Goal: Task Accomplishment & Management: Use online tool/utility

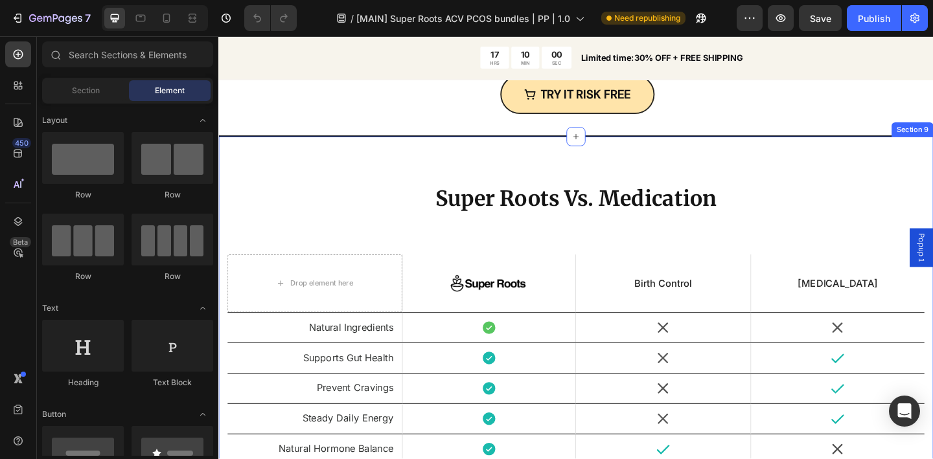
scroll to position [3508, 0]
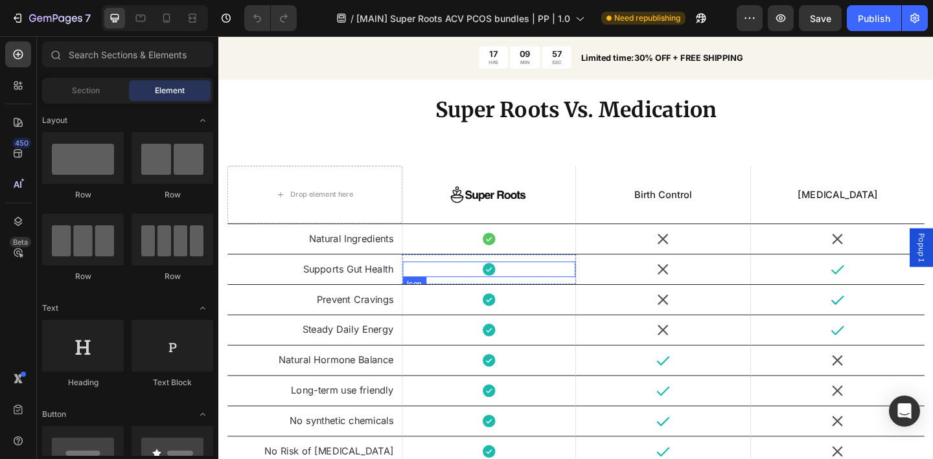
click at [511, 294] on icon at bounding box center [512, 290] width 14 height 14
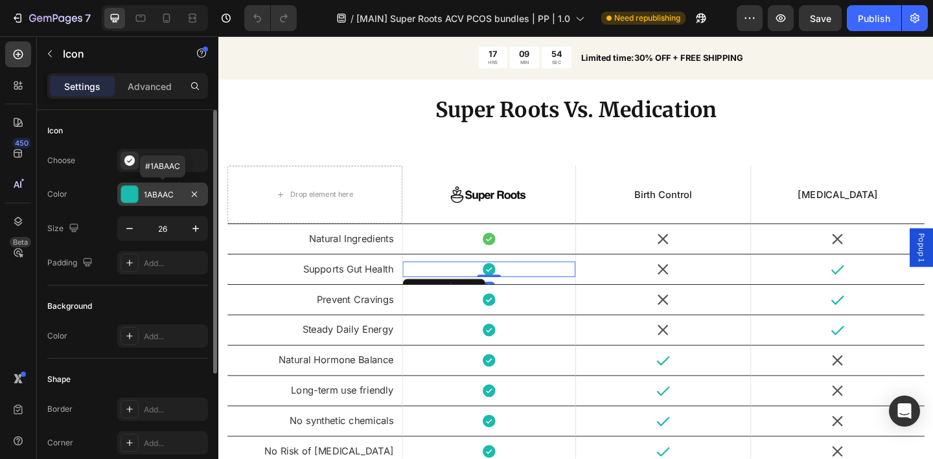
click at [167, 200] on div "1ABAAC" at bounding box center [163, 195] width 38 height 12
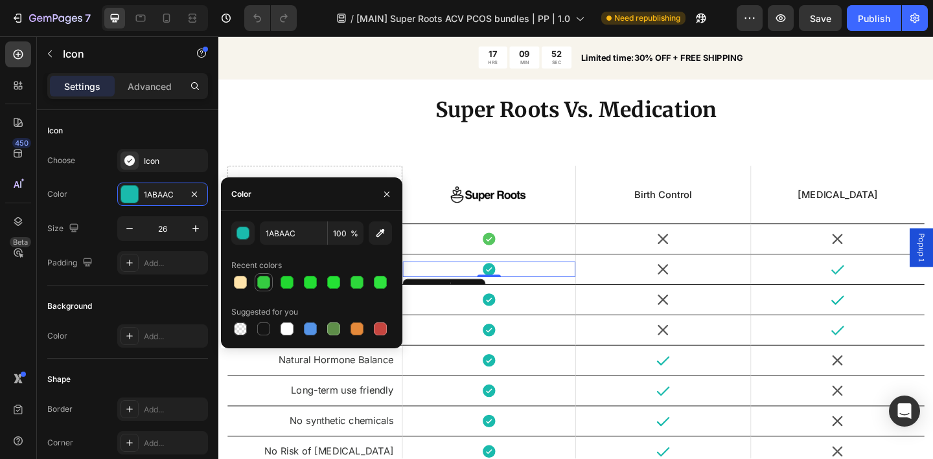
click at [263, 281] on div at bounding box center [263, 282] width 13 height 13
type input "35CC41"
click at [508, 325] on icon at bounding box center [512, 323] width 14 height 14
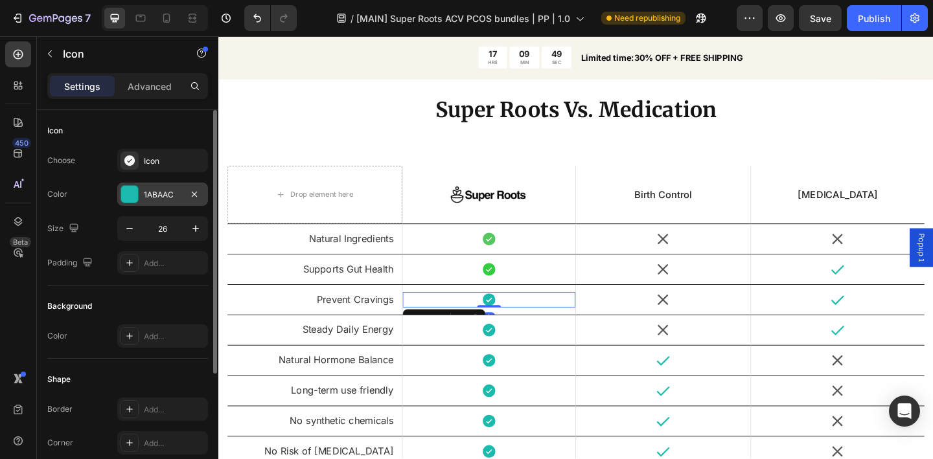
click at [154, 199] on div "1ABAAC" at bounding box center [163, 195] width 38 height 12
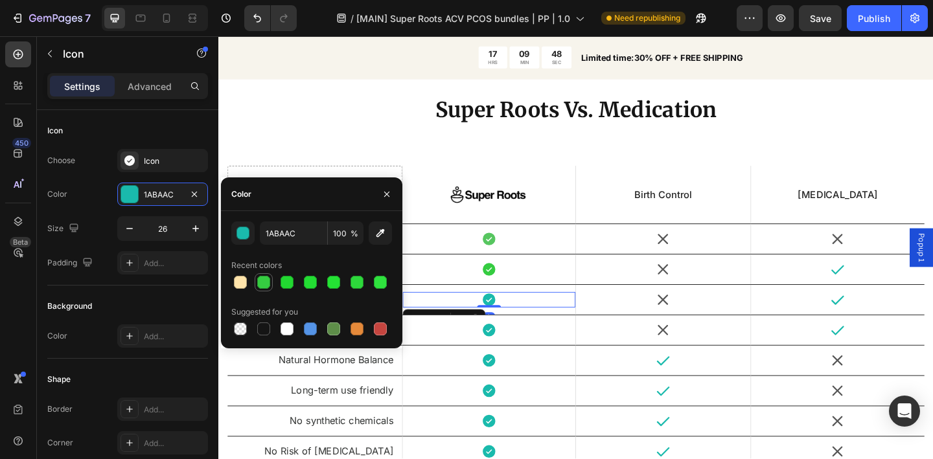
click at [262, 286] on div at bounding box center [263, 282] width 13 height 13
type input "35CC41"
click at [509, 358] on icon at bounding box center [512, 356] width 14 height 14
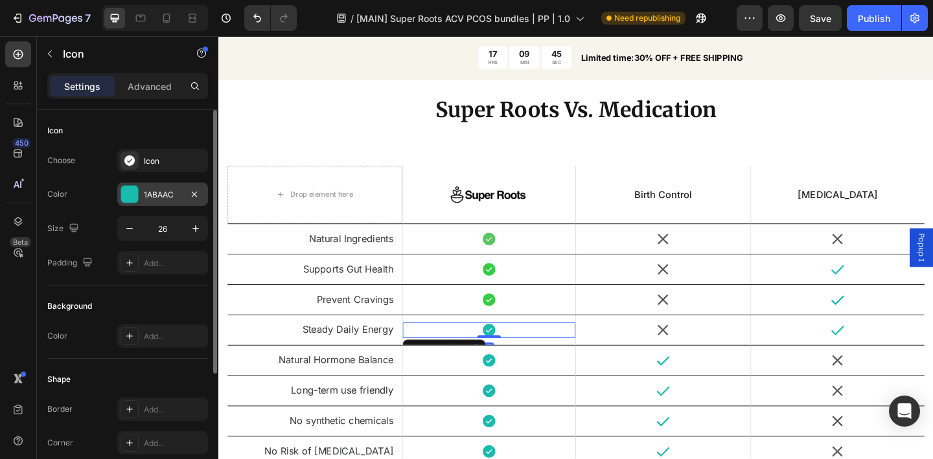
click at [165, 200] on div "1ABAAC" at bounding box center [162, 194] width 91 height 23
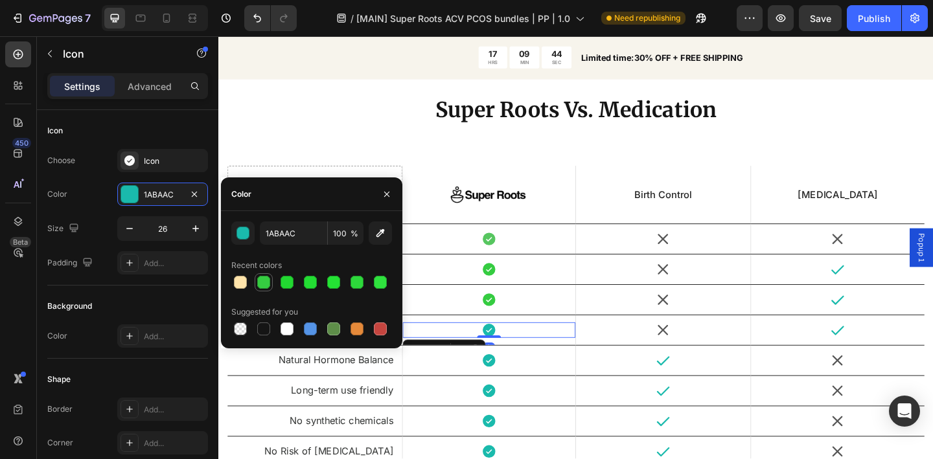
click at [264, 284] on div at bounding box center [263, 282] width 13 height 13
type input "35CC41"
click at [518, 395] on div "Icon" at bounding box center [513, 389] width 189 height 17
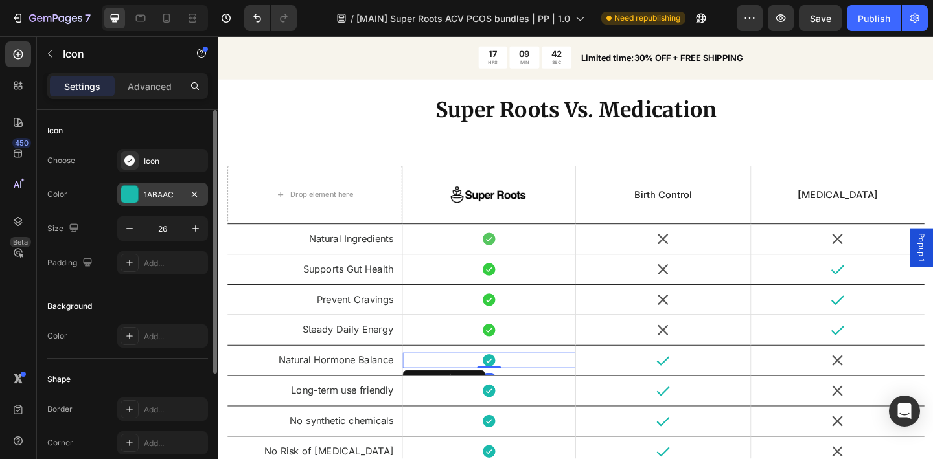
click at [152, 197] on div "1ABAAC" at bounding box center [163, 195] width 38 height 12
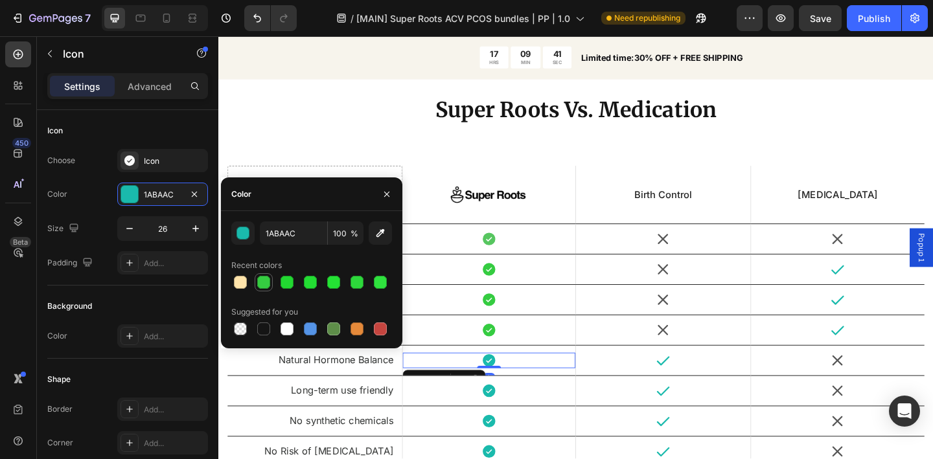
click at [268, 282] on div at bounding box center [263, 282] width 13 height 13
type input "35CC41"
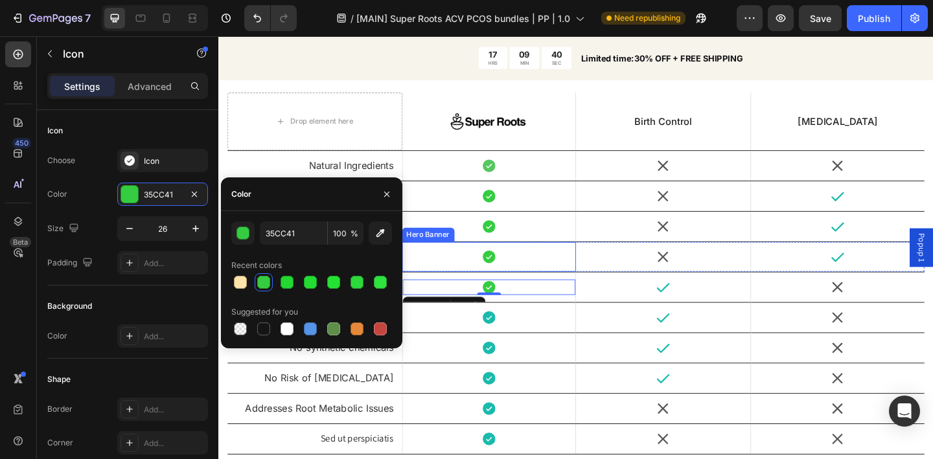
scroll to position [3592, 0]
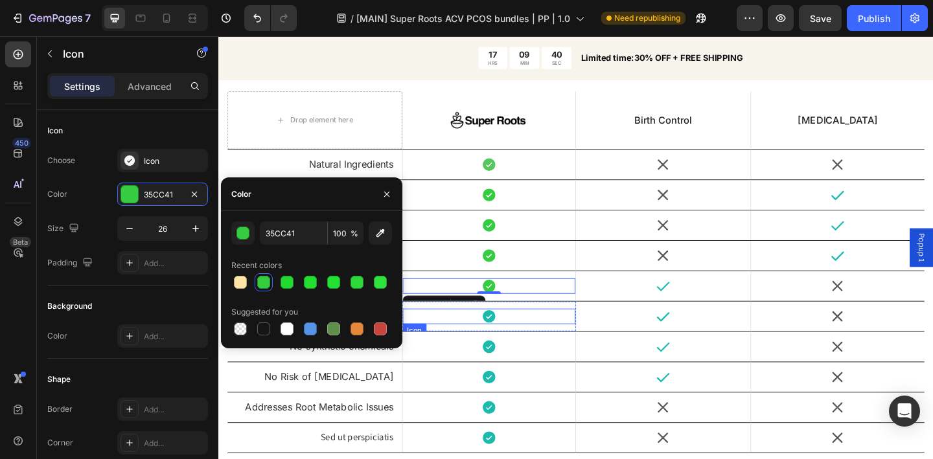
click at [514, 344] on icon at bounding box center [512, 341] width 14 height 14
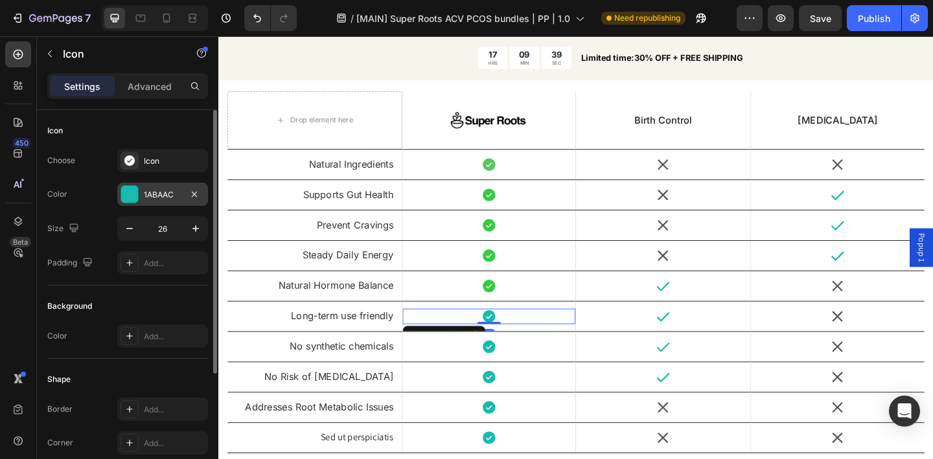
click at [155, 203] on div "1ABAAC" at bounding box center [162, 194] width 91 height 23
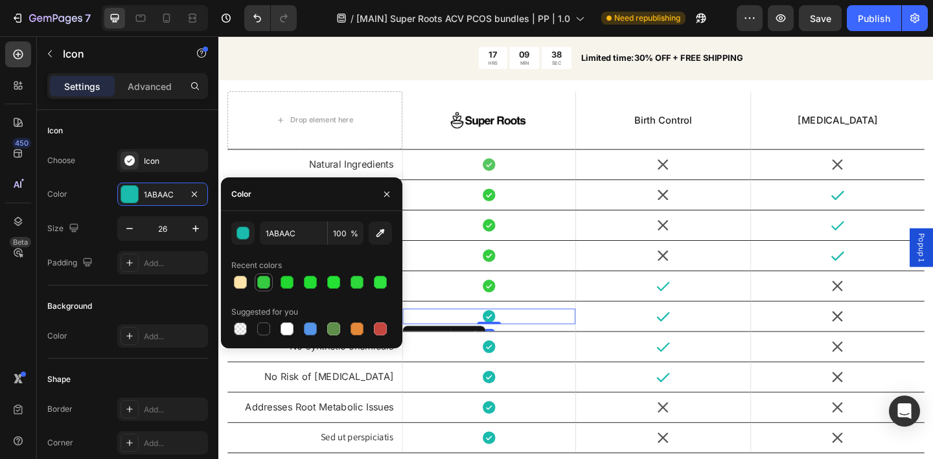
click at [264, 284] on div at bounding box center [263, 282] width 13 height 13
type input "35CC41"
click at [520, 378] on div "Icon" at bounding box center [513, 374] width 189 height 17
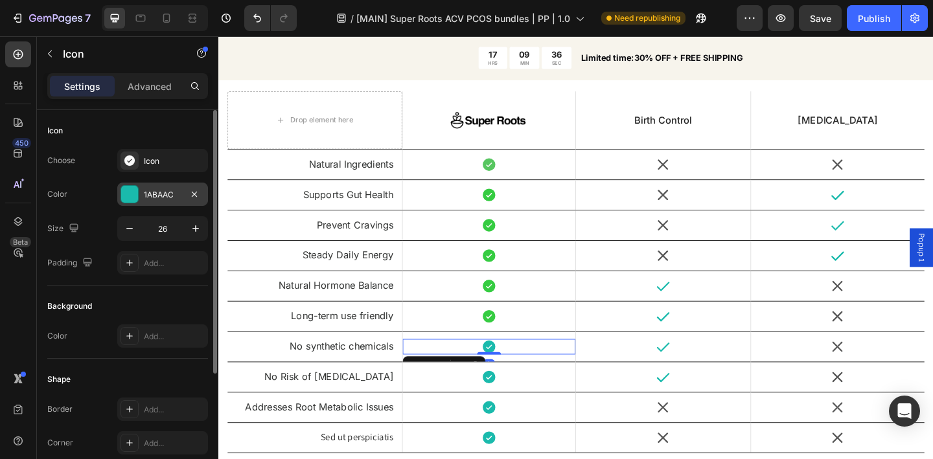
click at [157, 192] on div "1ABAAC" at bounding box center [163, 195] width 38 height 12
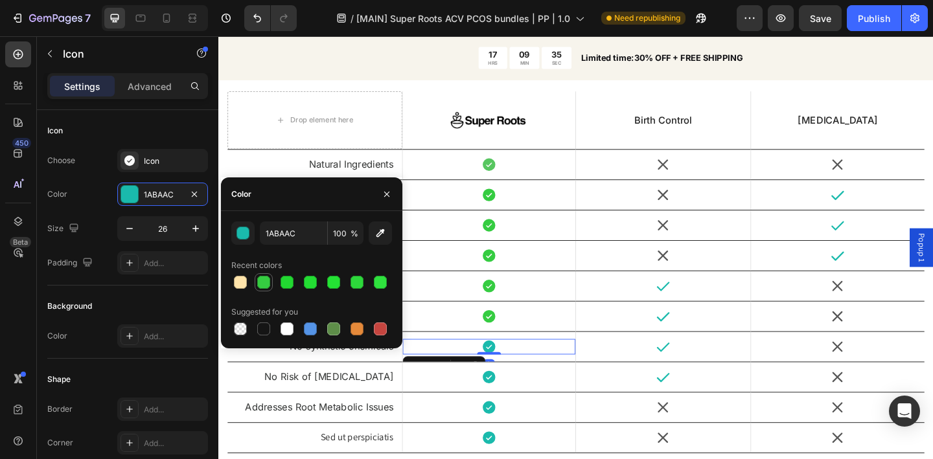
click at [269, 282] on div at bounding box center [263, 282] width 13 height 13
type input "35CC41"
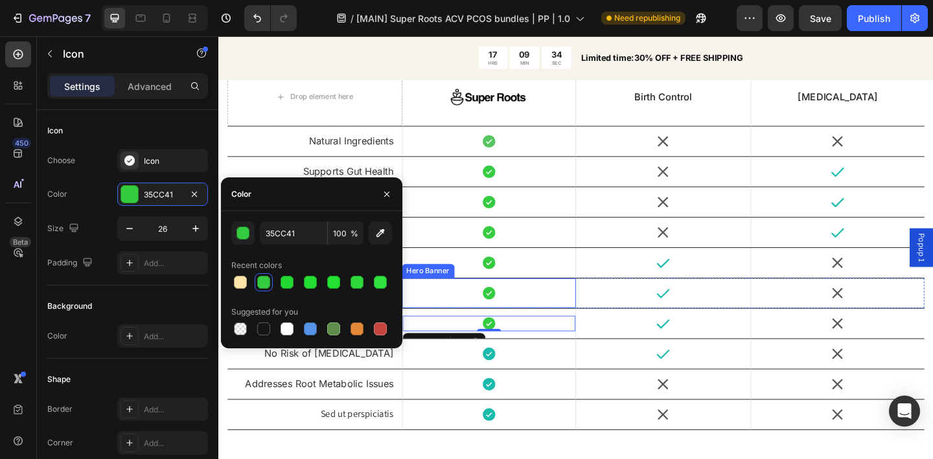
scroll to position [3629, 0]
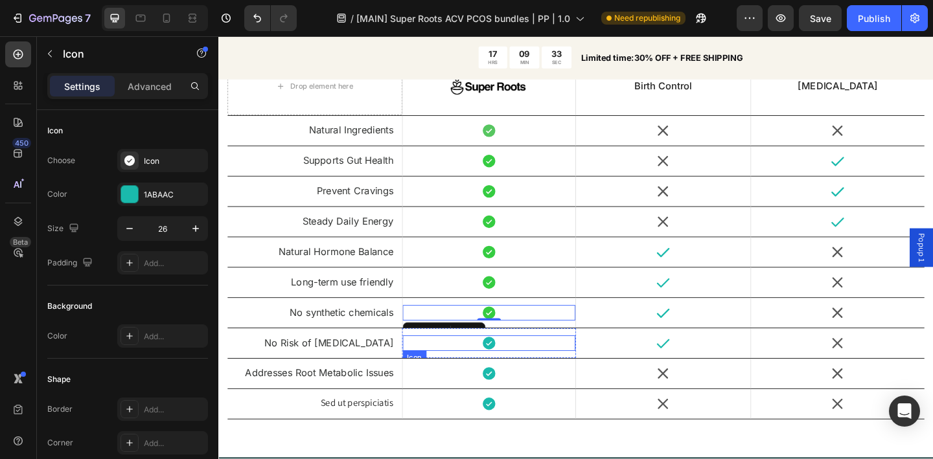
click at [518, 372] on div "Icon" at bounding box center [513, 370] width 189 height 17
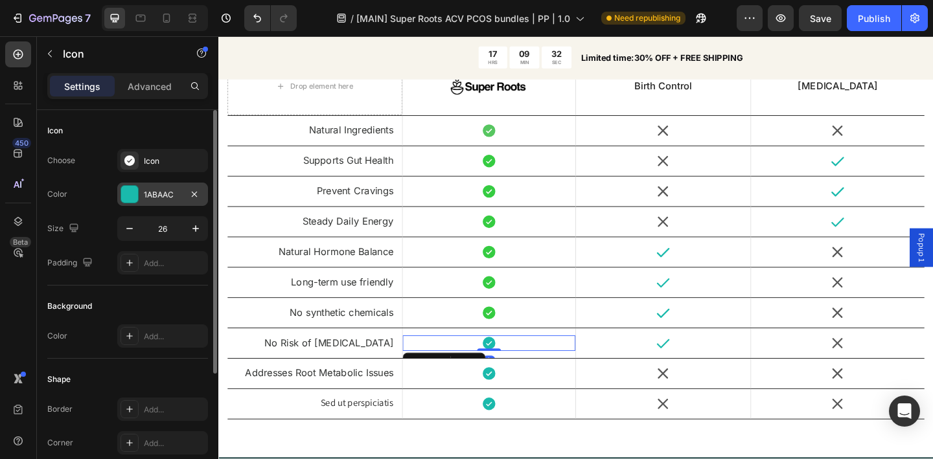
click at [168, 201] on div "1ABAAC" at bounding box center [162, 194] width 91 height 23
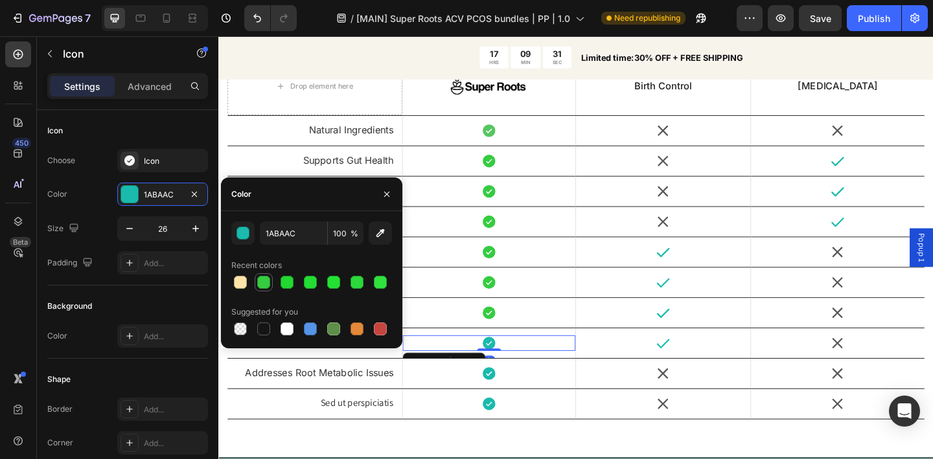
click at [265, 281] on div at bounding box center [263, 282] width 13 height 13
type input "35CC41"
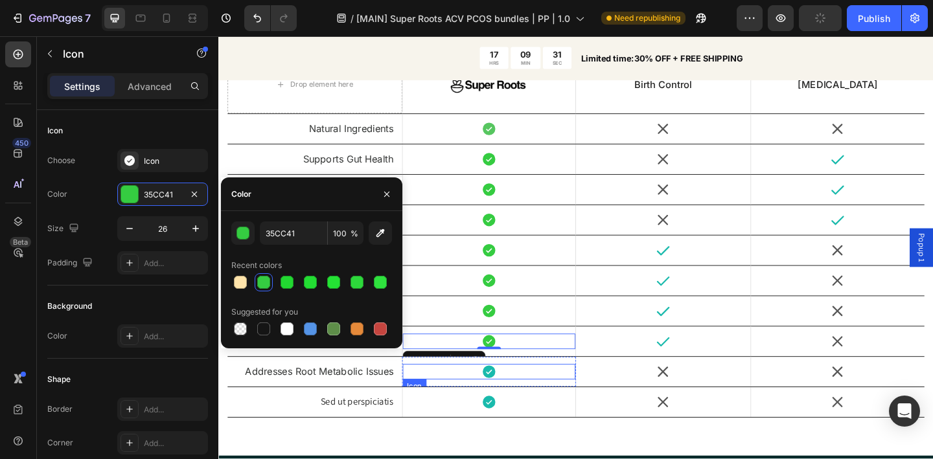
scroll to position [3631, 0]
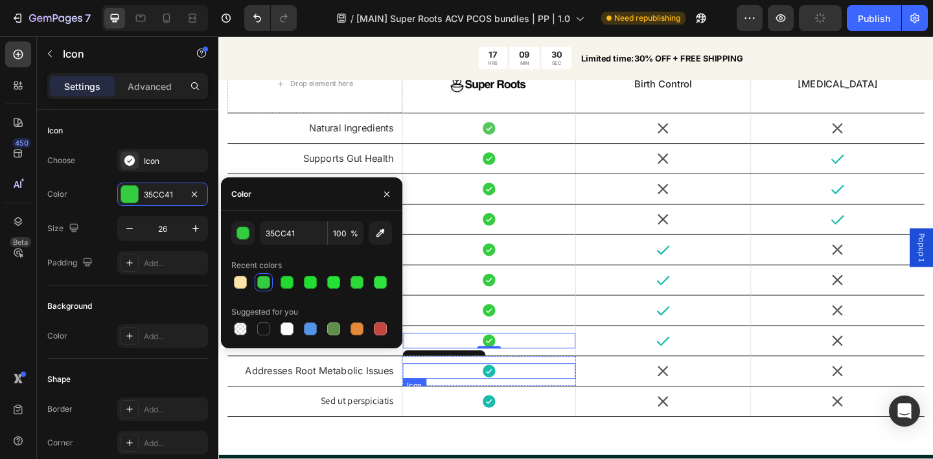
click at [516, 404] on icon at bounding box center [512, 401] width 17 height 17
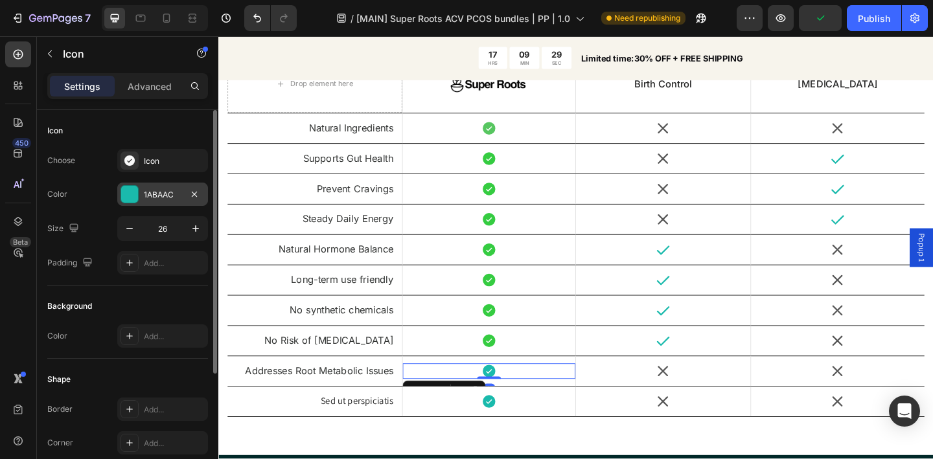
click at [148, 192] on div "1ABAAC" at bounding box center [163, 195] width 38 height 12
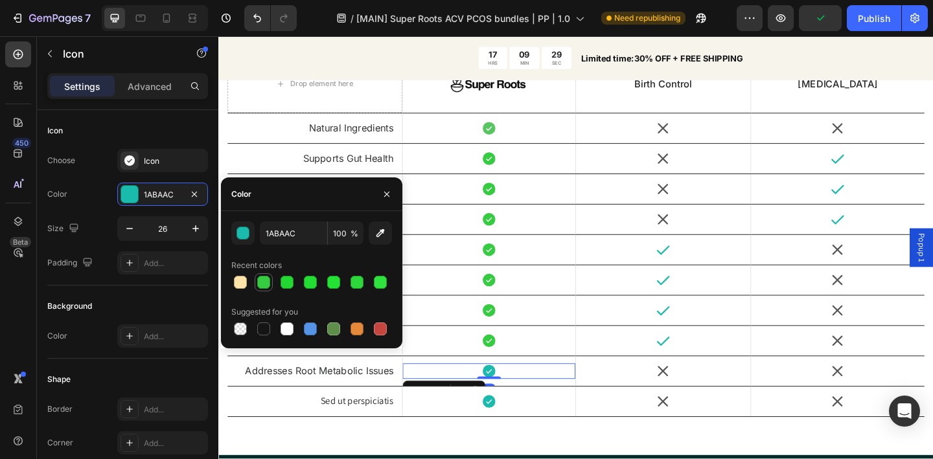
click at [264, 284] on div at bounding box center [263, 282] width 13 height 13
type input "35CC41"
click at [533, 439] on div "Icon" at bounding box center [513, 434] width 189 height 17
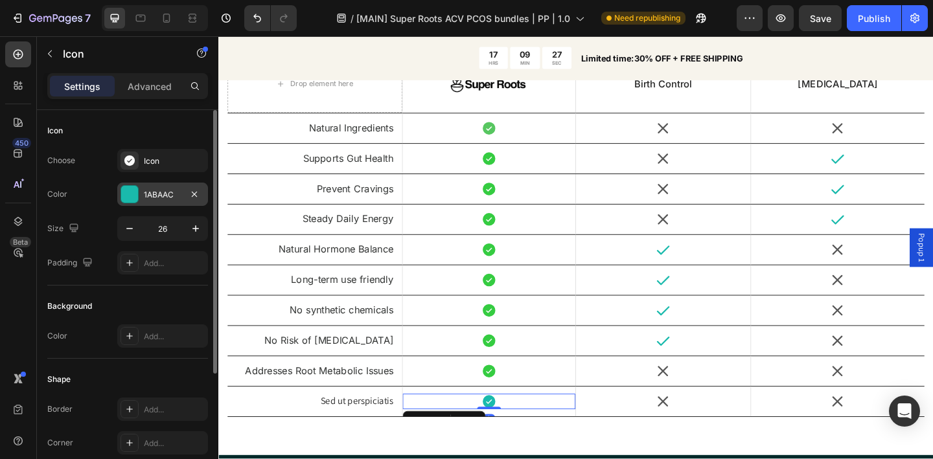
click at [152, 190] on div "1ABAAC" at bounding box center [163, 195] width 38 height 12
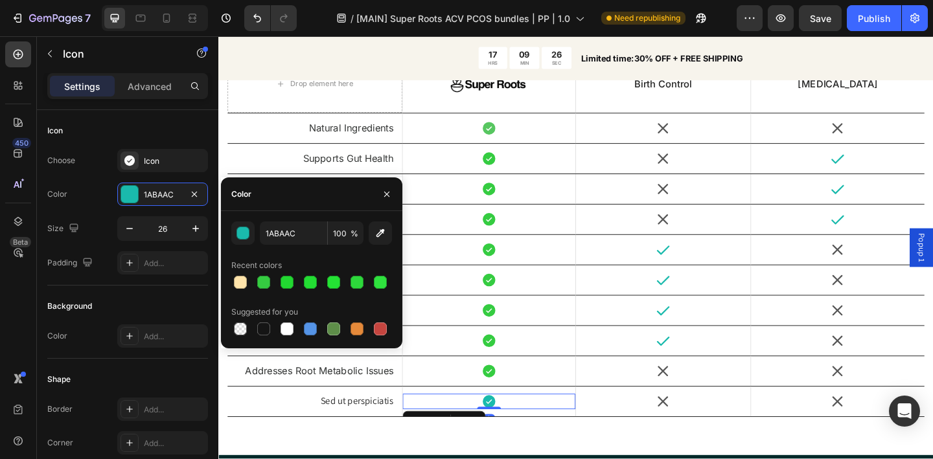
drag, startPoint x: 259, startPoint y: 279, endPoint x: 275, endPoint y: 268, distance: 19.2
click at [259, 279] on div at bounding box center [263, 282] width 13 height 13
type input "35CC41"
click at [386, 198] on icon "button" at bounding box center [387, 194] width 10 height 10
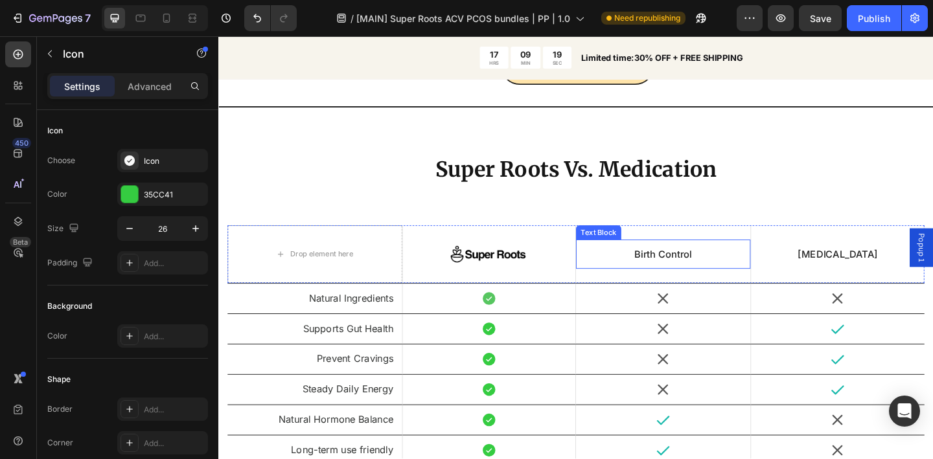
scroll to position [3601, 0]
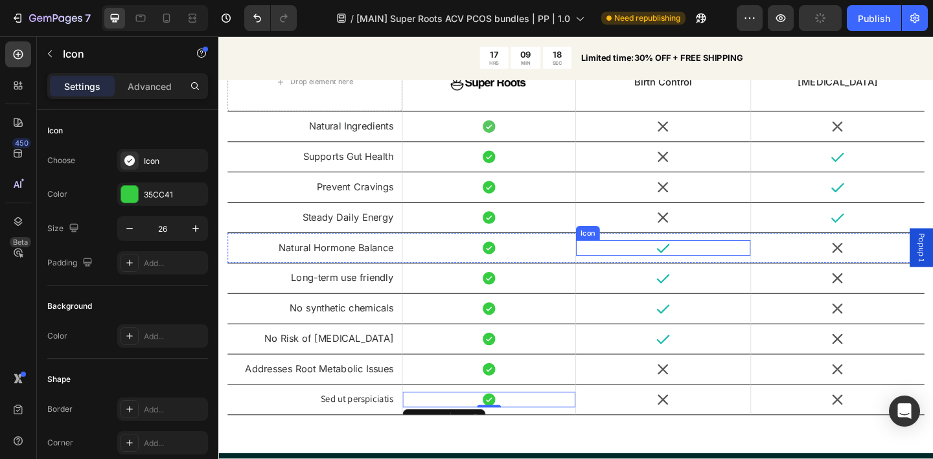
click at [701, 267] on icon at bounding box center [701, 267] width 17 height 17
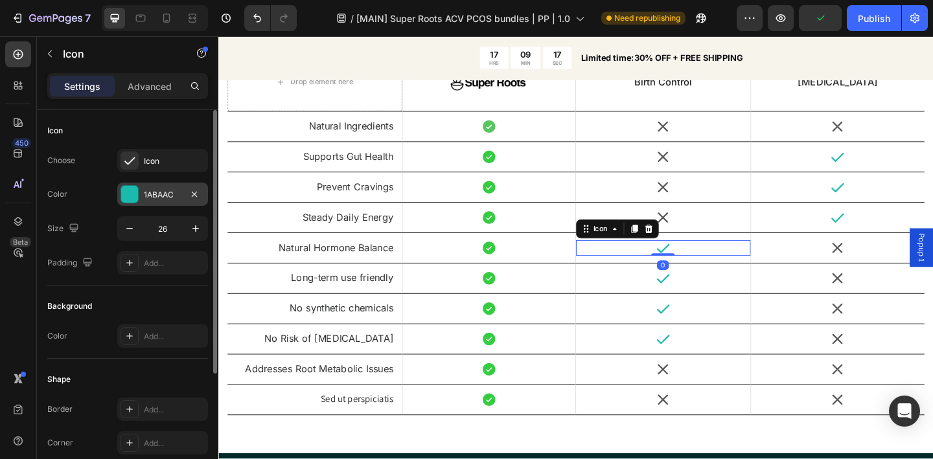
click at [159, 199] on div "1ABAAC" at bounding box center [163, 195] width 38 height 12
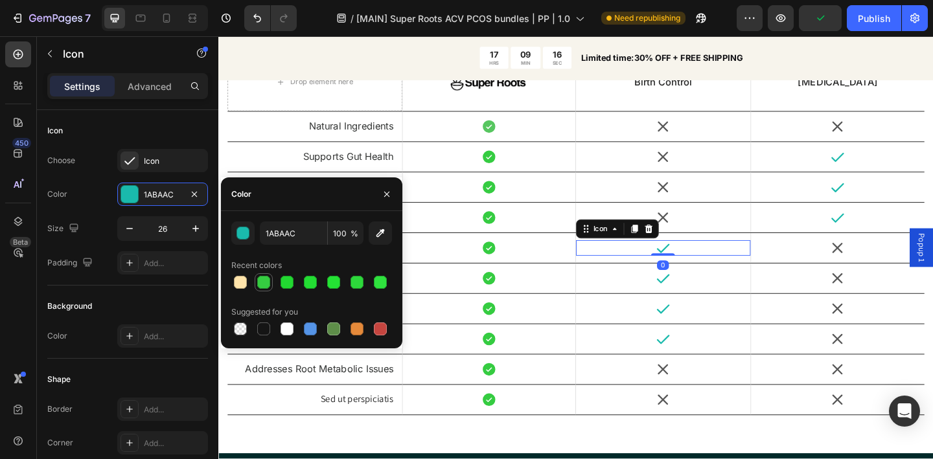
click at [260, 286] on div at bounding box center [263, 282] width 13 height 13
type input "35CC41"
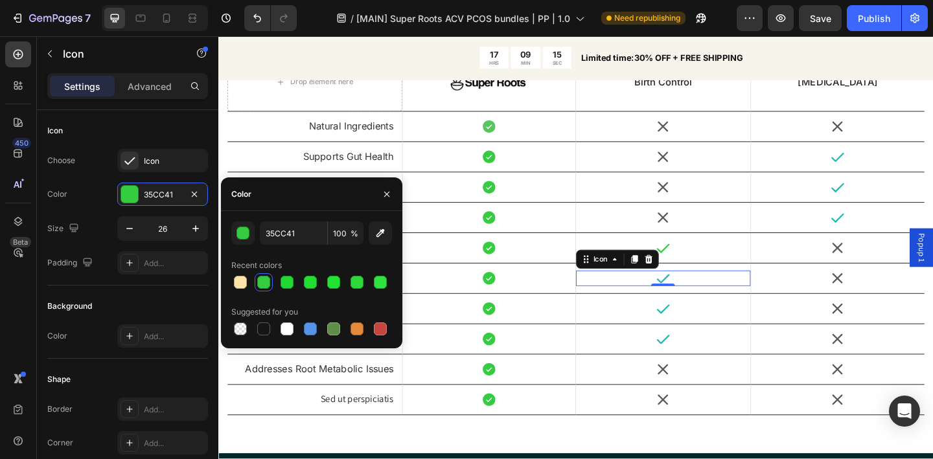
click at [693, 299] on icon at bounding box center [701, 300] width 17 height 17
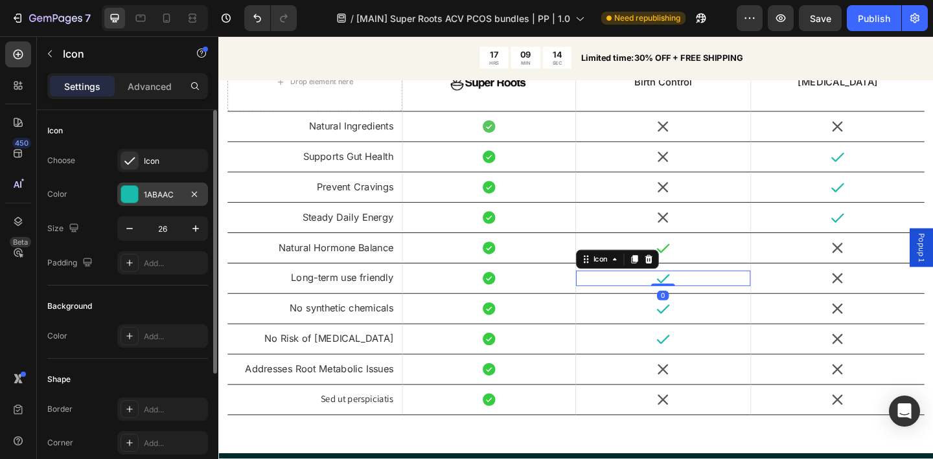
click at [149, 198] on div "1ABAAC" at bounding box center [163, 195] width 38 height 12
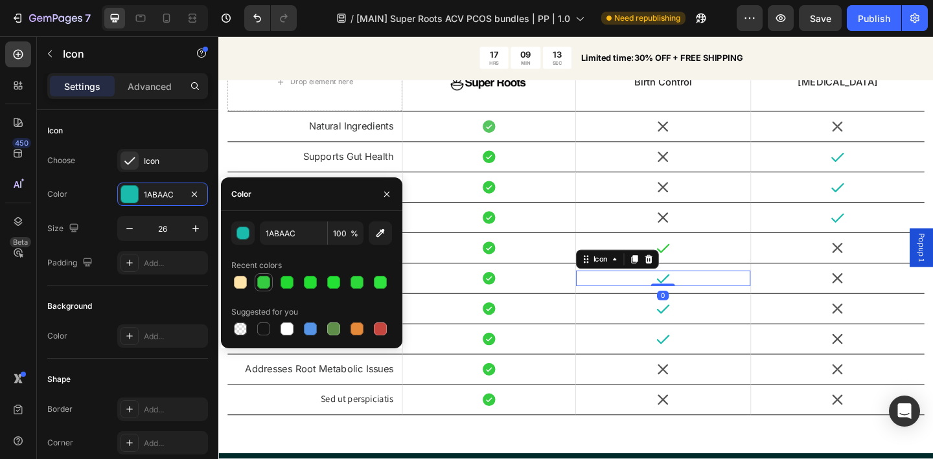
click at [261, 287] on div at bounding box center [263, 282] width 13 height 13
type input "35CC41"
click at [696, 336] on icon at bounding box center [701, 333] width 17 height 17
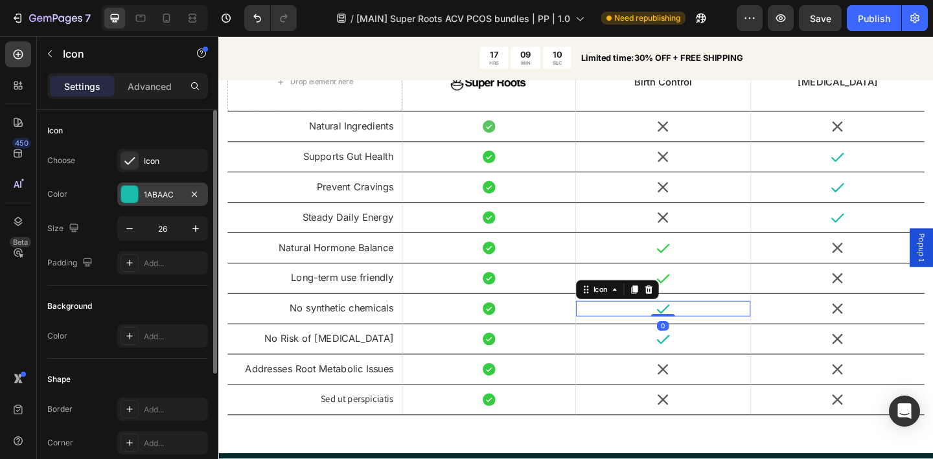
click at [163, 195] on div "1ABAAC" at bounding box center [163, 195] width 38 height 12
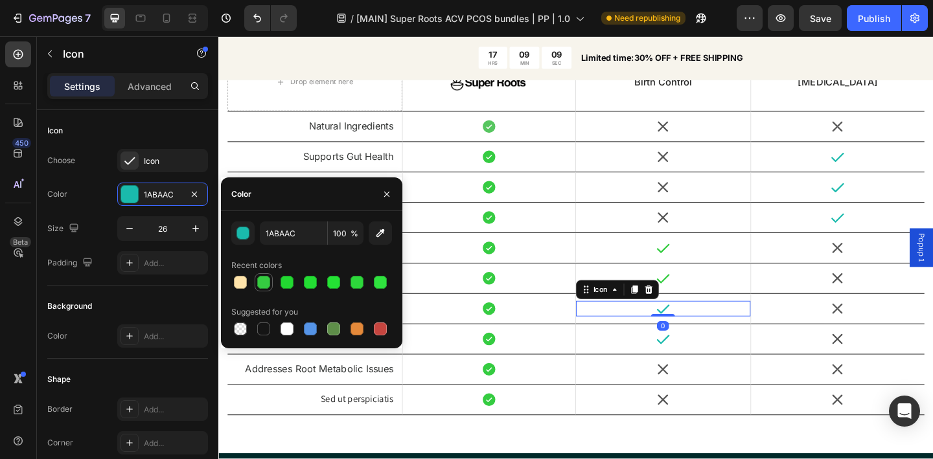
click at [270, 283] on div at bounding box center [263, 282] width 13 height 13
type input "35CC41"
click at [706, 369] on div "Icon" at bounding box center [702, 366] width 190 height 17
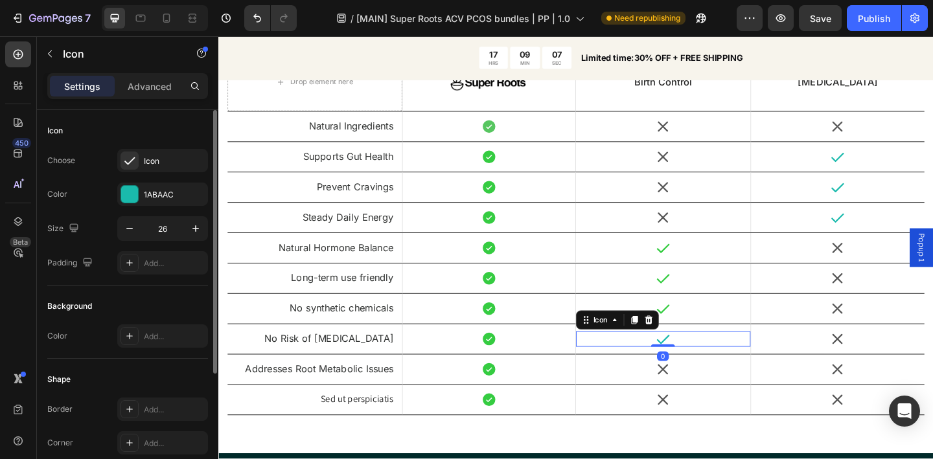
click at [160, 207] on div "Choose Icon Color 1ABAAC Size 26 Padding Add..." at bounding box center [127, 212] width 161 height 126
click at [159, 200] on div "1ABAAC" at bounding box center [162, 194] width 91 height 23
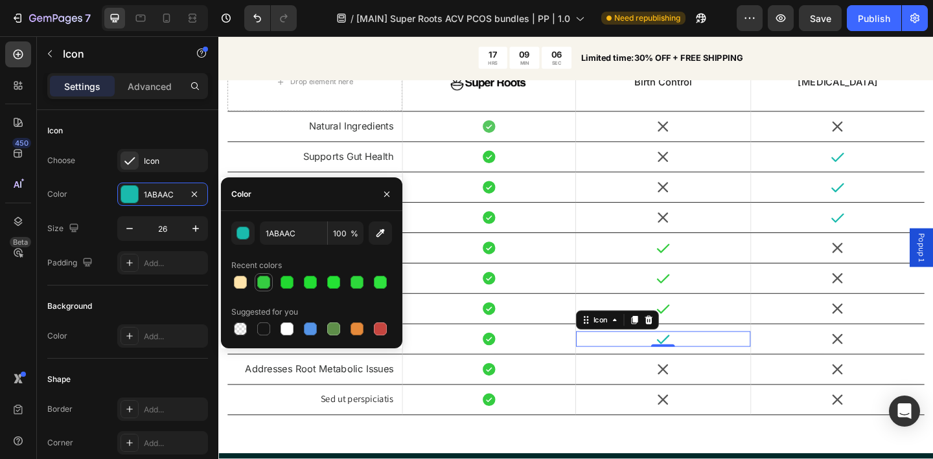
click at [262, 281] on div at bounding box center [263, 282] width 13 height 13
type input "35CC41"
click at [885, 172] on icon at bounding box center [892, 168] width 14 height 10
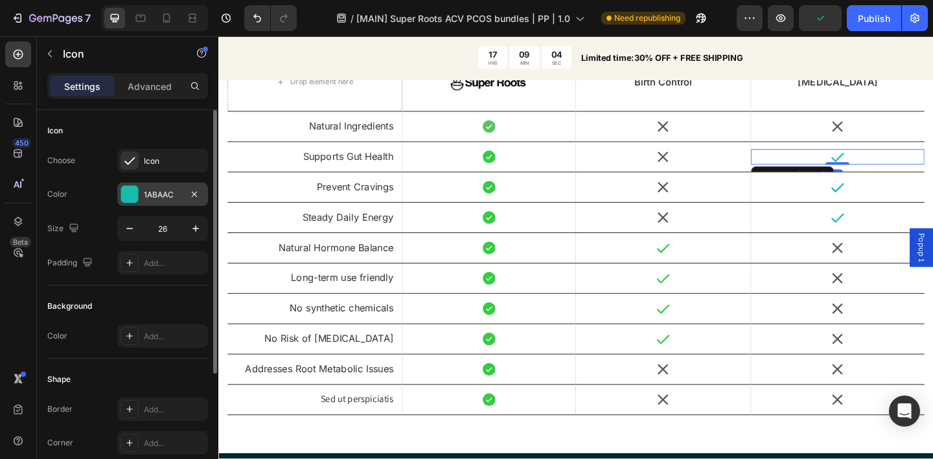
click at [166, 196] on div "1ABAAC" at bounding box center [163, 195] width 38 height 12
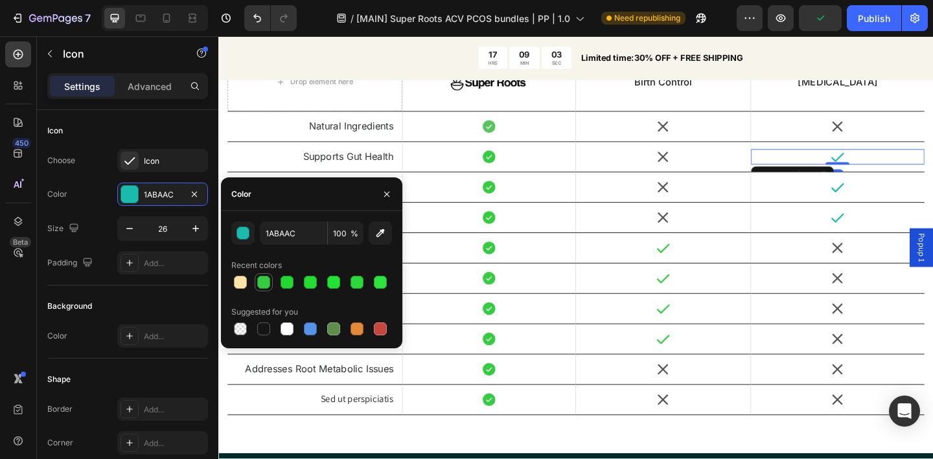
click at [264, 286] on div at bounding box center [263, 282] width 13 height 13
type input "35CC41"
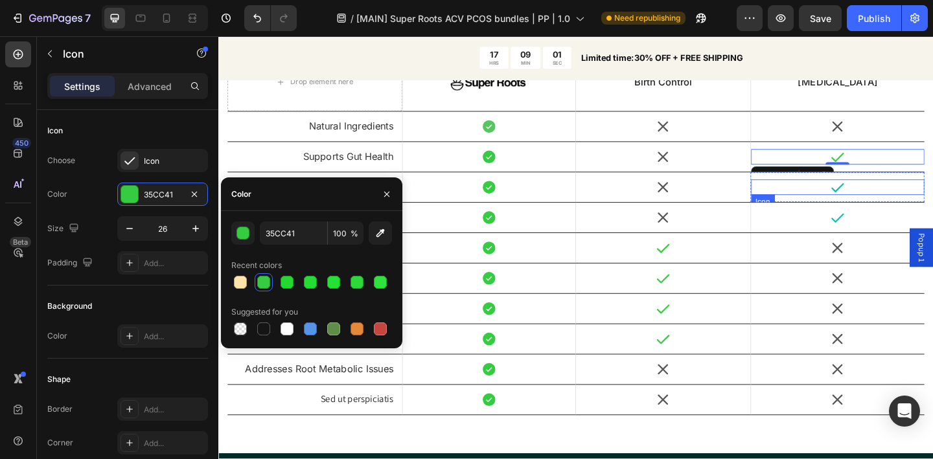
click at [885, 204] on icon at bounding box center [892, 201] width 14 height 10
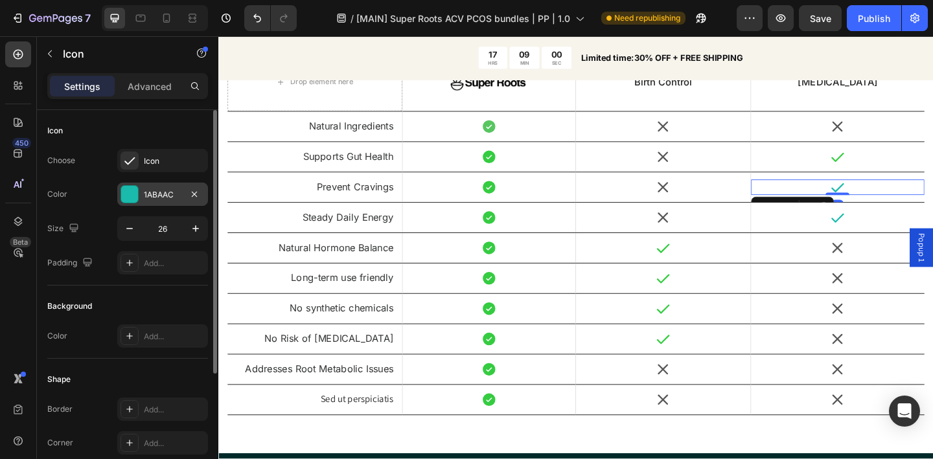
click at [154, 189] on div "1ABAAC" at bounding box center [163, 195] width 38 height 12
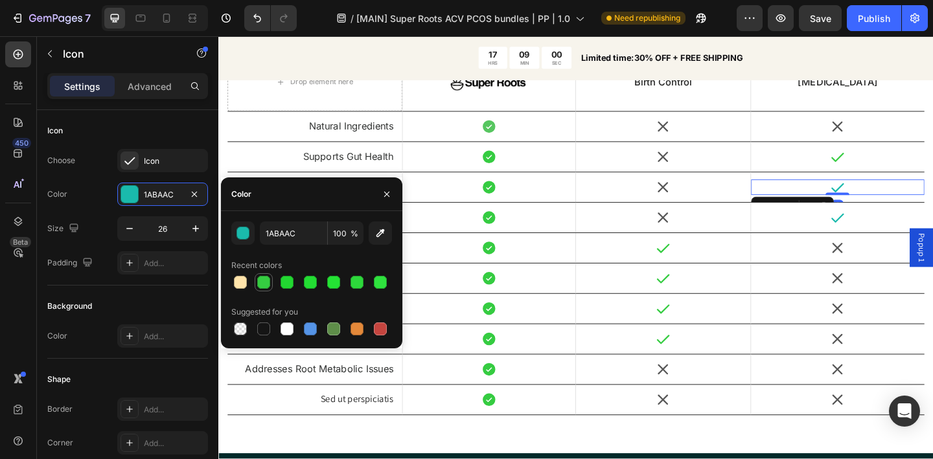
click at [262, 282] on div at bounding box center [263, 282] width 13 height 13
type input "35CC41"
click at [864, 239] on div "Icon" at bounding box center [892, 233] width 189 height 17
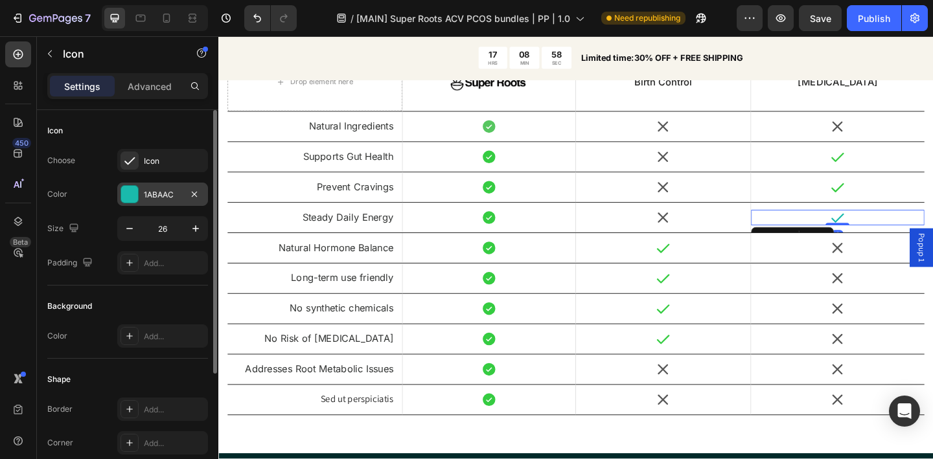
click at [156, 192] on div "1ABAAC" at bounding box center [163, 195] width 38 height 12
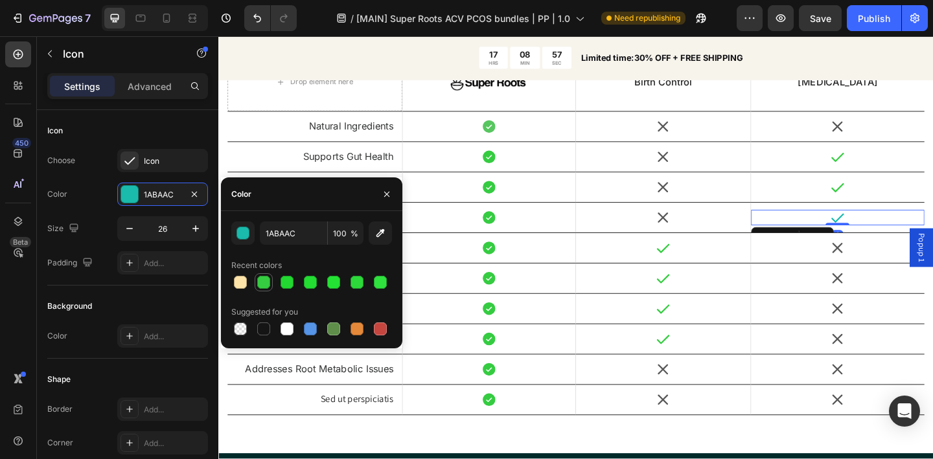
click at [266, 282] on div at bounding box center [263, 282] width 13 height 13
type input "35CC41"
click at [387, 198] on icon "button" at bounding box center [387, 194] width 10 height 10
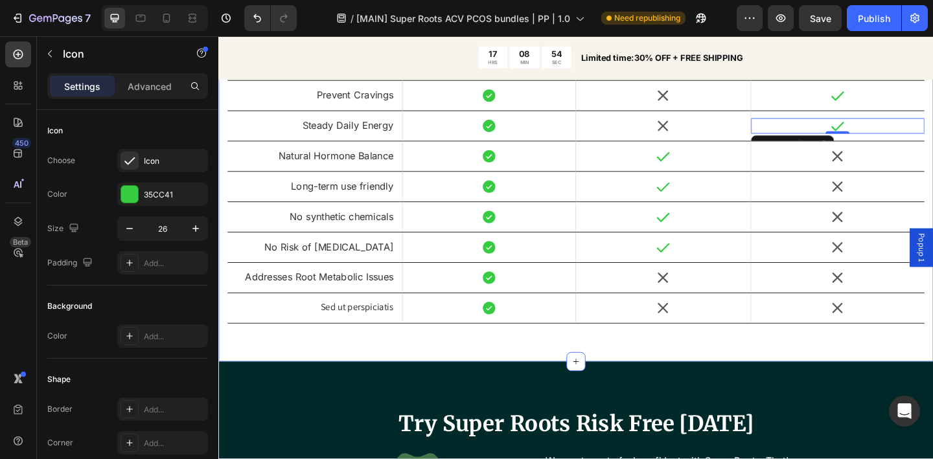
click at [612, 378] on div "Super Roots Vs. Medication Heading Heading Drop element here Image Hero Banner …" at bounding box center [606, 109] width 777 height 564
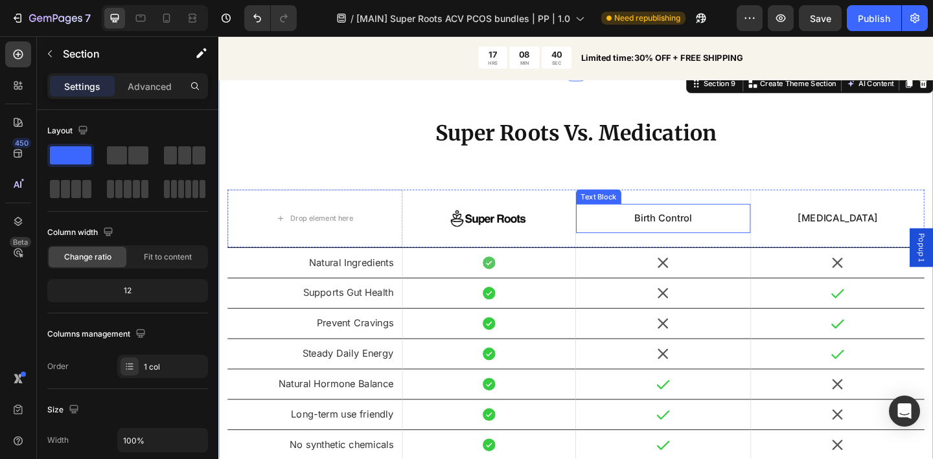
scroll to position [3417, 0]
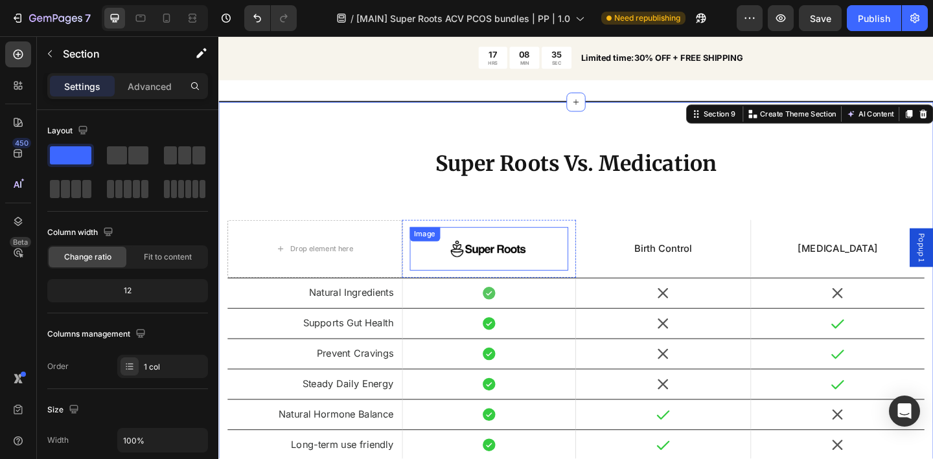
click at [535, 260] on img at bounding box center [512, 267] width 84 height 47
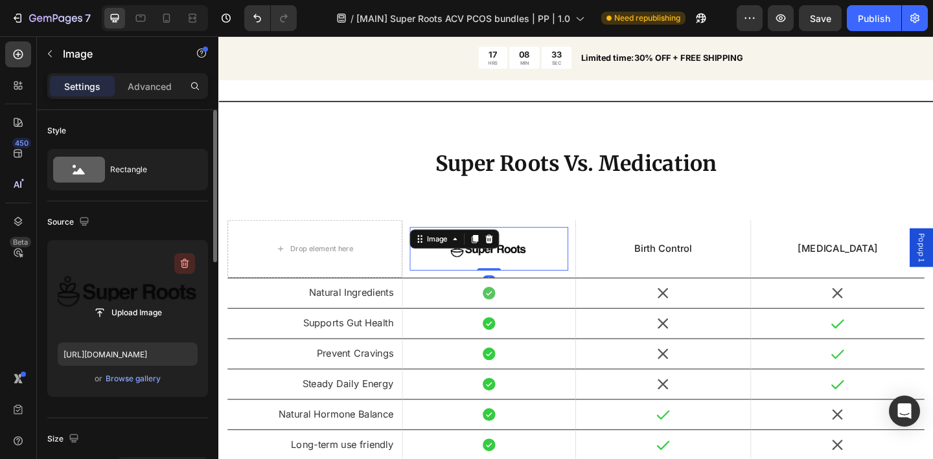
click at [181, 267] on icon "button" at bounding box center [185, 264] width 8 height 10
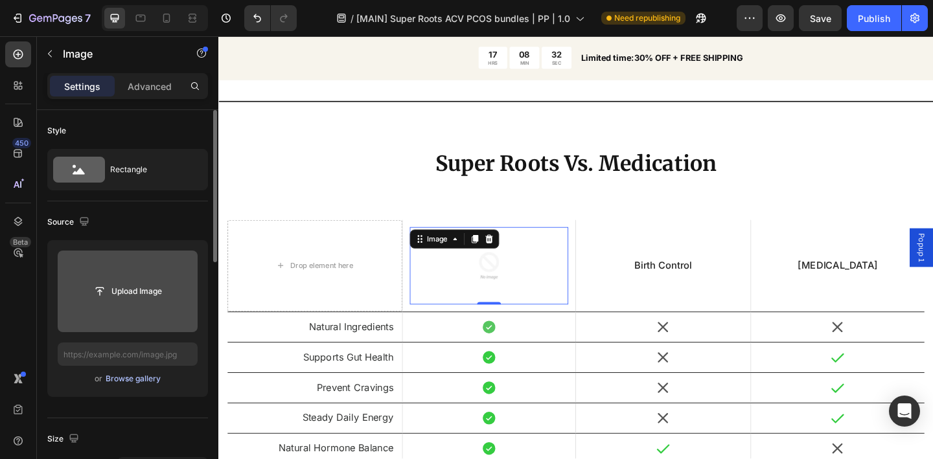
click at [153, 380] on div "Browse gallery" at bounding box center [133, 379] width 55 height 12
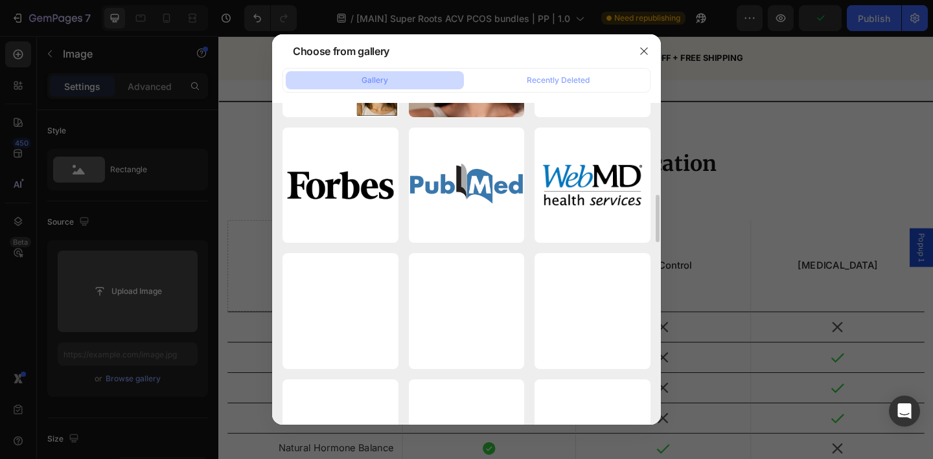
scroll to position [0, 0]
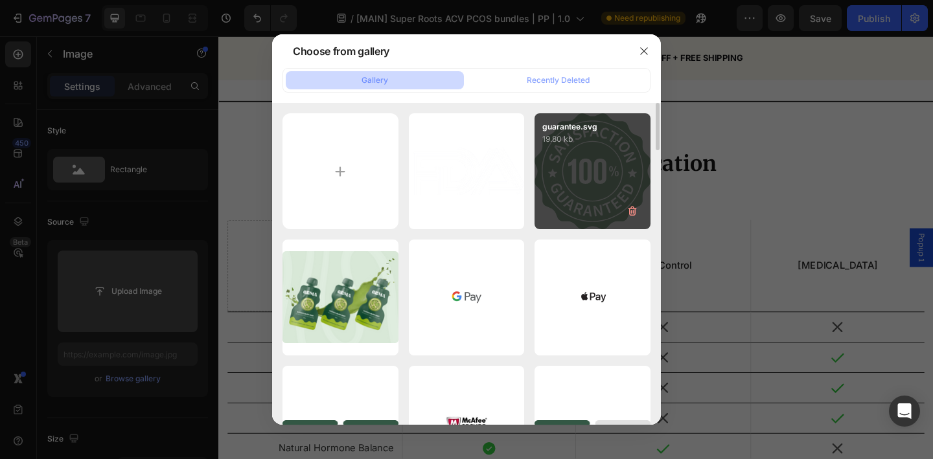
click at [597, 192] on div "guarantee.svg 19.80 kb" at bounding box center [593, 171] width 116 height 116
type input "https://cdn.shopify.com/s/files/1/0936/5392/6263/files/gempages_579472095457575…"
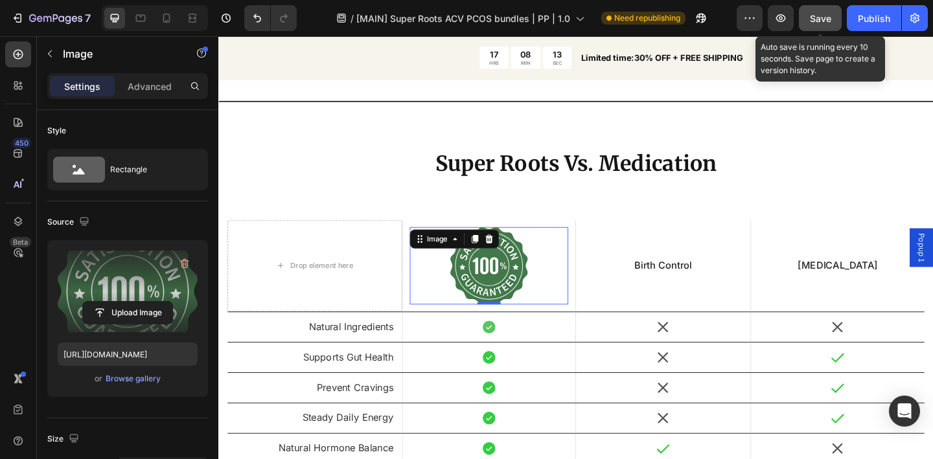
click at [815, 23] on span "Save" at bounding box center [820, 18] width 21 height 11
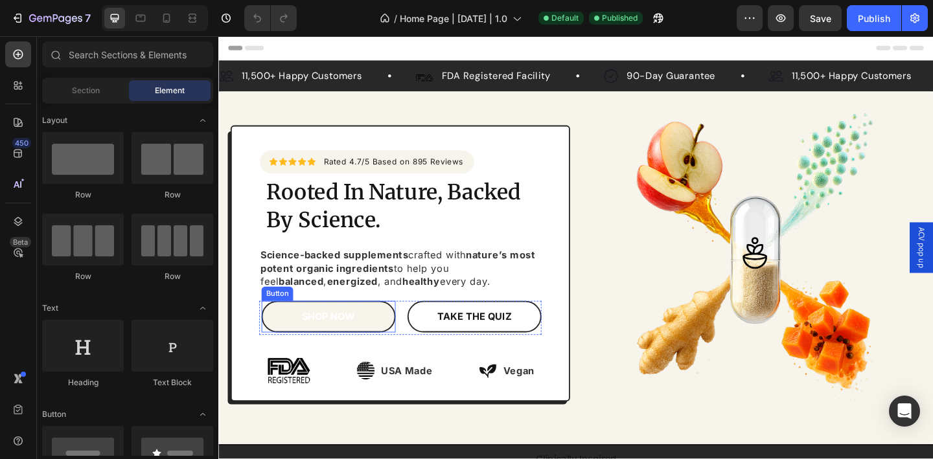
click at [374, 345] on link "SHOP NOW" at bounding box center [338, 342] width 146 height 34
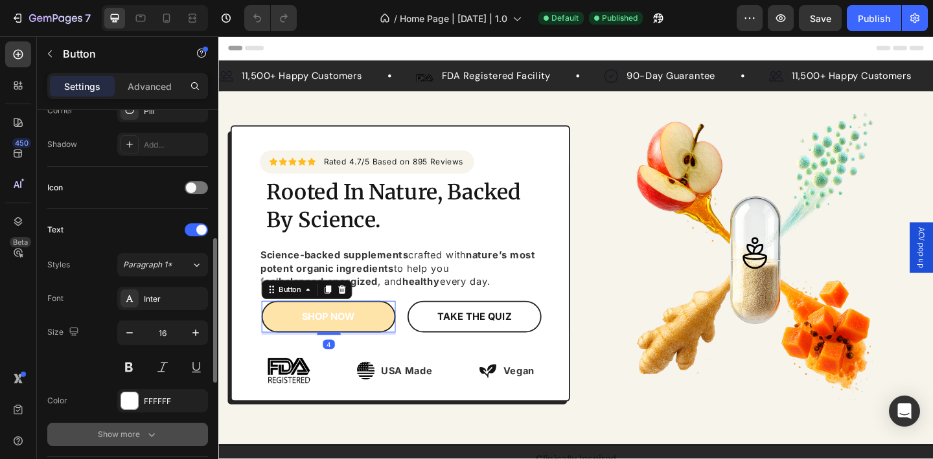
scroll to position [336, 0]
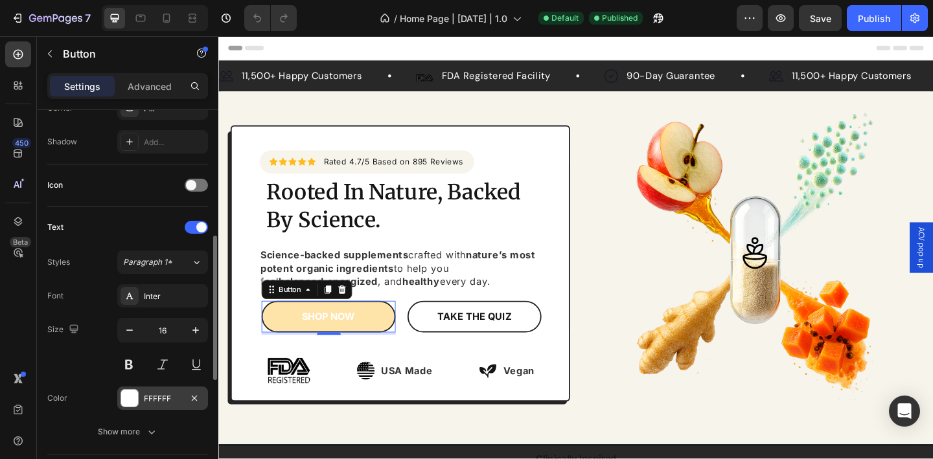
click at [149, 392] on div "FFFFFF" at bounding box center [162, 398] width 91 height 23
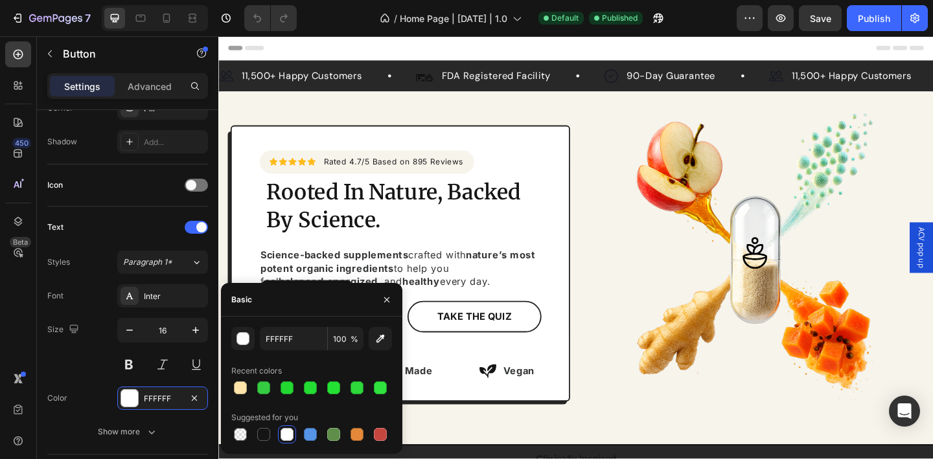
click at [267, 430] on div at bounding box center [263, 434] width 13 height 13
type input "151515"
click at [391, 295] on icon "button" at bounding box center [387, 300] width 10 height 10
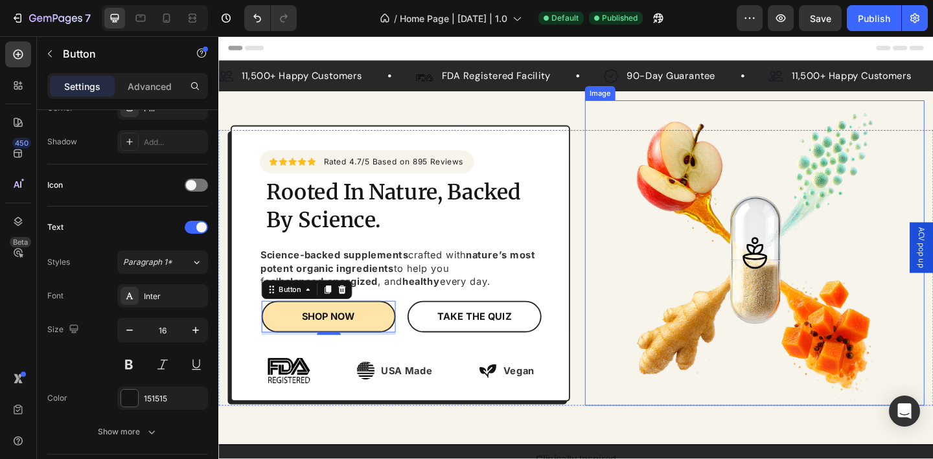
click at [672, 294] on img at bounding box center [802, 272] width 332 height 332
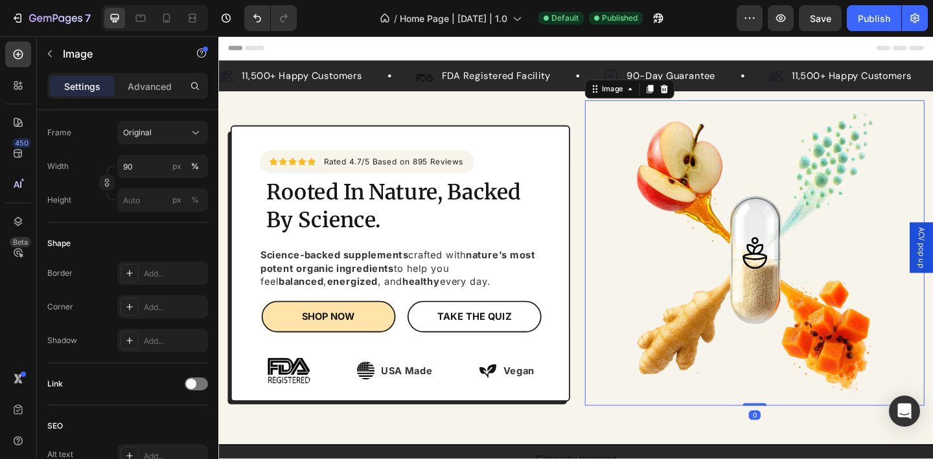
scroll to position [0, 0]
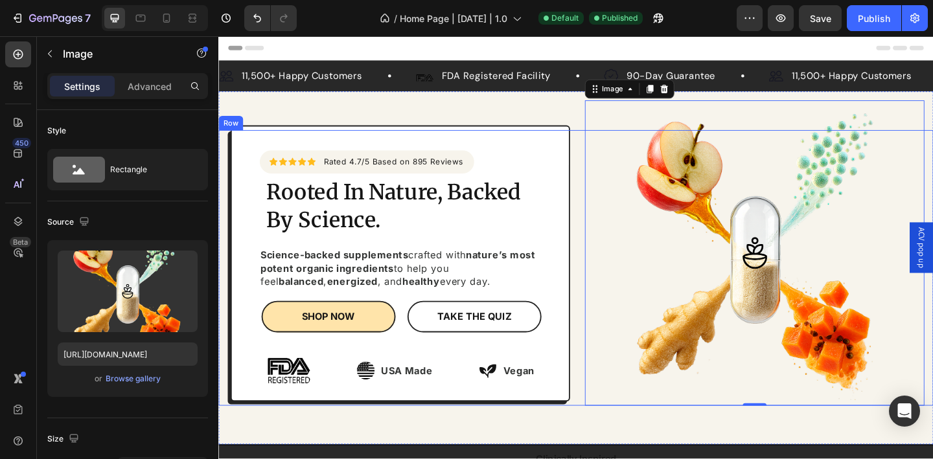
click at [221, 266] on div "Icon Icon Icon Icon Icon Icon List Hoz Rated 4.7/5 Based on 895 Reviews Text bl…" at bounding box center [606, 289] width 777 height 300
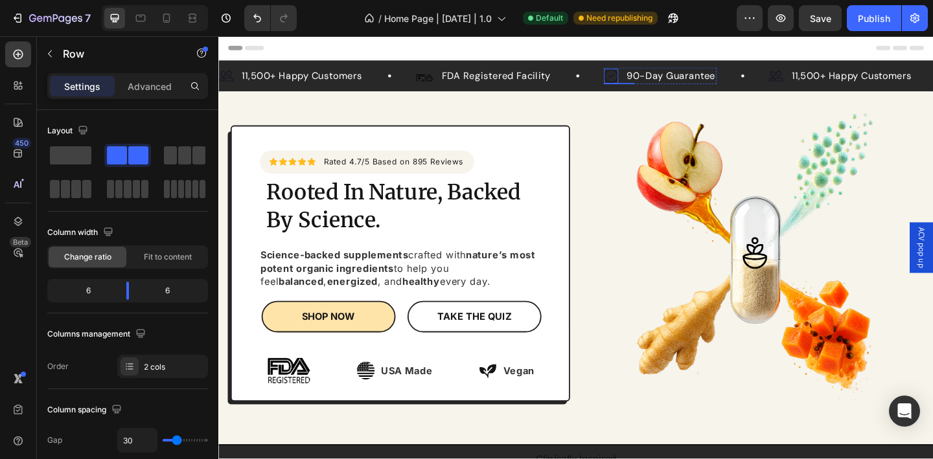
click at [645, 82] on img at bounding box center [646, 80] width 16 height 16
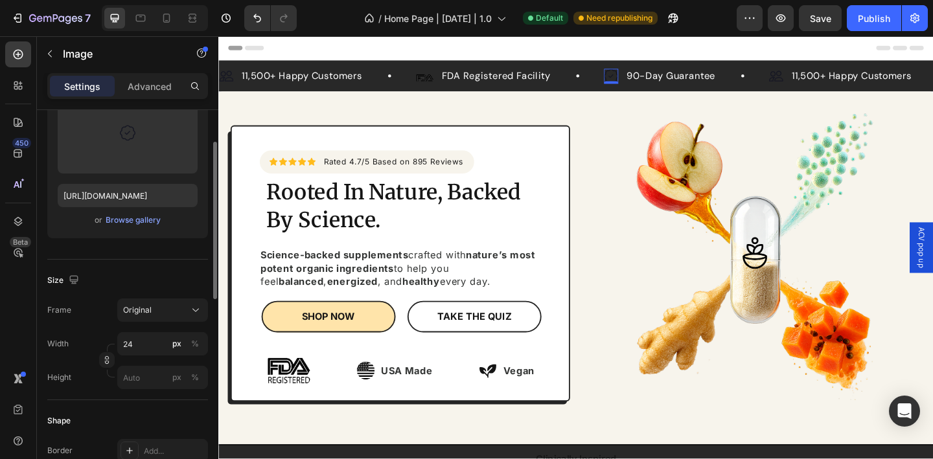
scroll to position [81, 0]
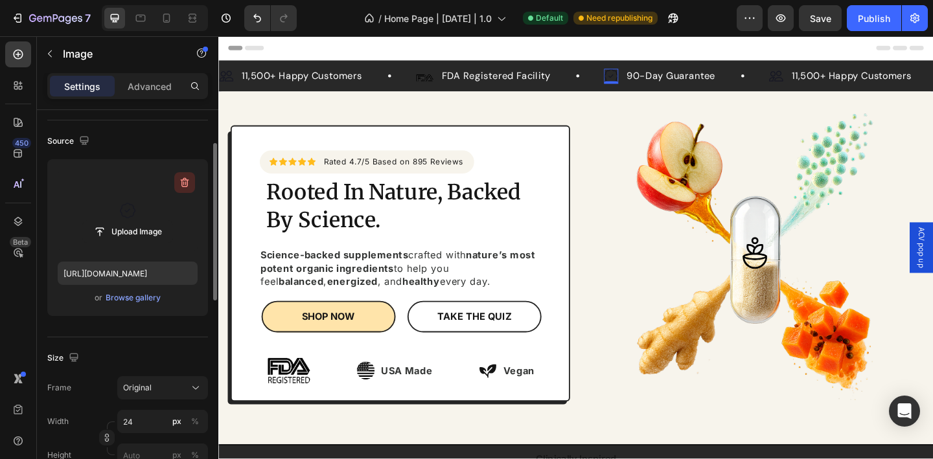
click at [183, 184] on icon "button" at bounding box center [183, 183] width 1 height 4
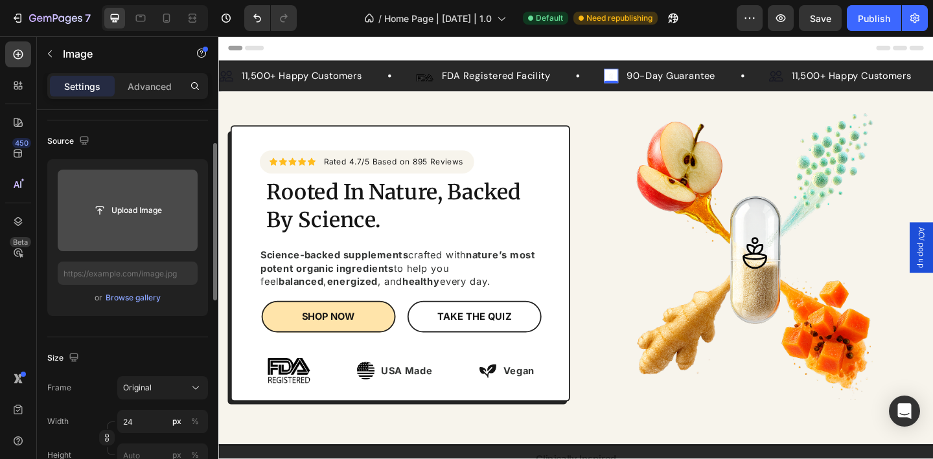
click at [647, 81] on img at bounding box center [646, 80] width 16 height 16
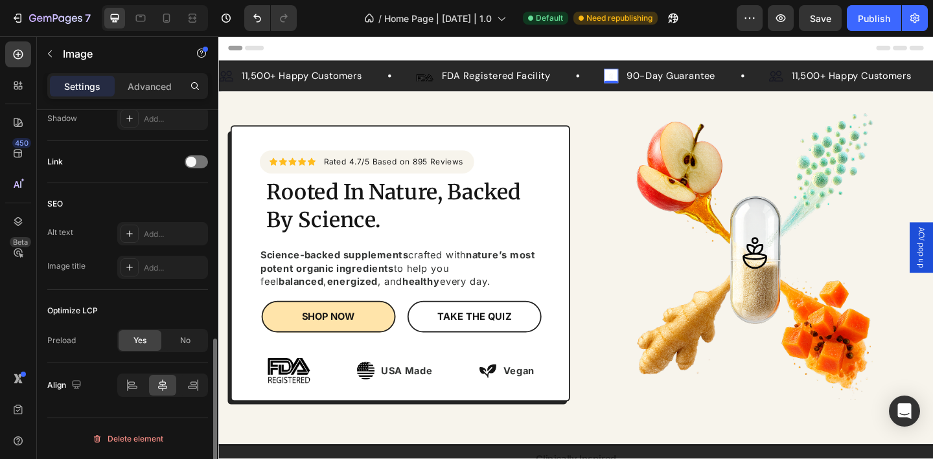
click at [157, 435] on div "Delete element" at bounding box center [127, 440] width 71 height 16
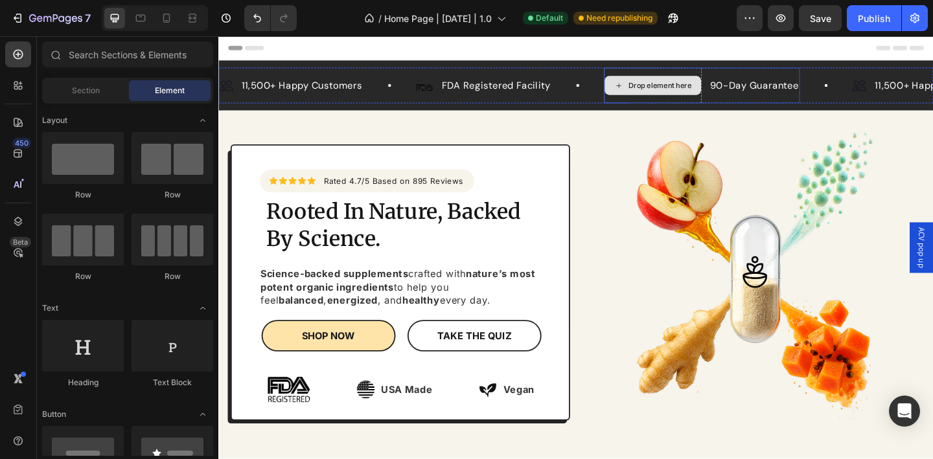
click at [660, 87] on div "Drop element here" at bounding box center [690, 90] width 105 height 21
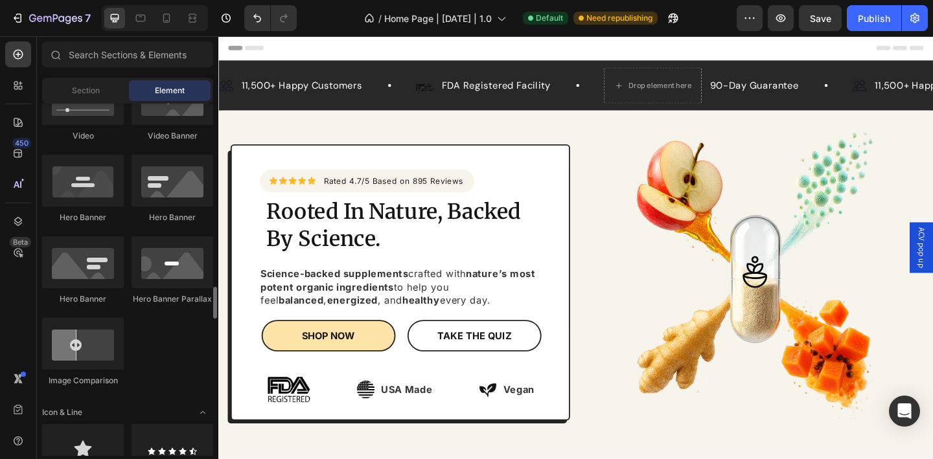
scroll to position [790, 0]
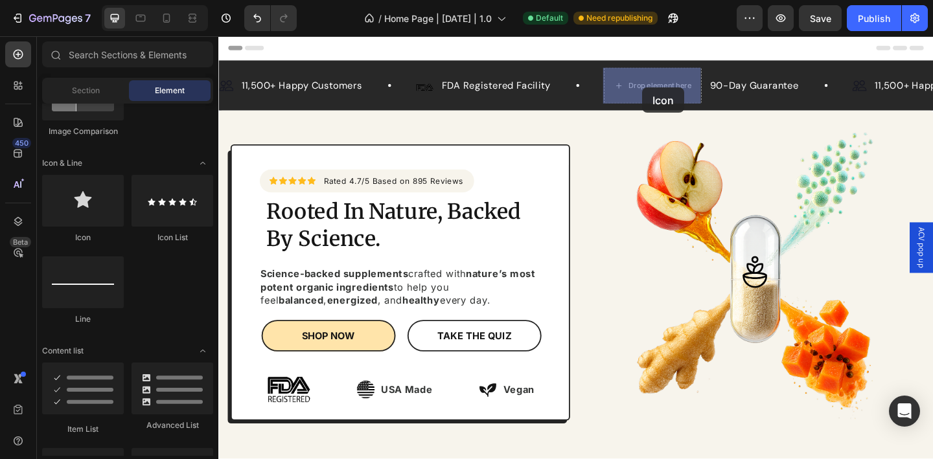
drag, startPoint x: 370, startPoint y: 239, endPoint x: 679, endPoint y: 92, distance: 342.3
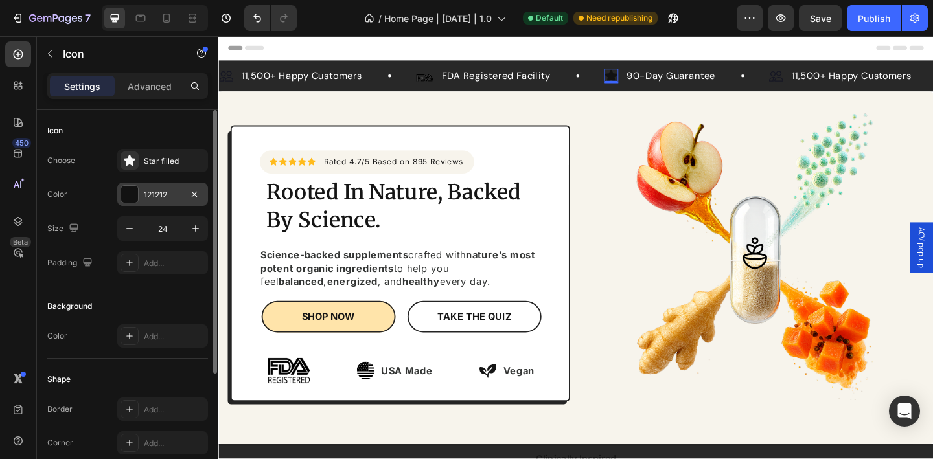
click at [147, 201] on div "121212" at bounding box center [162, 194] width 91 height 23
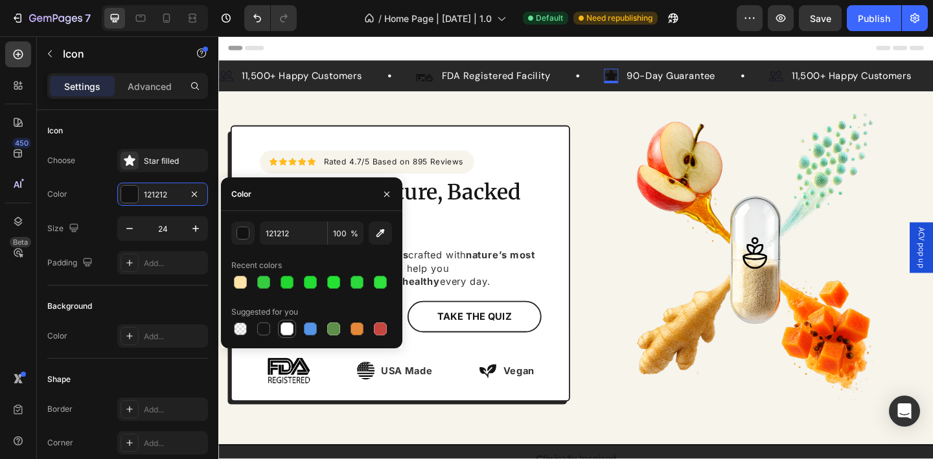
click at [290, 331] on div at bounding box center [287, 329] width 13 height 13
type input "FFFFFF"
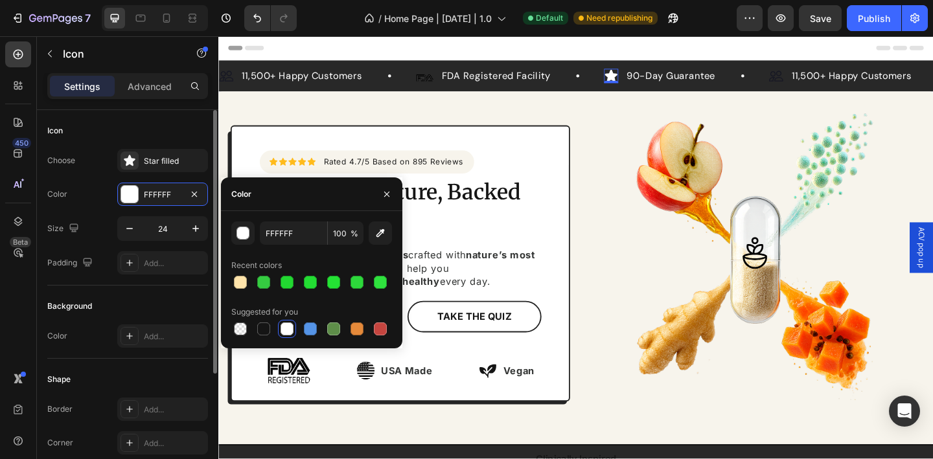
click at [167, 178] on div "Choose Star filled Color FFFFFF Size 24 Padding Add..." at bounding box center [127, 212] width 161 height 126
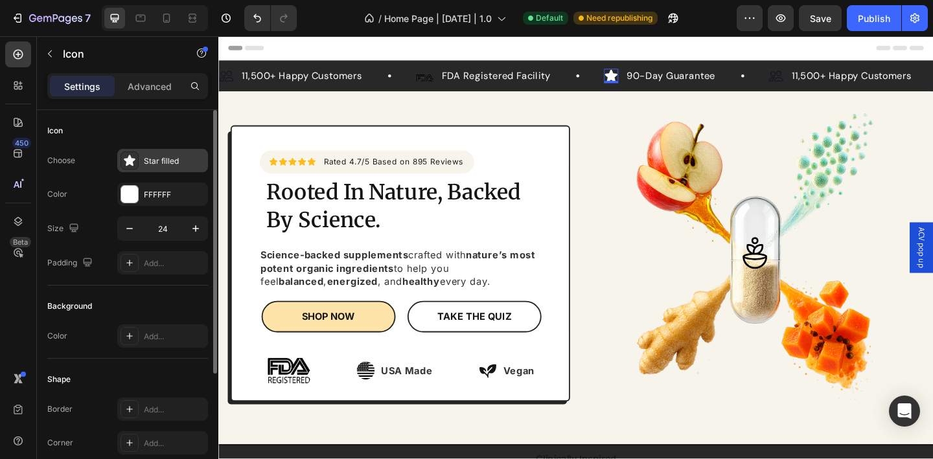
click at [166, 163] on div "Star filled" at bounding box center [174, 161] width 61 height 12
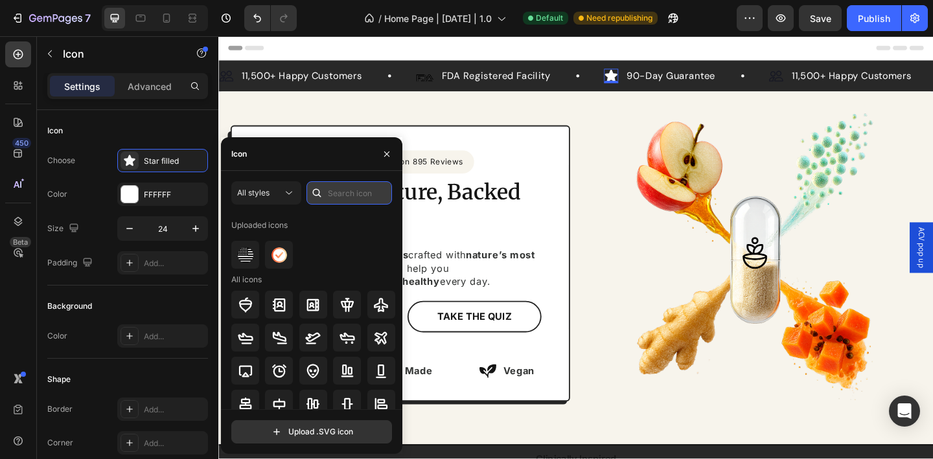
click at [341, 197] on input "text" at bounding box center [349, 192] width 86 height 23
type input "sheild"
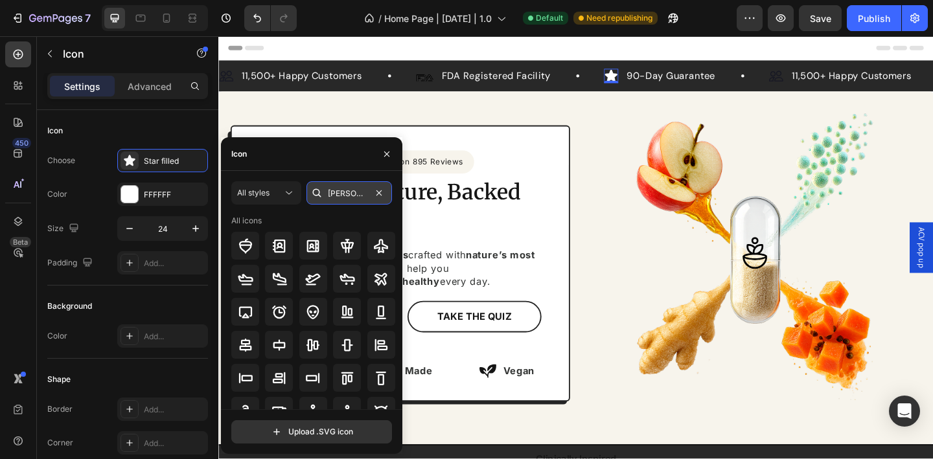
type input "[PERSON_NAME]"
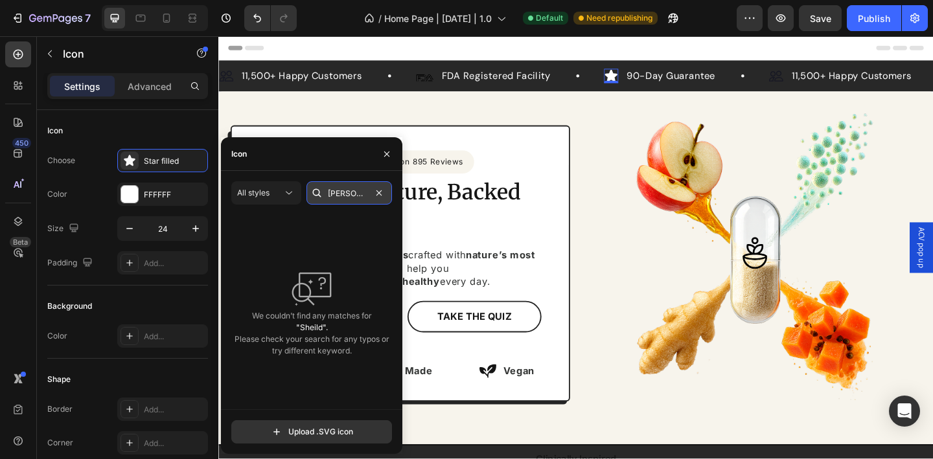
click at [356, 196] on input "[PERSON_NAME]" at bounding box center [349, 192] width 86 height 23
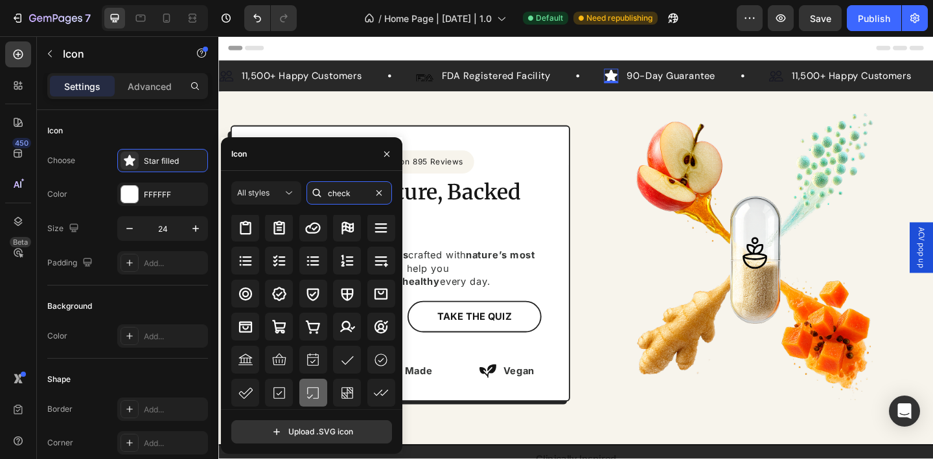
scroll to position [92, 0]
type input "check"
click at [315, 300] on icon at bounding box center [313, 296] width 16 height 16
click at [827, 80] on img at bounding box center [825, 80] width 16 height 16
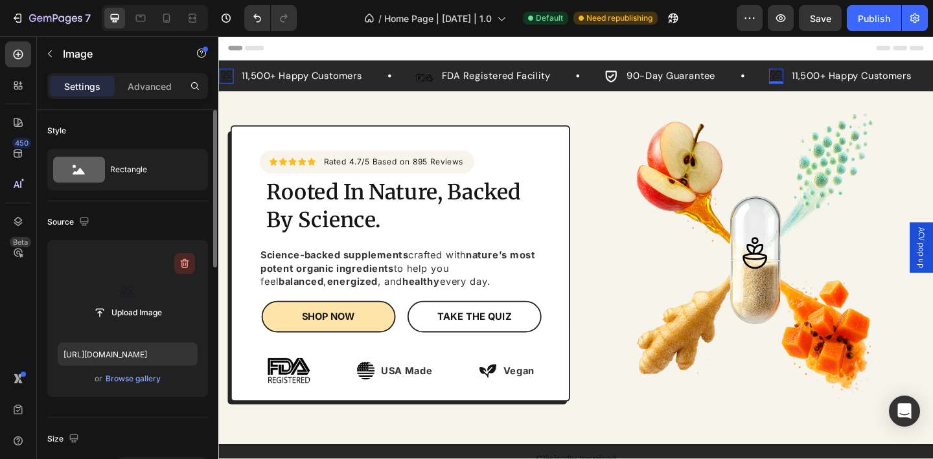
click at [184, 266] on icon "button" at bounding box center [184, 263] width 13 height 13
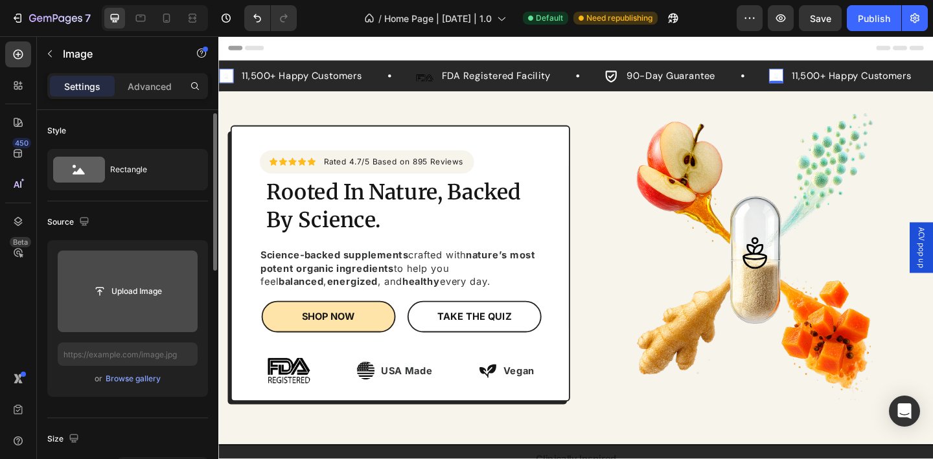
scroll to position [558, 0]
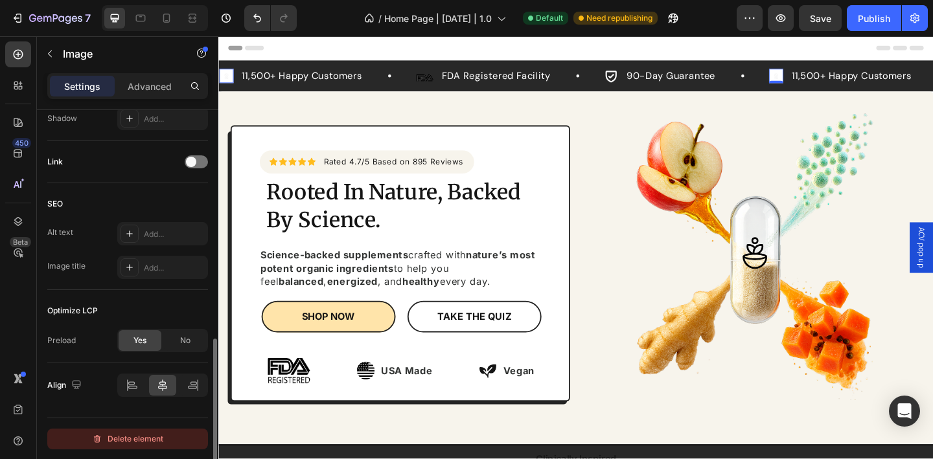
click at [157, 435] on div "Delete element" at bounding box center [127, 440] width 71 height 16
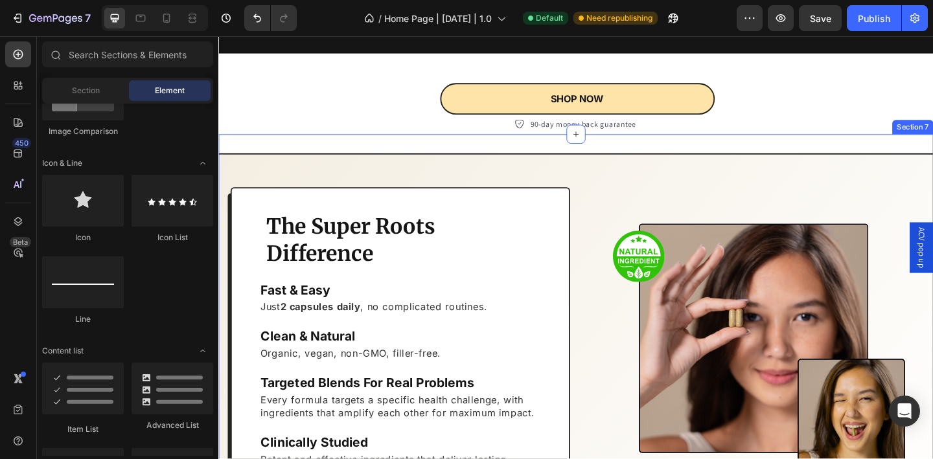
scroll to position [1800, 0]
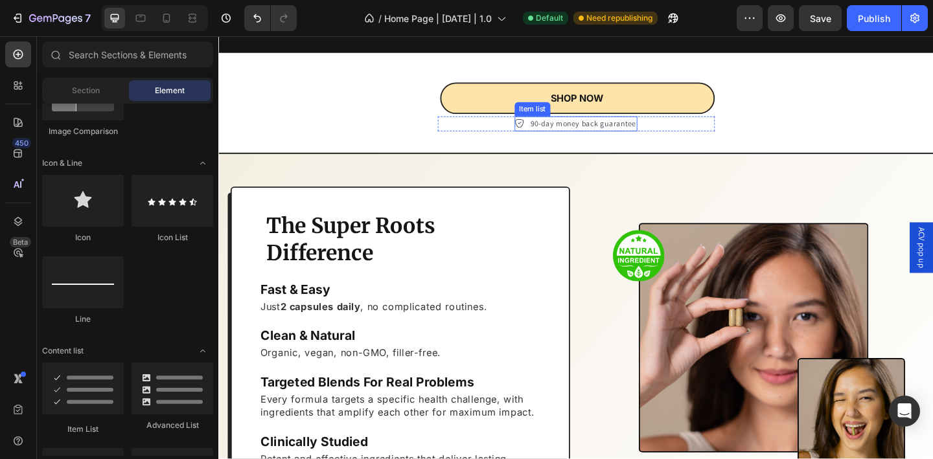
click at [540, 137] on icon at bounding box center [545, 131] width 10 height 10
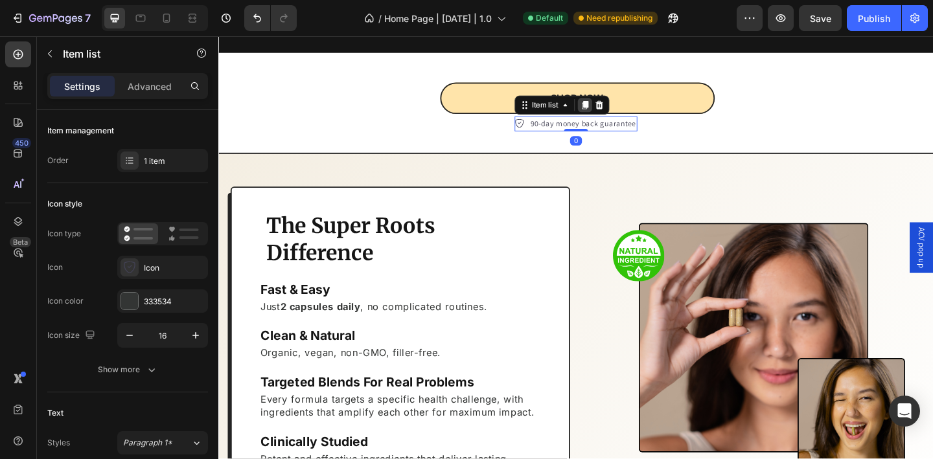
click at [614, 116] on icon at bounding box center [617, 111] width 7 height 9
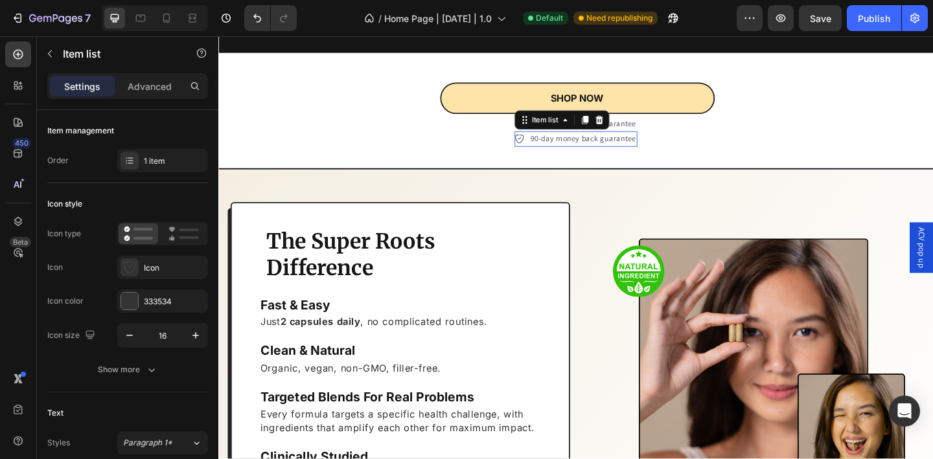
scroll to position [558, 0]
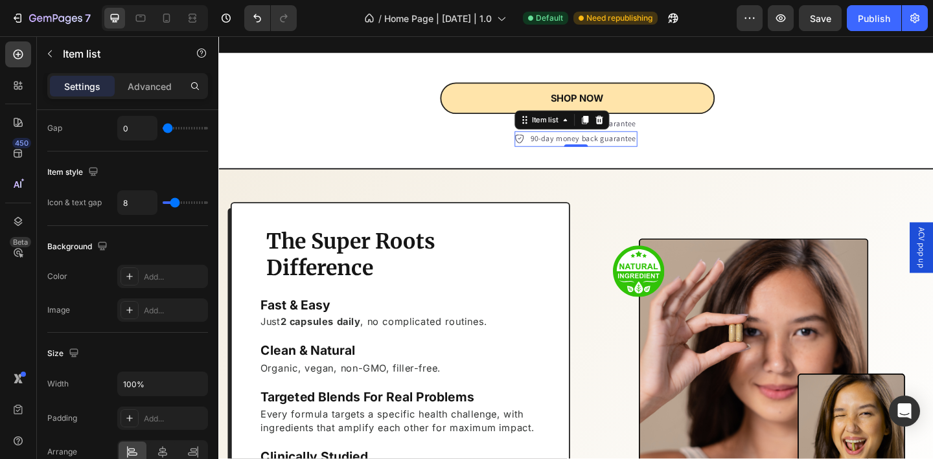
click at [542, 154] on icon at bounding box center [545, 148] width 10 height 10
click at [547, 157] on div "90-day money back guarantee" at bounding box center [607, 148] width 134 height 17
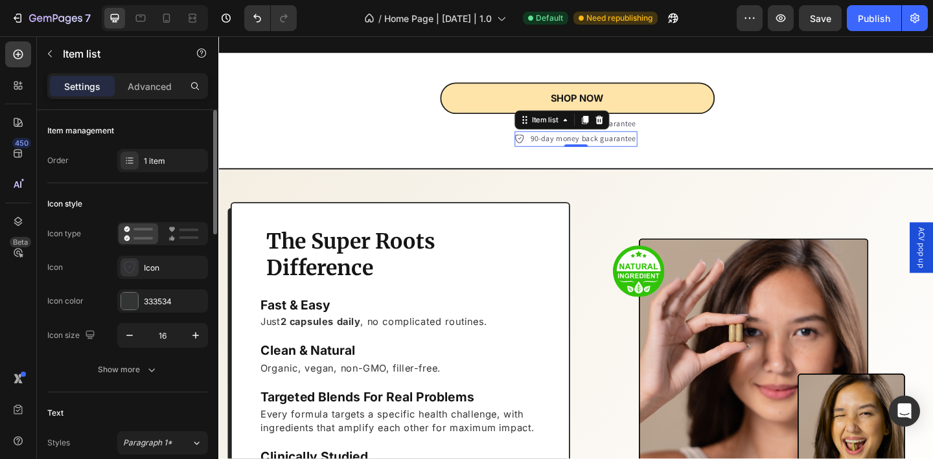
click at [148, 87] on p "Advanced" at bounding box center [150, 87] width 44 height 14
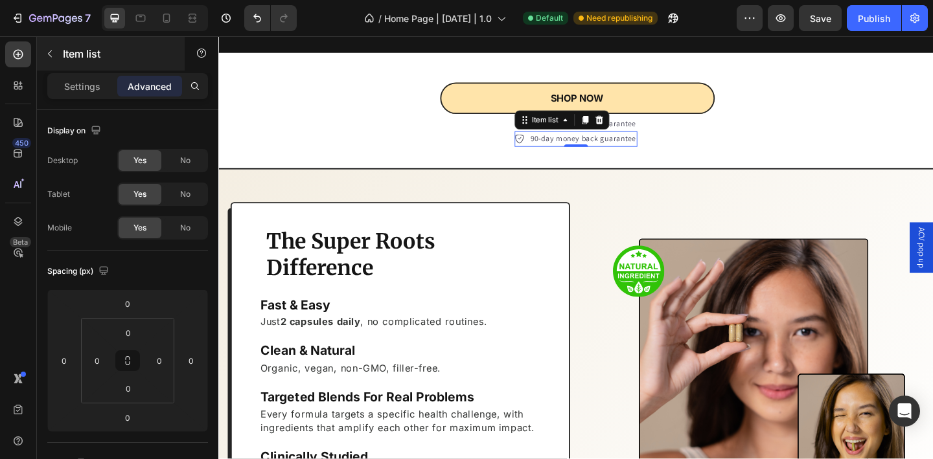
click at [91, 86] on p "Settings" at bounding box center [82, 87] width 36 height 14
type input "8"
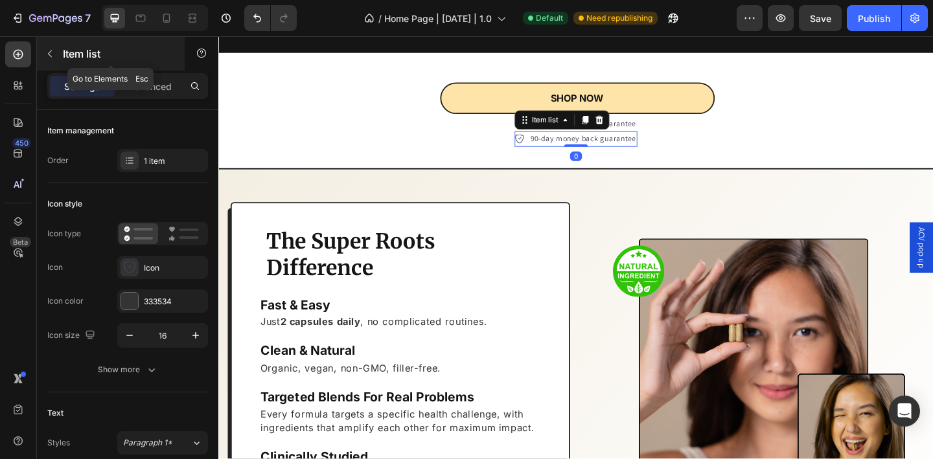
click at [52, 49] on icon "button" at bounding box center [50, 54] width 10 height 10
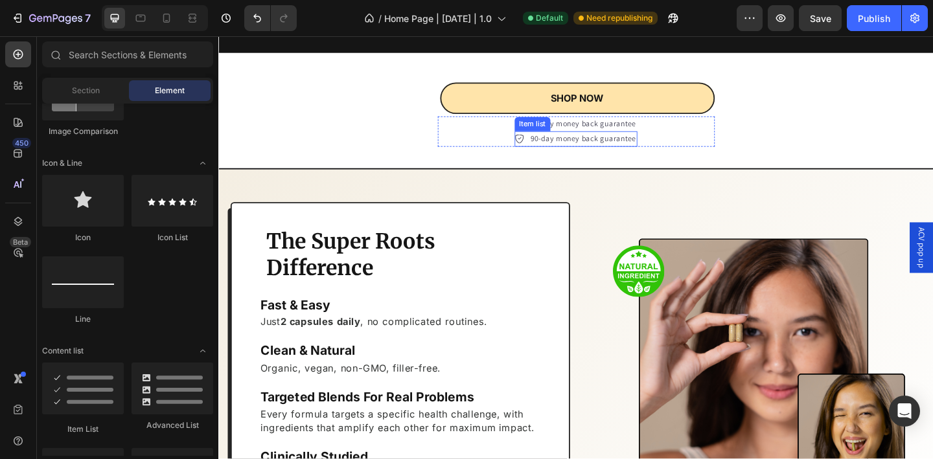
click at [542, 154] on icon at bounding box center [545, 148] width 10 height 10
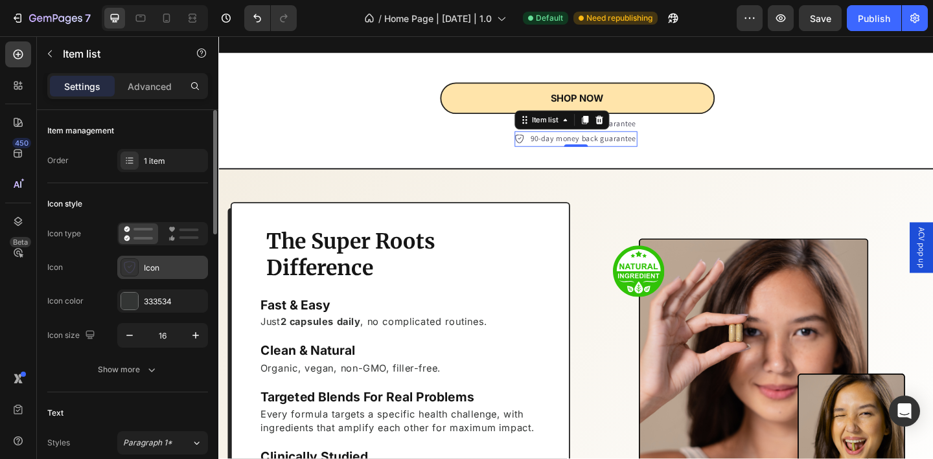
click at [154, 273] on div "Icon" at bounding box center [174, 268] width 61 height 12
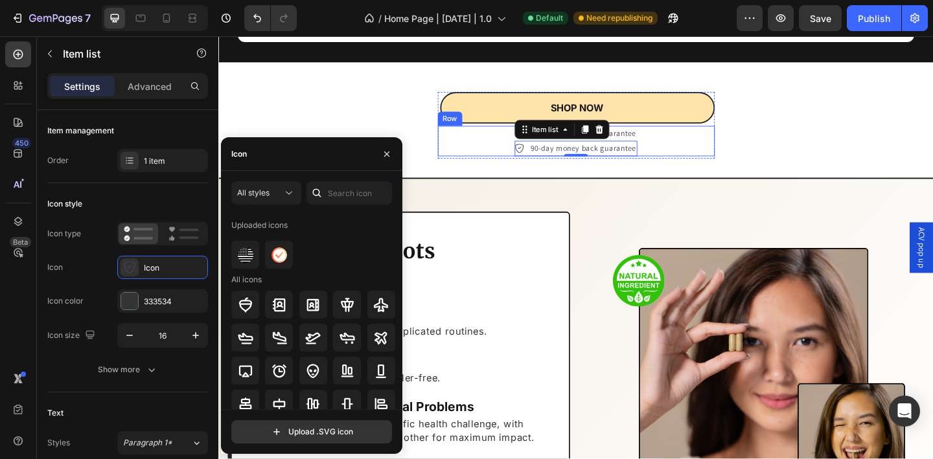
scroll to position [1780, 0]
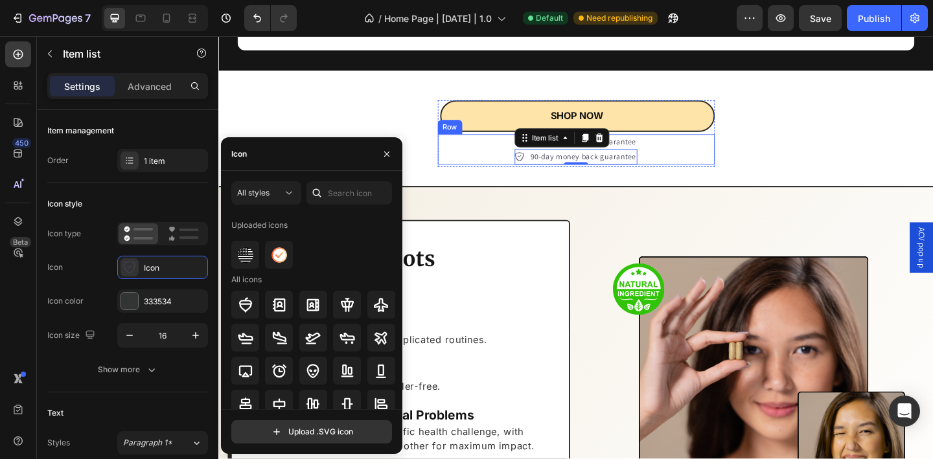
click at [518, 176] on div "90-day money back guarantee Item list 90-day money back guarantee Item list 0 R…" at bounding box center [607, 159] width 301 height 33
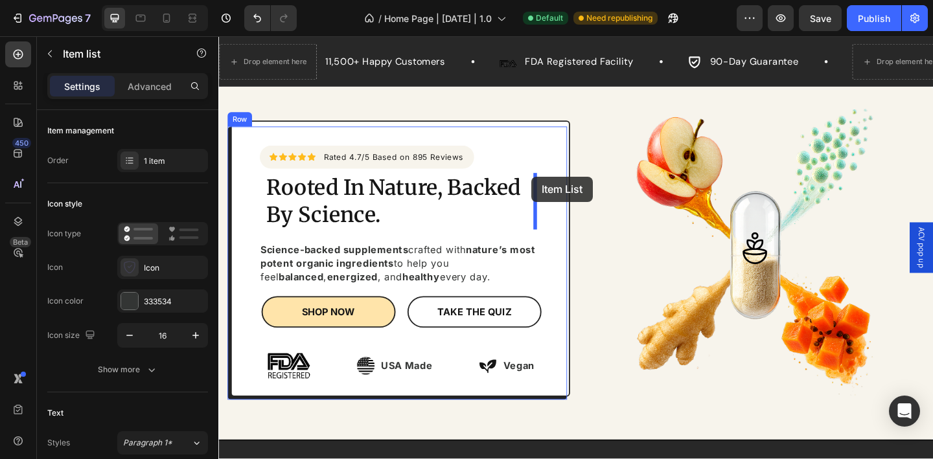
scroll to position [0, 0]
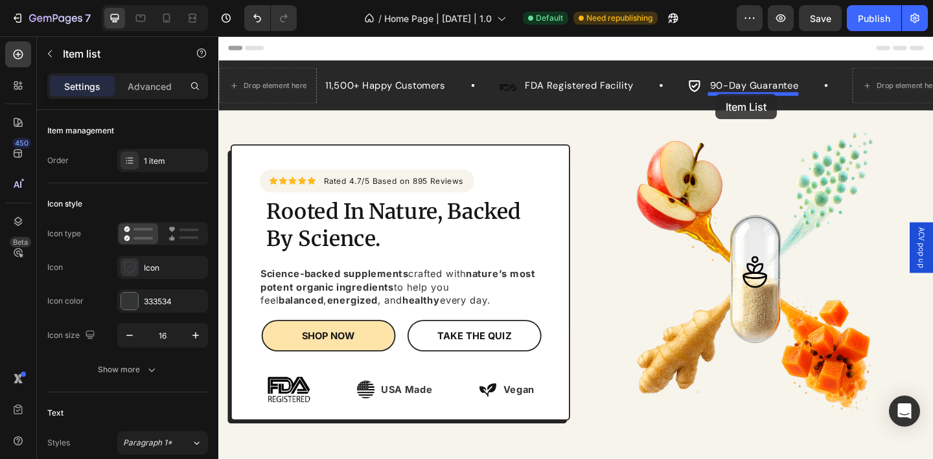
drag, startPoint x: 548, startPoint y: 188, endPoint x: 759, endPoint y: 99, distance: 228.5
click at [807, 102] on p "90-day money back guarantee" at bounding box center [826, 99] width 115 height 13
click at [786, 103] on p "90-day back guarantee" at bounding box center [813, 99] width 89 height 13
click at [809, 102] on p "90-Day back guarantee" at bounding box center [813, 99] width 89 height 13
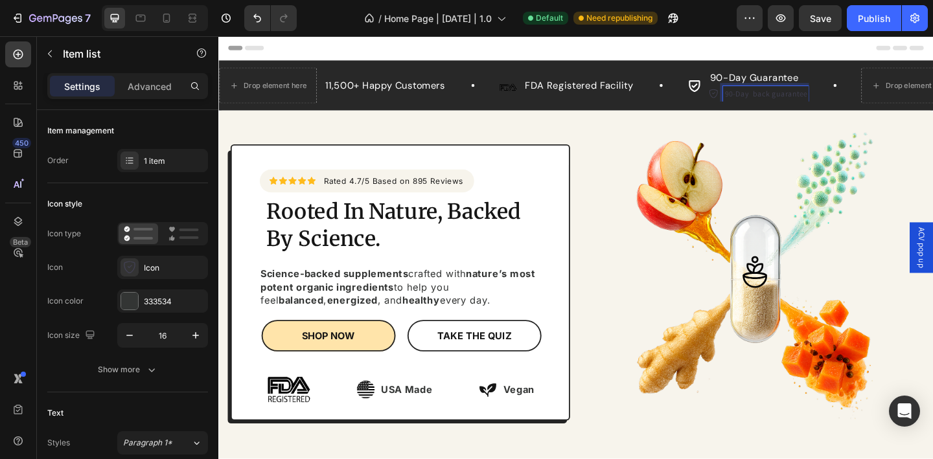
click at [809, 102] on p "90-Day back guarantee" at bounding box center [813, 99] width 89 height 13
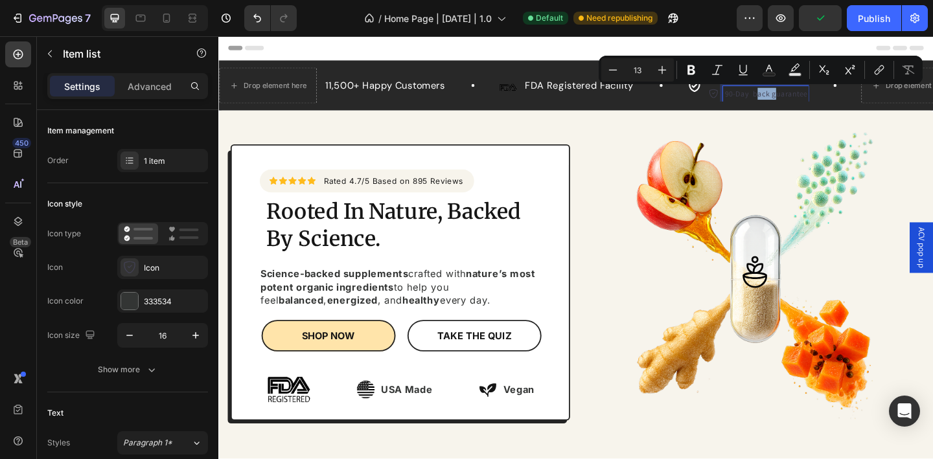
drag, startPoint x: 823, startPoint y: 103, endPoint x: 801, endPoint y: 102, distance: 22.0
click at [801, 102] on p "90-Day back guarantee" at bounding box center [813, 99] width 89 height 13
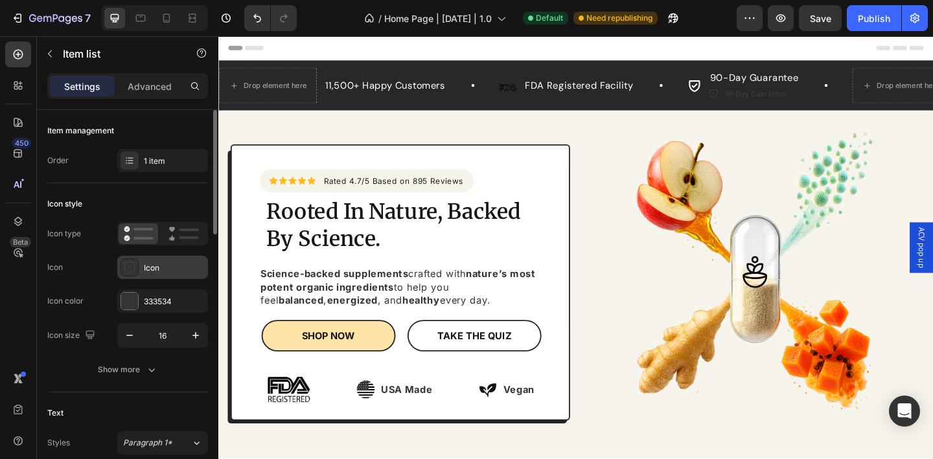
click at [154, 272] on div "Icon" at bounding box center [174, 268] width 61 height 12
click at [163, 305] on div "333534" at bounding box center [163, 302] width 38 height 12
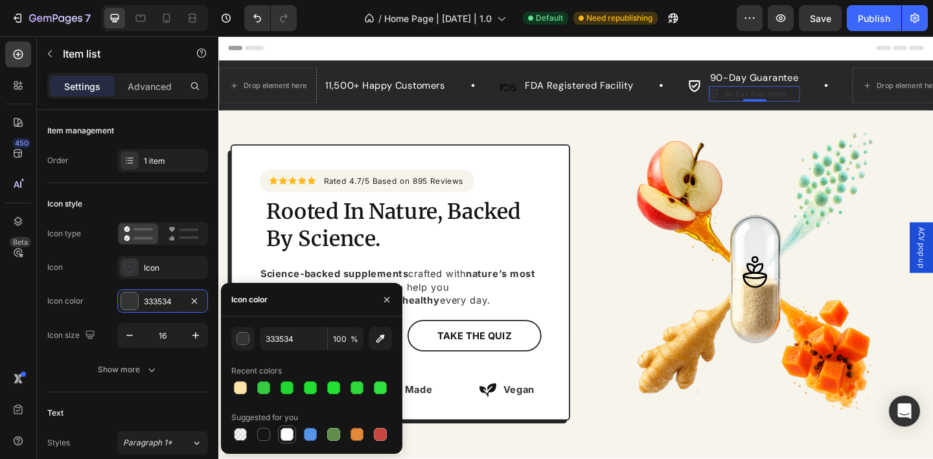
click at [288, 436] on div at bounding box center [287, 434] width 13 height 13
type input "FFFFFF"
click at [288, 435] on div at bounding box center [287, 434] width 13 height 13
click at [744, 95] on div "Icon 90-Day Guarantee Text Block 90-Day Guarantee Item list 0 Row" at bounding box center [789, 90] width 122 height 35
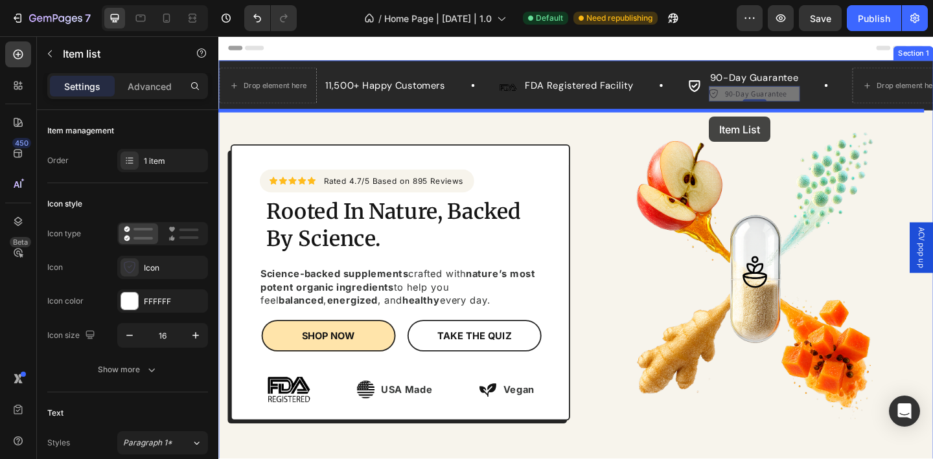
drag, startPoint x: 757, startPoint y: 100, endPoint x: 752, endPoint y: 124, distance: 23.9
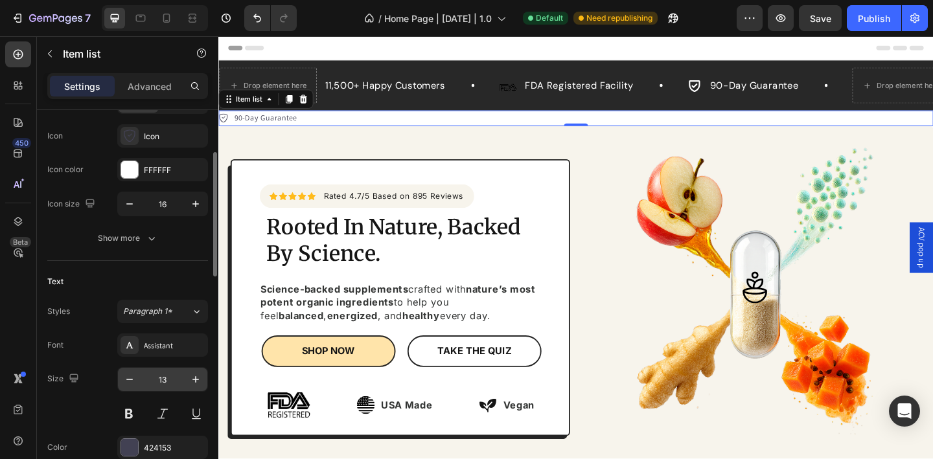
scroll to position [227, 0]
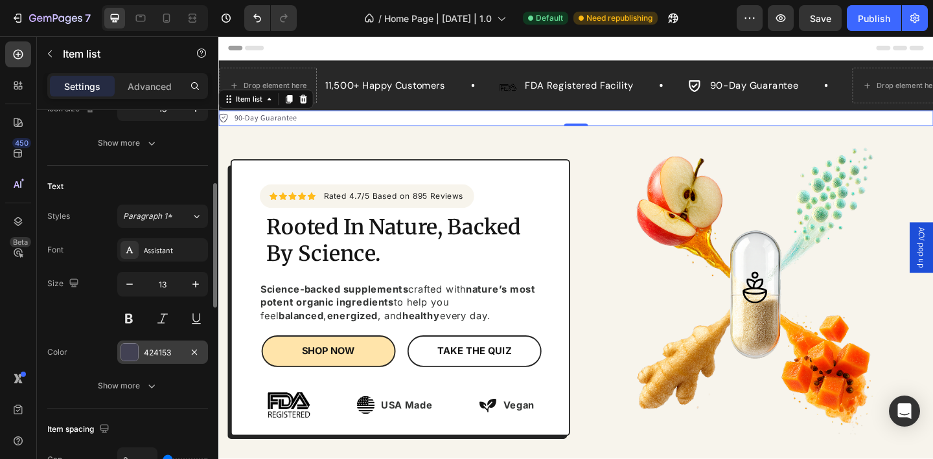
click at [156, 354] on div "424153" at bounding box center [163, 353] width 38 height 12
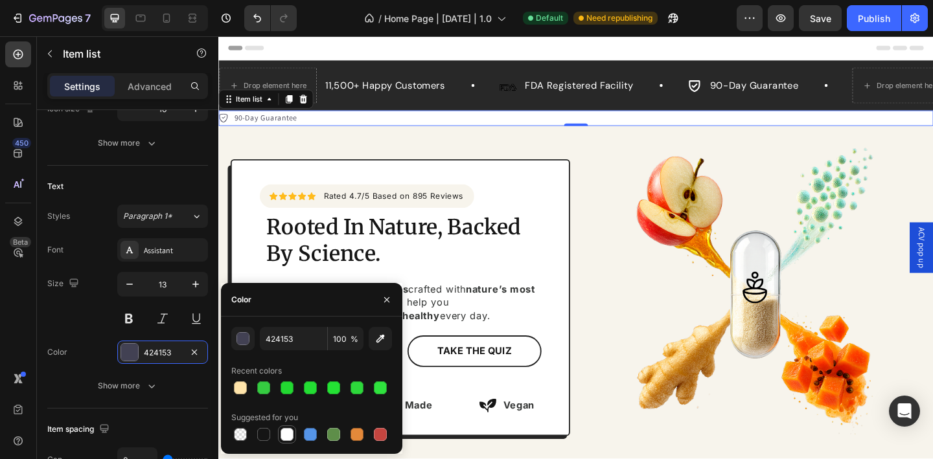
click at [291, 430] on div at bounding box center [287, 434] width 13 height 13
type input "FFFFFF"
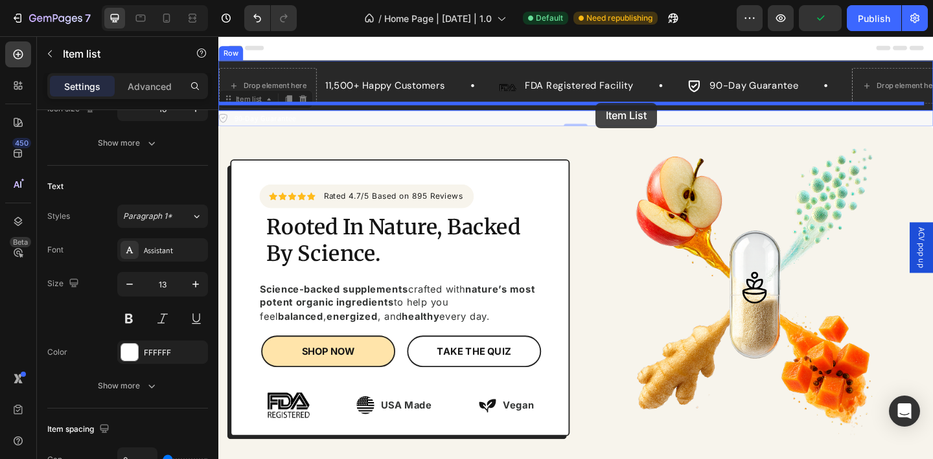
drag, startPoint x: 231, startPoint y: 128, endPoint x: 628, endPoint y: 109, distance: 398.3
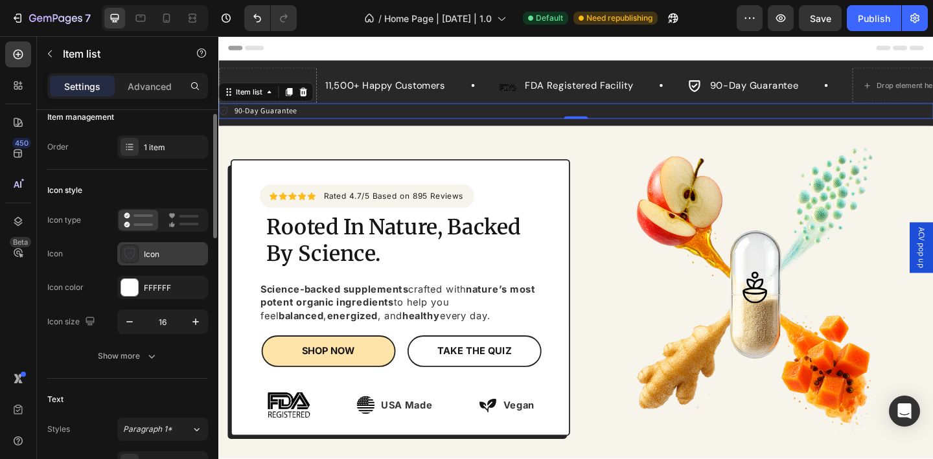
scroll to position [0, 0]
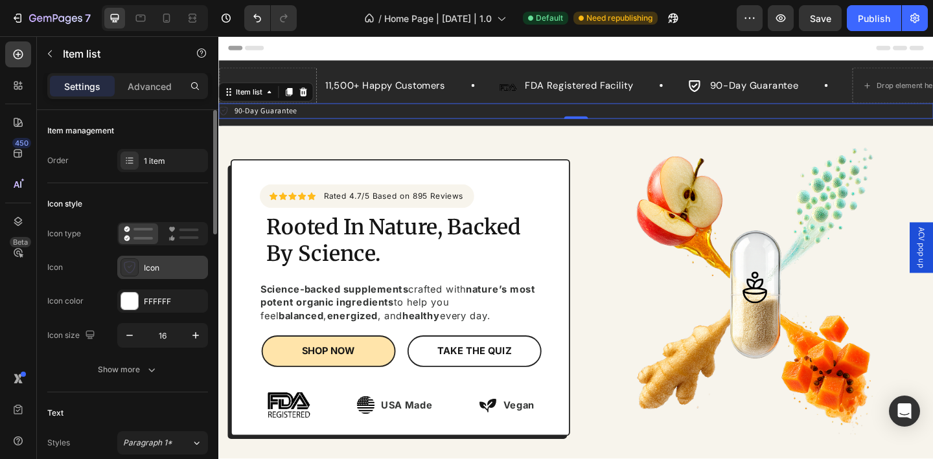
click at [154, 270] on div "Icon" at bounding box center [174, 268] width 61 height 12
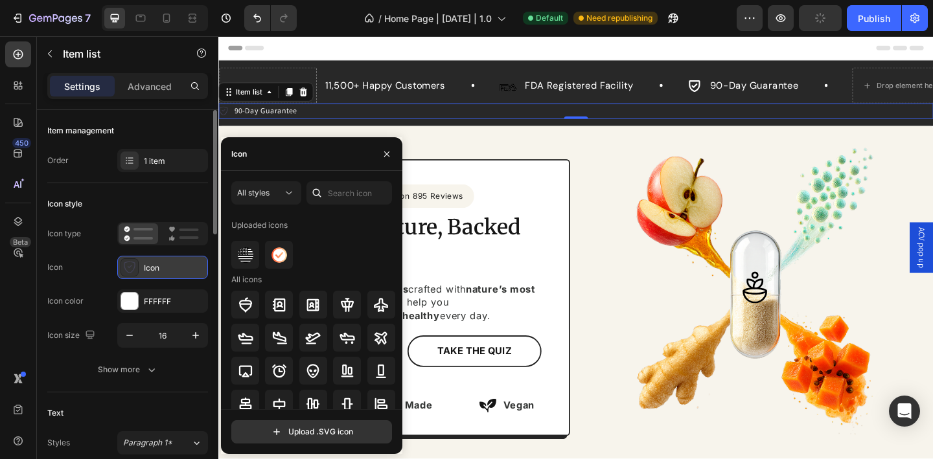
click at [154, 270] on div "Icon" at bounding box center [174, 268] width 61 height 12
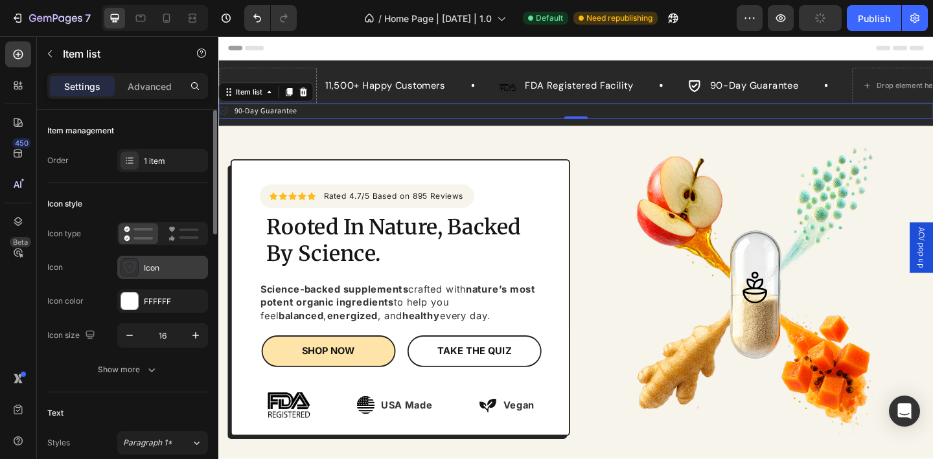
click at [154, 270] on div "Icon" at bounding box center [174, 268] width 61 height 12
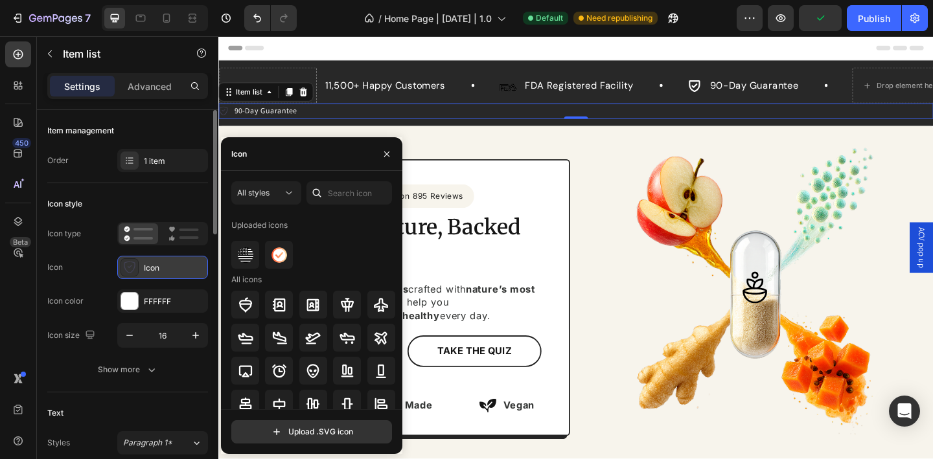
click at [155, 264] on div "Icon" at bounding box center [174, 268] width 61 height 12
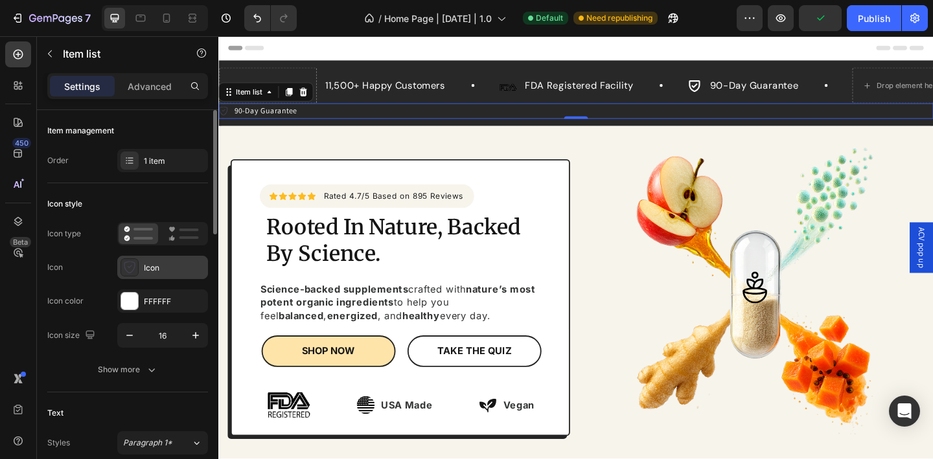
click at [155, 264] on div "Icon" at bounding box center [174, 268] width 61 height 12
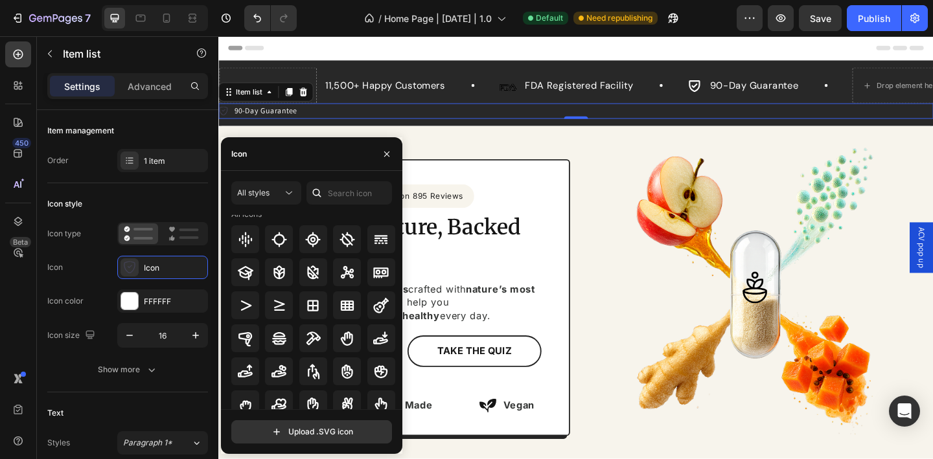
scroll to position [4071, 0]
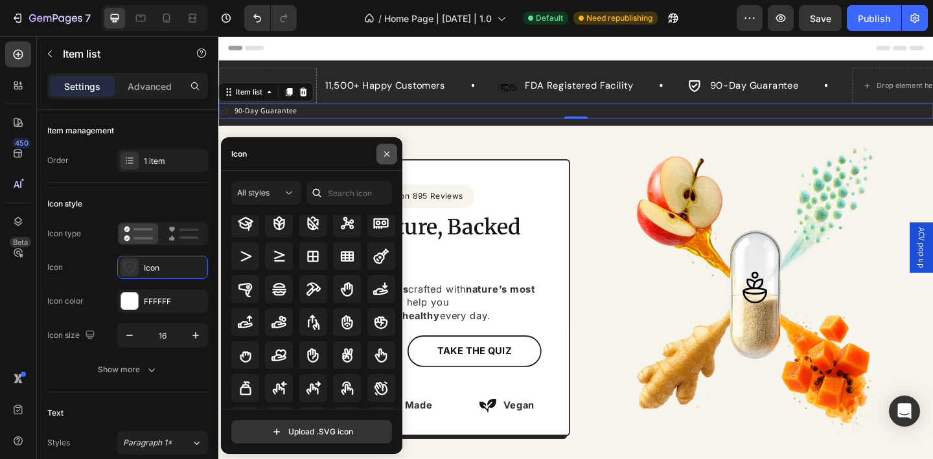
click at [383, 155] on icon "button" at bounding box center [387, 154] width 10 height 10
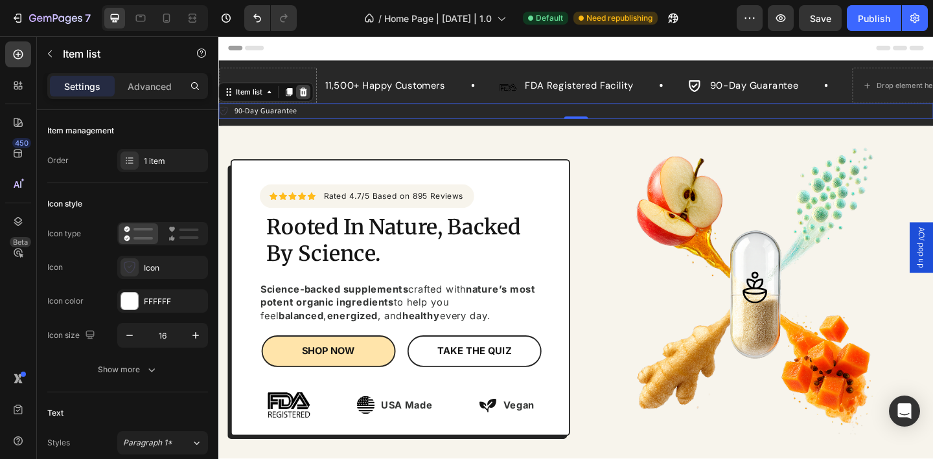
click at [312, 100] on icon at bounding box center [310, 97] width 8 height 9
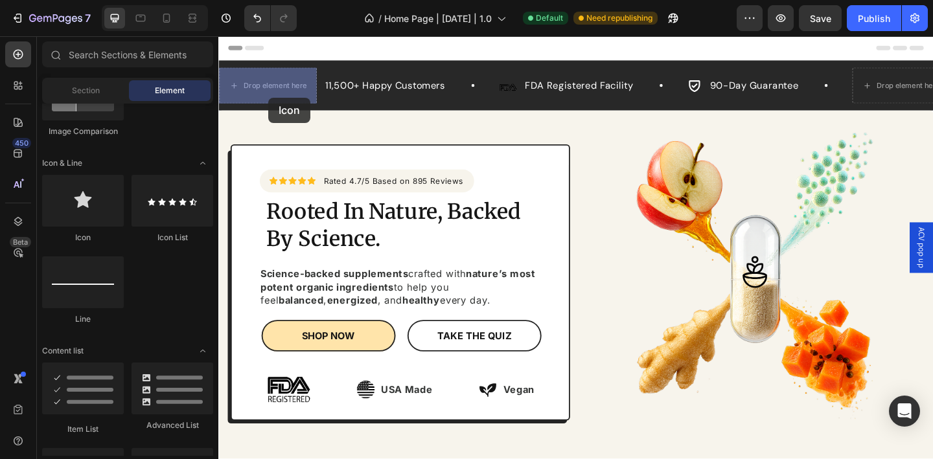
drag, startPoint x: 288, startPoint y: 242, endPoint x: 273, endPoint y: 103, distance: 139.4
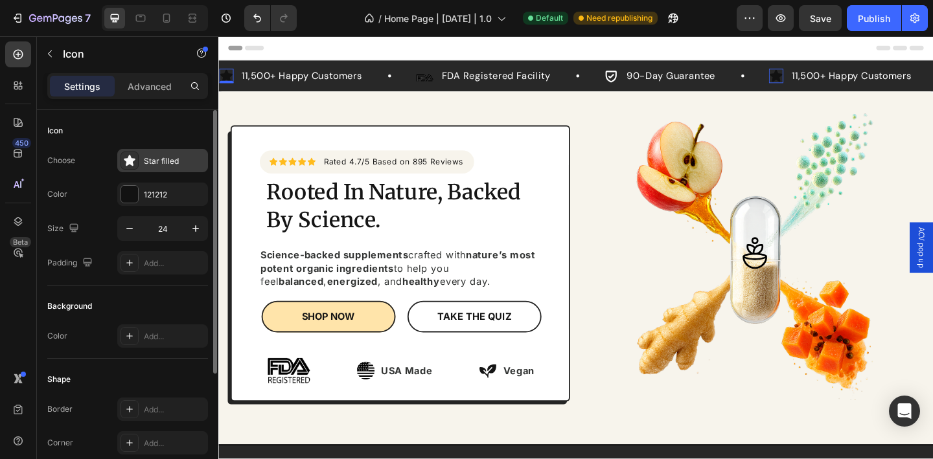
click at [158, 160] on div "Star filled" at bounding box center [174, 161] width 61 height 12
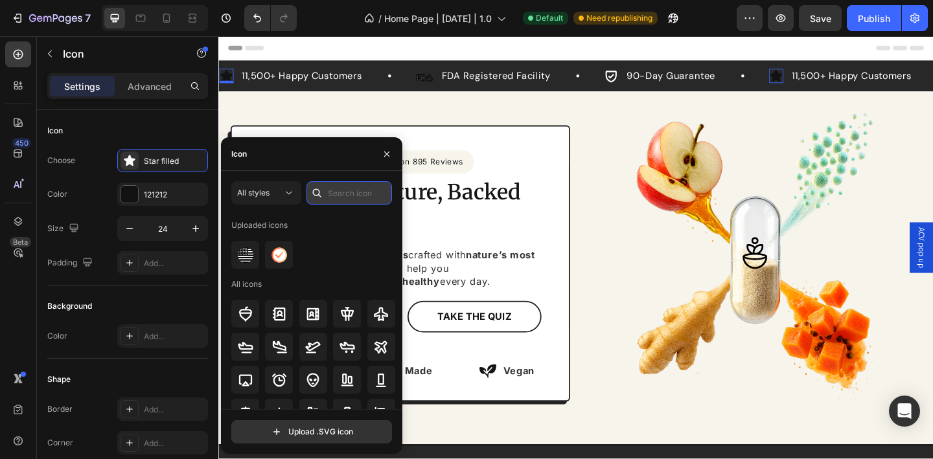
click at [371, 187] on input "text" at bounding box center [349, 192] width 86 height 23
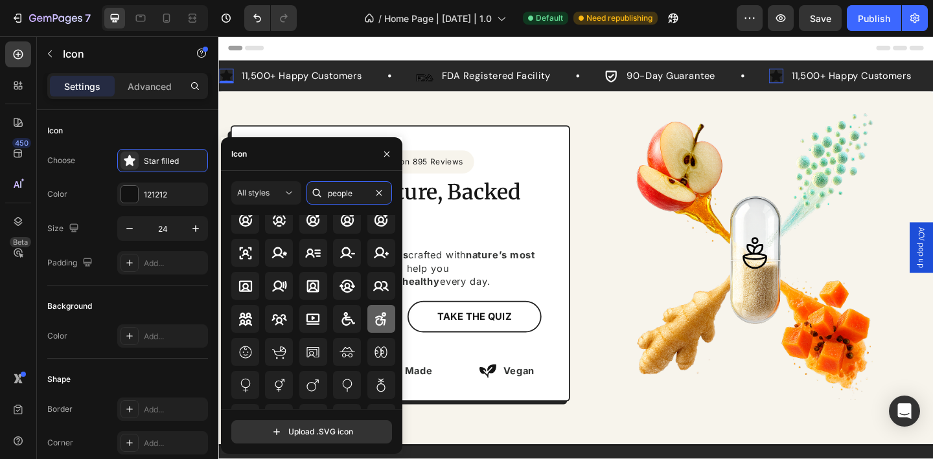
scroll to position [421, 0]
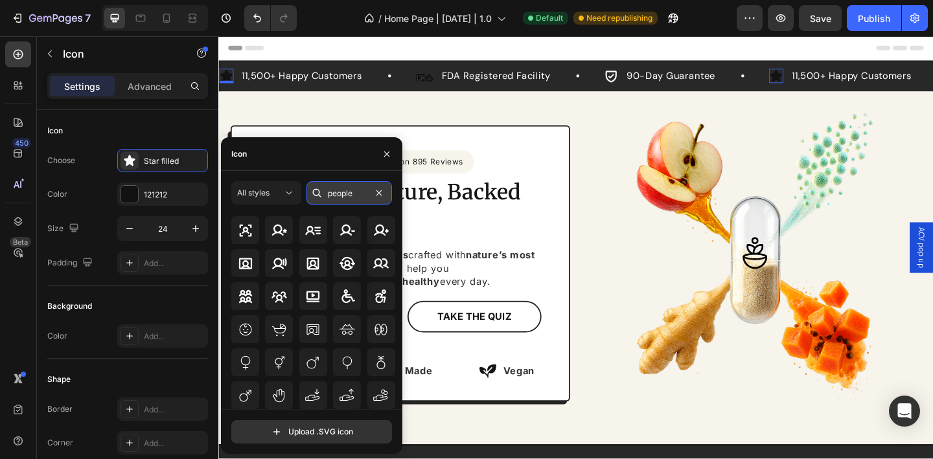
click at [347, 193] on input "people" at bounding box center [349, 192] width 86 height 23
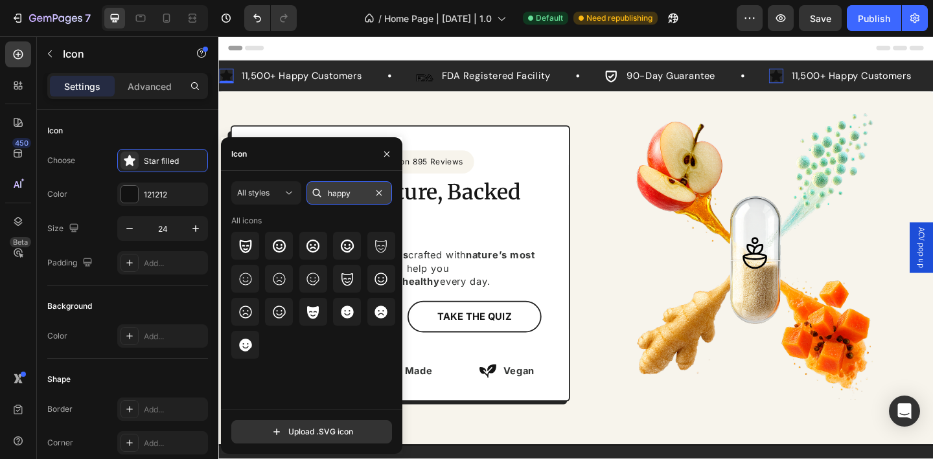
click at [348, 192] on input "happy" at bounding box center [349, 192] width 86 height 23
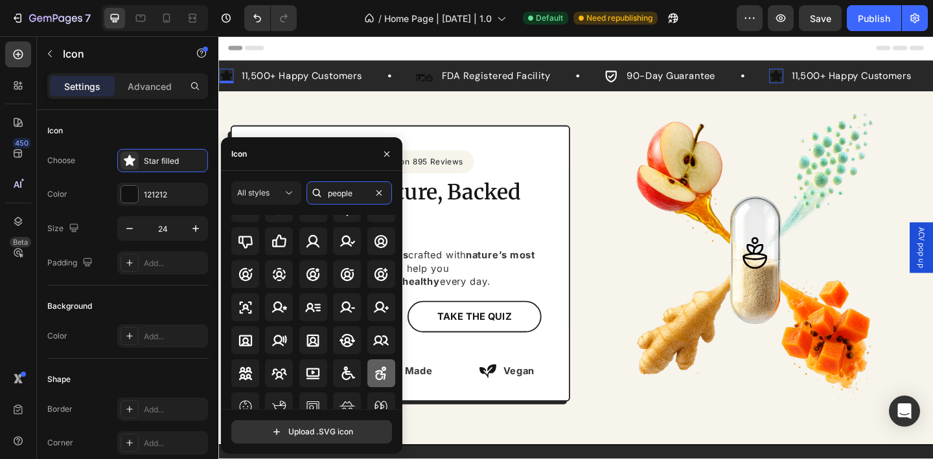
scroll to position [413, 0]
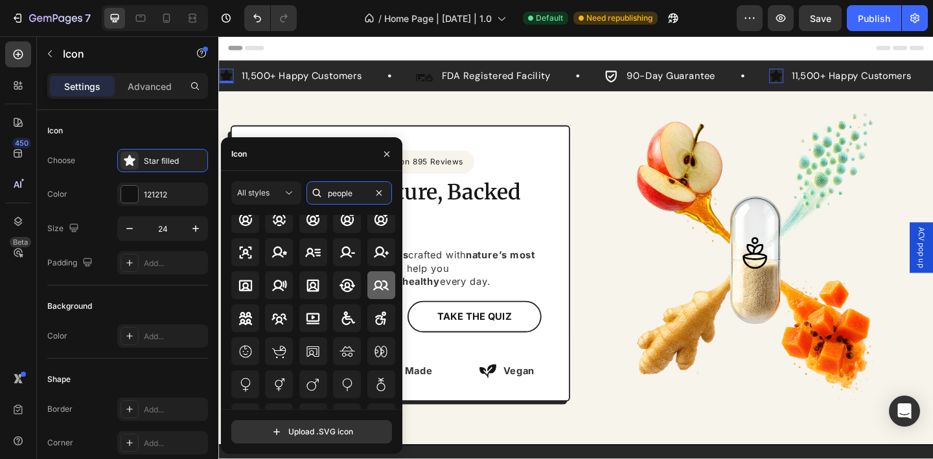
type input "people"
click at [376, 288] on icon at bounding box center [381, 286] width 16 height 10
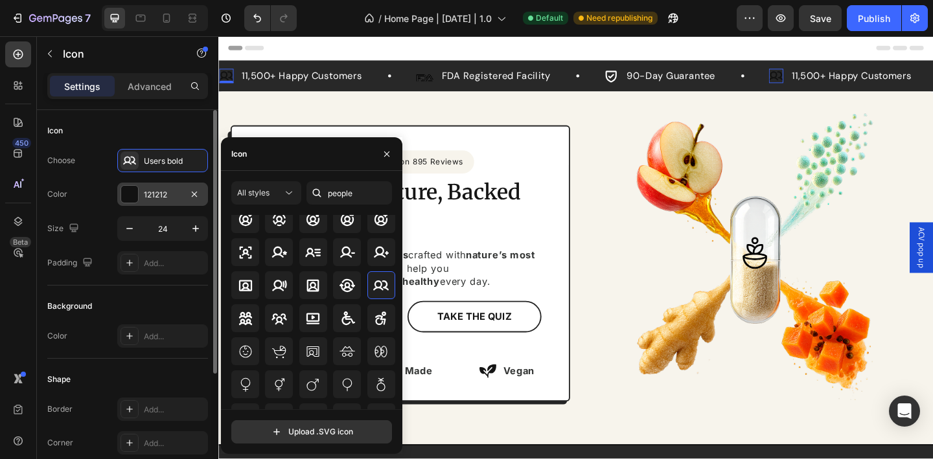
click at [153, 196] on div "121212" at bounding box center [163, 195] width 38 height 12
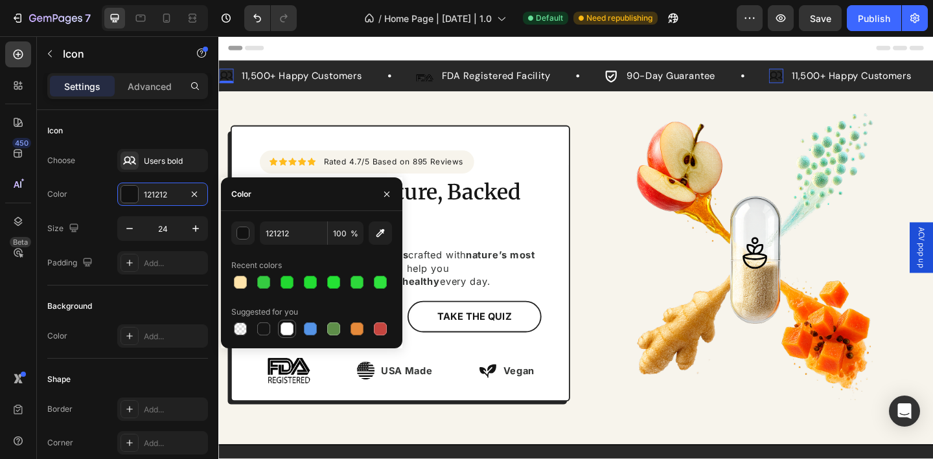
click at [292, 328] on div at bounding box center [287, 329] width 13 height 13
type input "FFFFFF"
click at [389, 187] on button "button" at bounding box center [386, 194] width 21 height 21
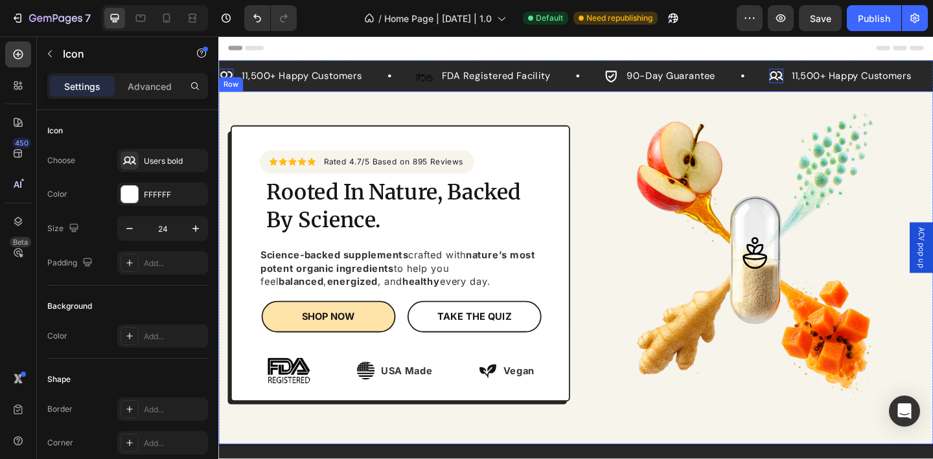
click at [373, 111] on div "Icon Icon Icon Icon Icon Icon List Hoz Rated 4.7/5 Based on 895 Reviews Text bl…" at bounding box center [606, 289] width 777 height 384
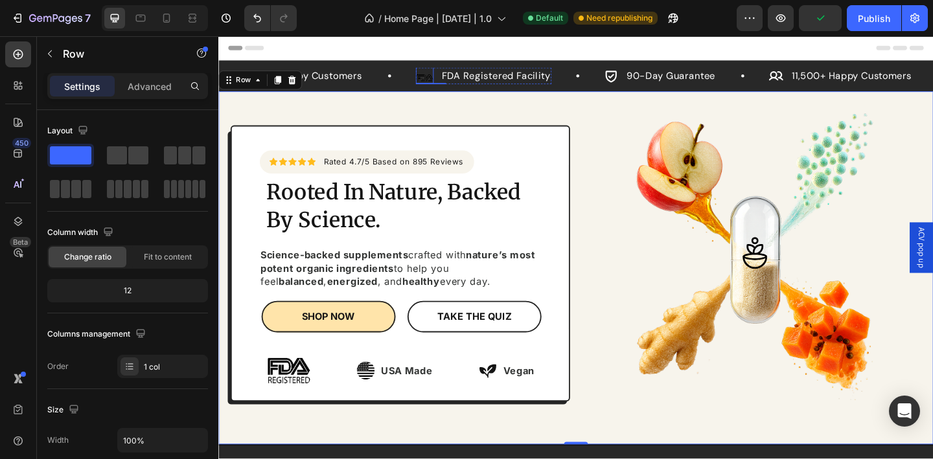
click at [441, 82] on img at bounding box center [442, 78] width 19 height 19
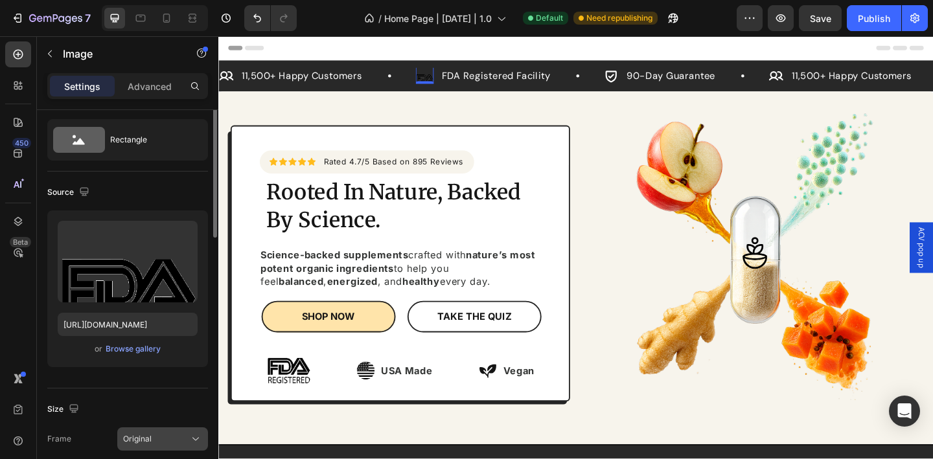
scroll to position [0, 0]
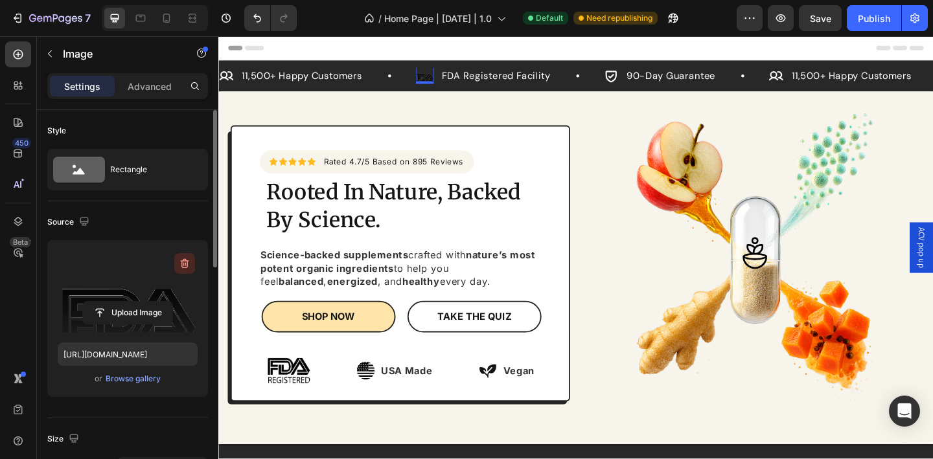
click at [178, 262] on icon "button" at bounding box center [184, 263] width 13 height 13
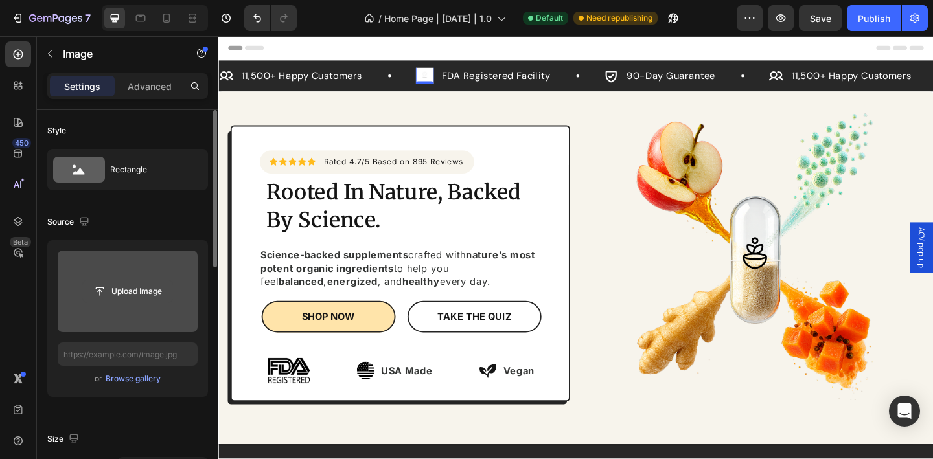
click at [146, 293] on input "file" at bounding box center [127, 292] width 89 height 22
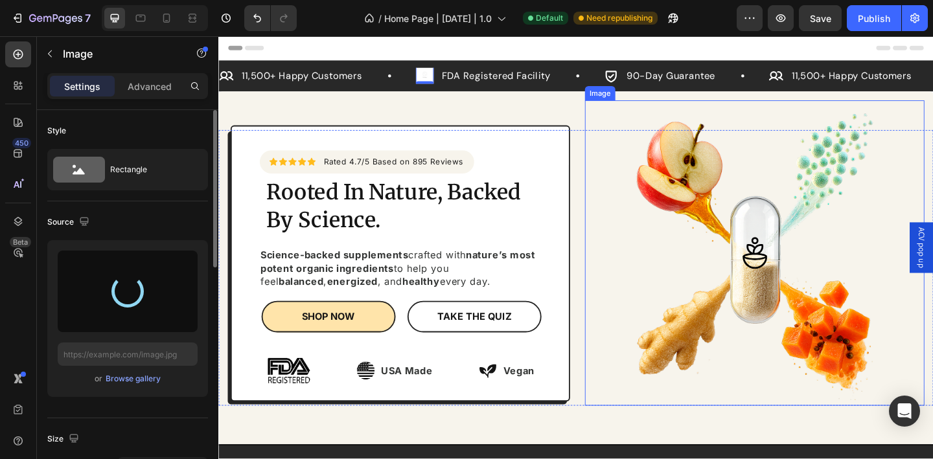
type input "[URL][DOMAIN_NAME]"
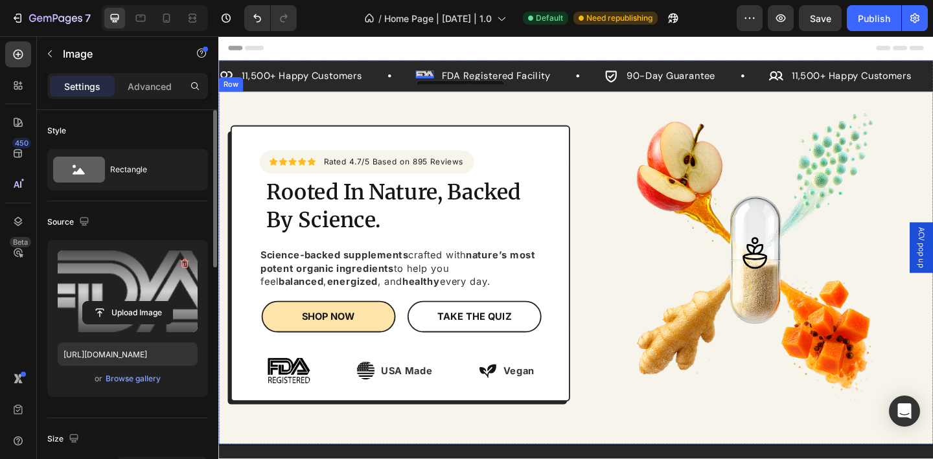
click at [511, 133] on div "Icon Icon Icon Icon Icon Icon List Hoz Rated 4.7/5 Based on 895 Reviews Text bl…" at bounding box center [415, 283] width 369 height 301
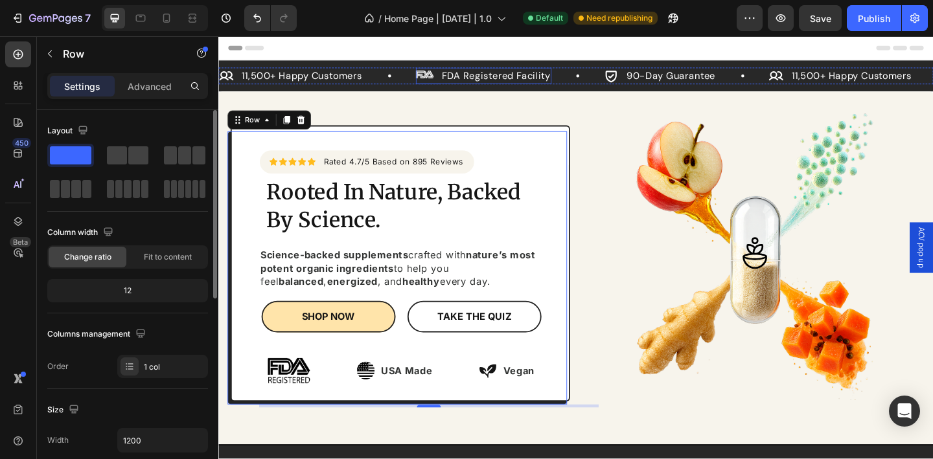
click at [459, 82] on div "Image FDA Registered Facility Text Block Row" at bounding box center [507, 80] width 148 height 18
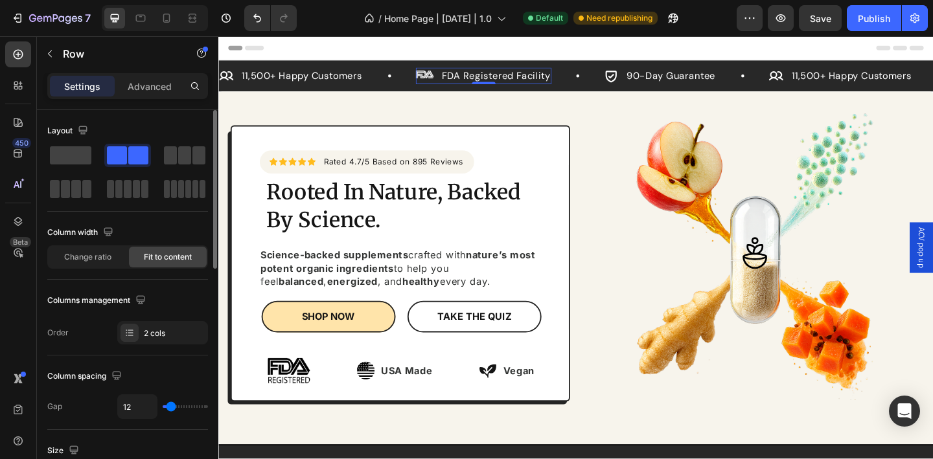
scroll to position [552, 0]
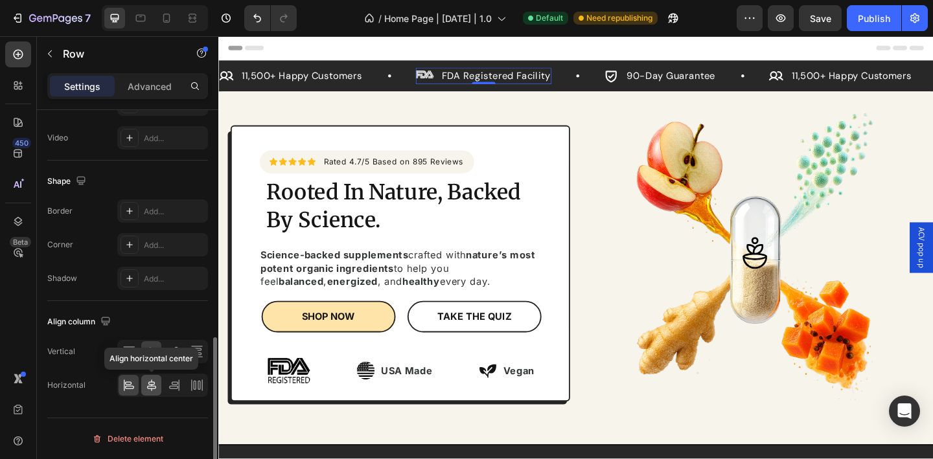
click at [154, 384] on icon at bounding box center [151, 385] width 13 height 13
click at [126, 380] on icon at bounding box center [128, 385] width 13 height 13
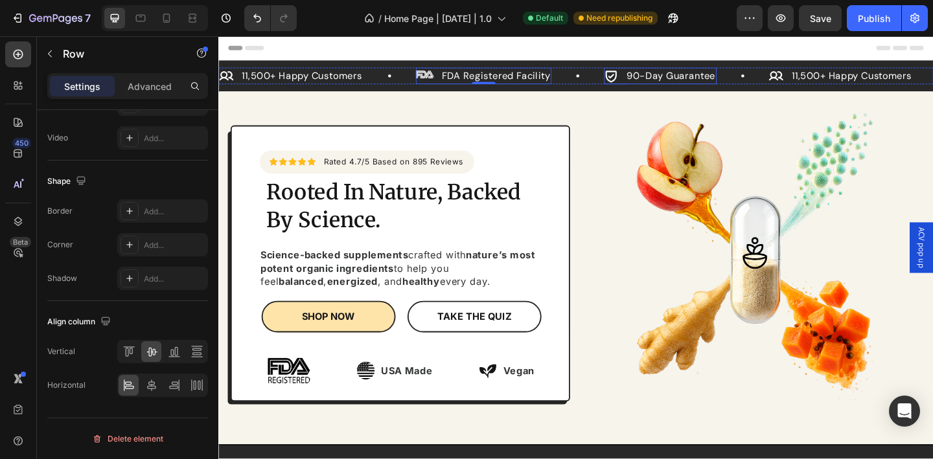
click at [654, 83] on div "Icon 90-Day Guarantee Text Block Row" at bounding box center [699, 80] width 122 height 18
click at [458, 83] on div "Image FDA Registered Facility Text Block Row" at bounding box center [507, 80] width 148 height 18
click at [444, 82] on div "Image" at bounding box center [442, 80] width 19 height 18
click at [387, 86] on div "Icon 11,500+ Happy Customers Text Block Row" at bounding box center [326, 80] width 214 height 18
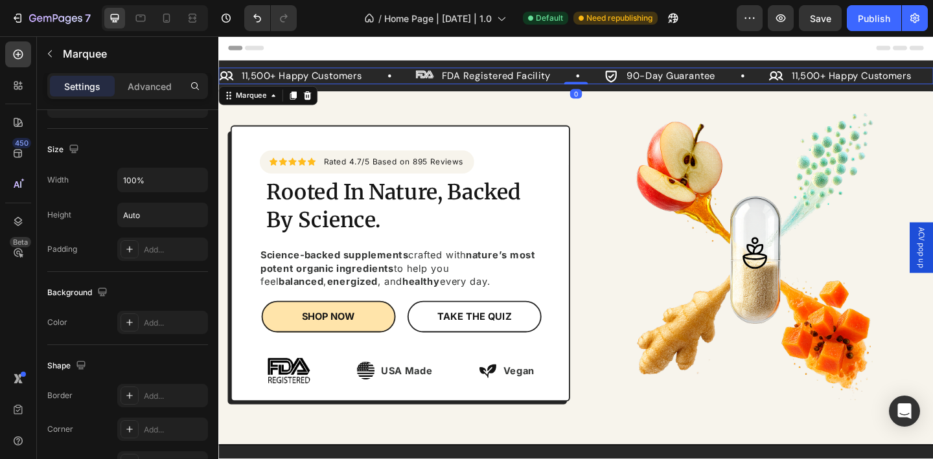
scroll to position [0, 0]
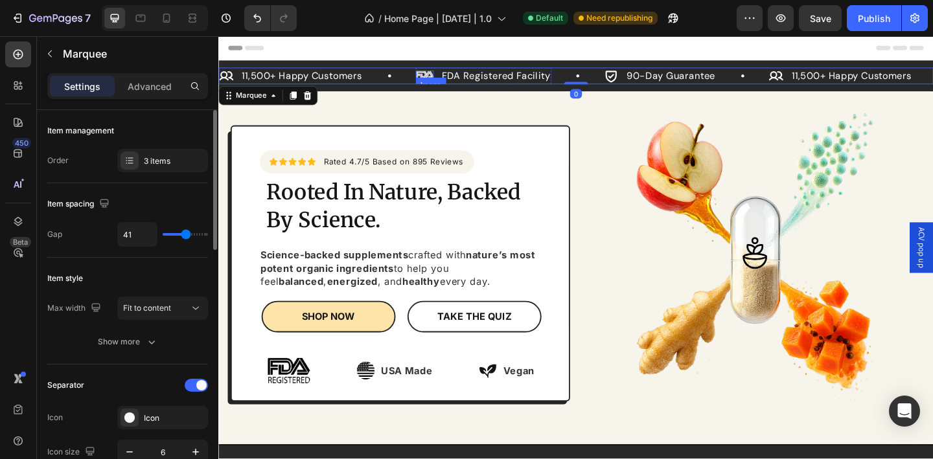
click at [440, 79] on img at bounding box center [442, 78] width 19 height 8
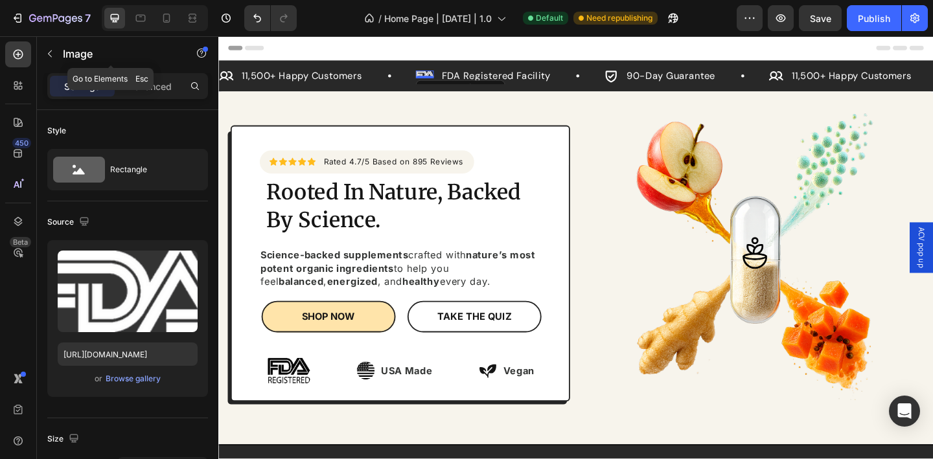
click at [148, 71] on div "Image" at bounding box center [111, 54] width 148 height 37
click at [154, 87] on p "Advanced" at bounding box center [150, 87] width 44 height 14
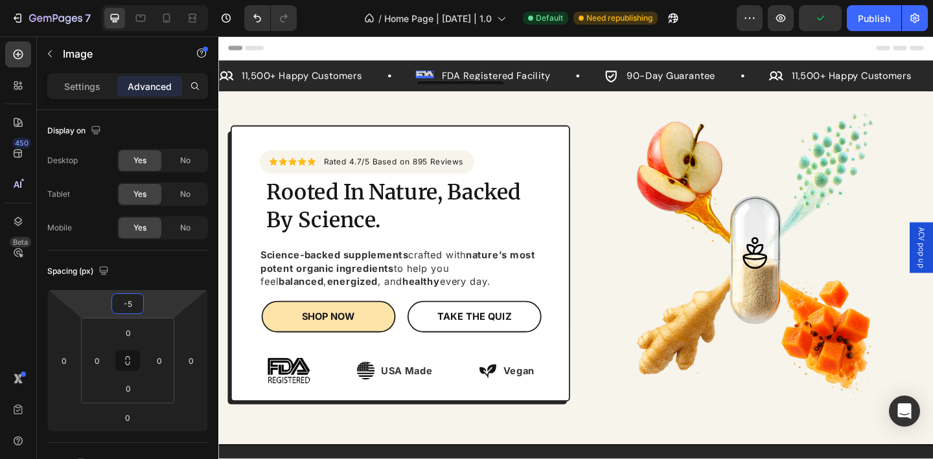
drag, startPoint x: 131, startPoint y: 301, endPoint x: 169, endPoint y: 297, distance: 38.4
click at [132, 301] on input "-5" at bounding box center [128, 303] width 26 height 19
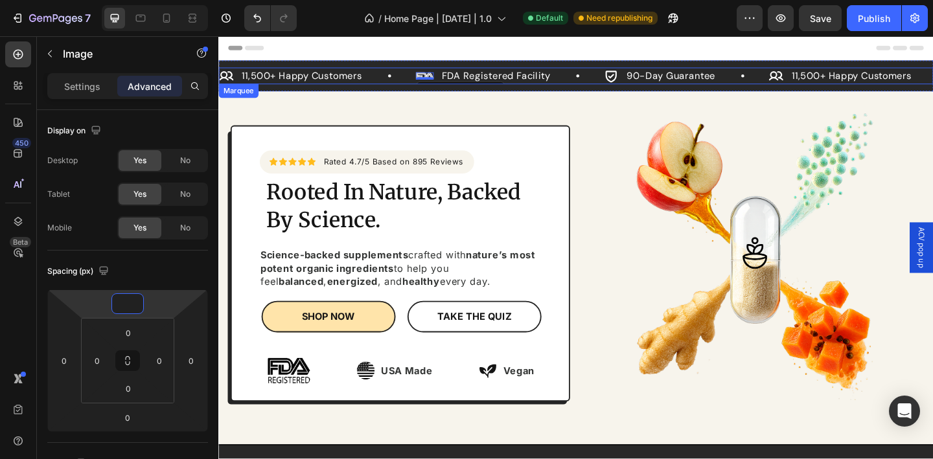
click at [413, 84] on div "Icon 11,500+ Happy Customers Text Block Row" at bounding box center [326, 80] width 214 height 18
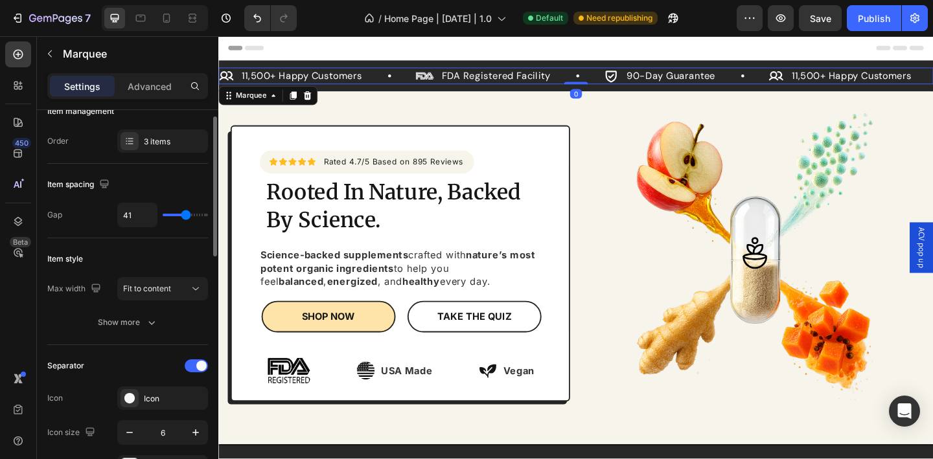
scroll to position [122, 0]
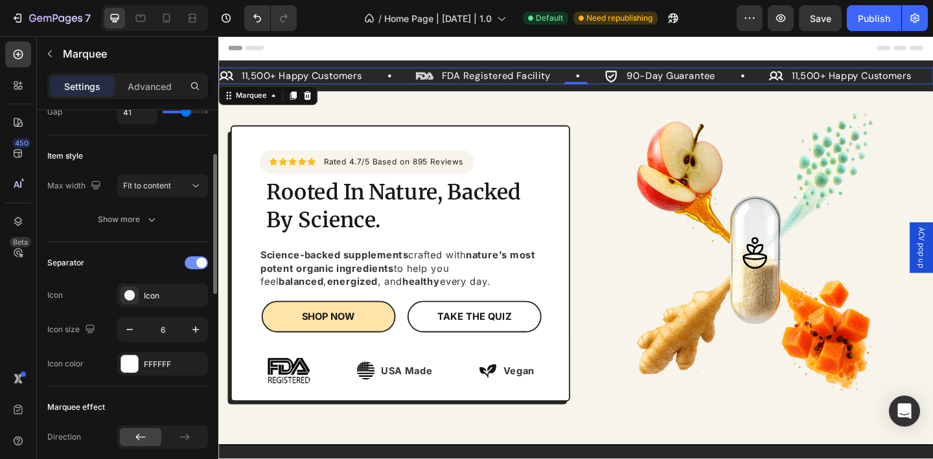
click at [197, 264] on span at bounding box center [201, 263] width 10 height 10
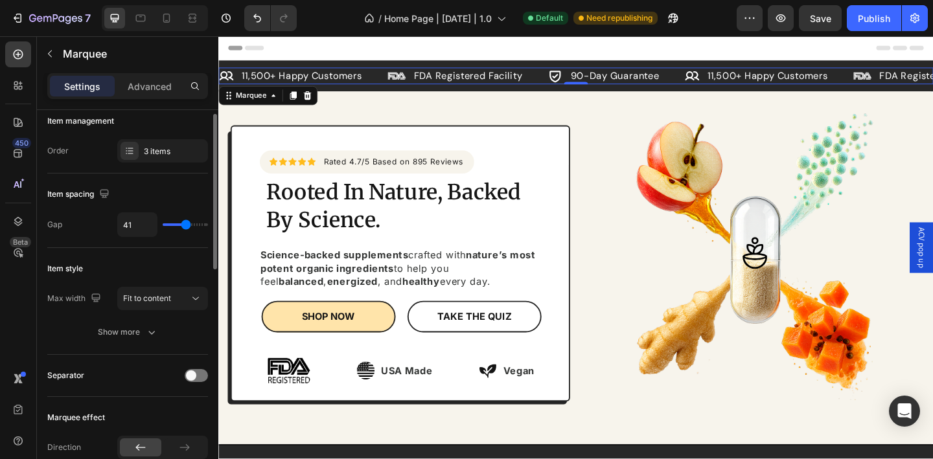
scroll to position [0, 0]
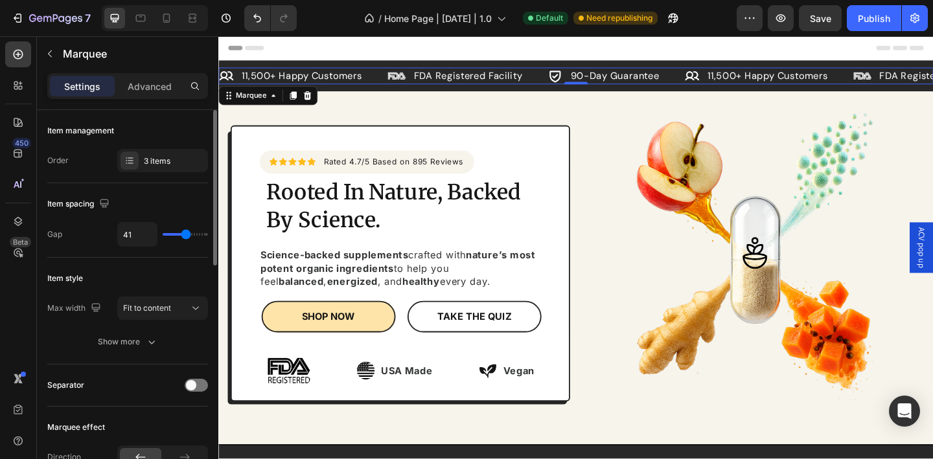
type input "53"
type input "59"
type input "61"
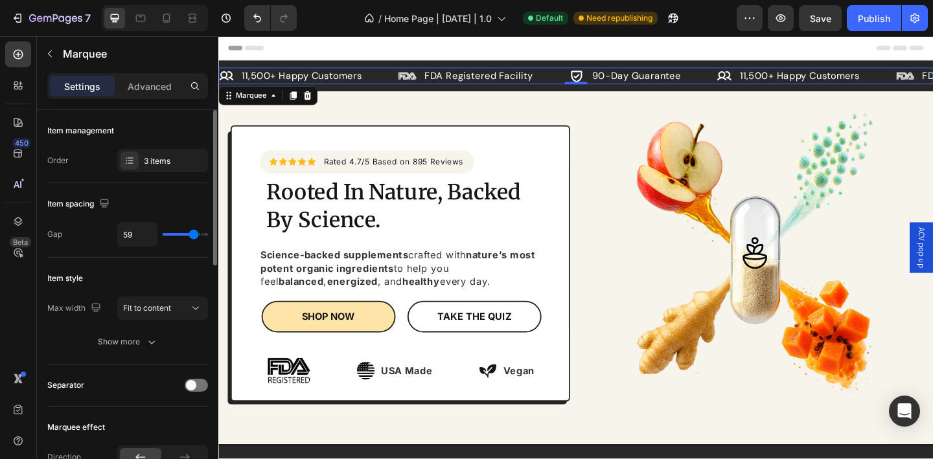
type input "61"
type input "65"
type input "69"
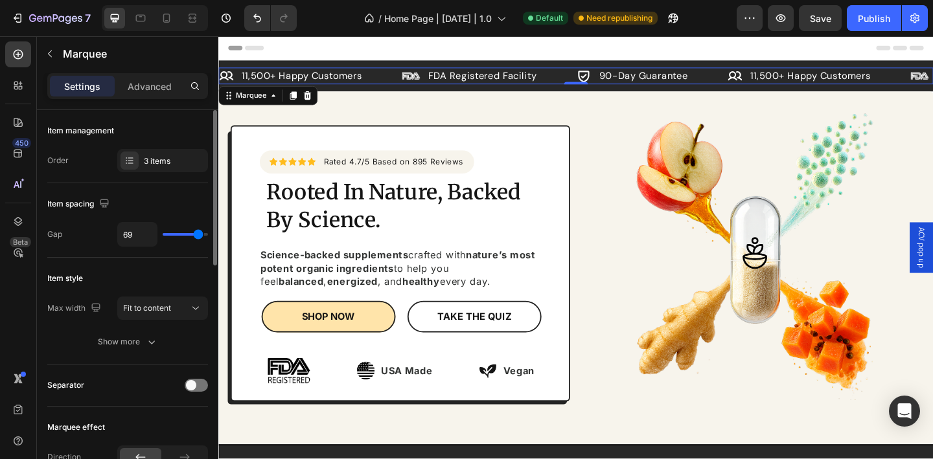
type input "74"
type input "66"
type input "58"
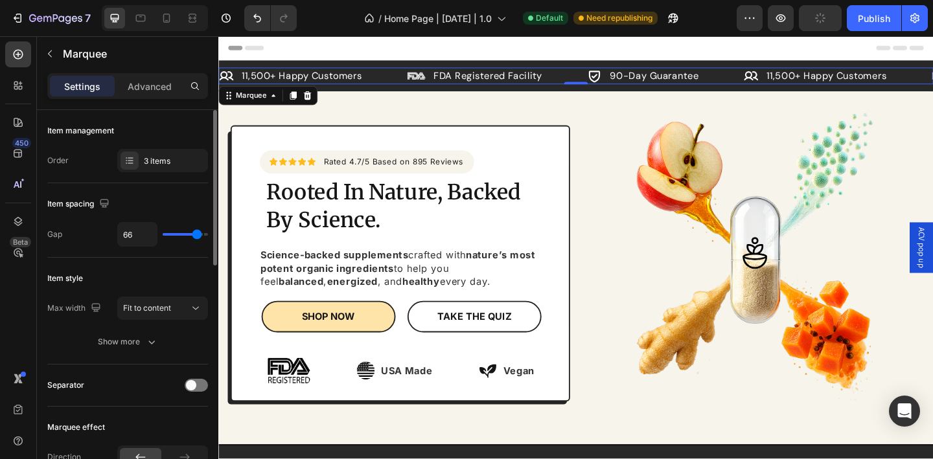
type input "58"
type input "56"
type input "54"
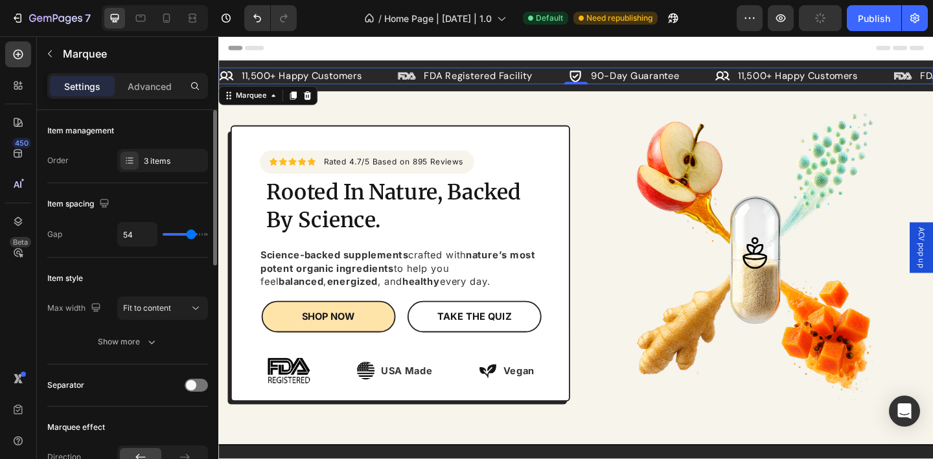
type input "51"
type input "50"
type input "64"
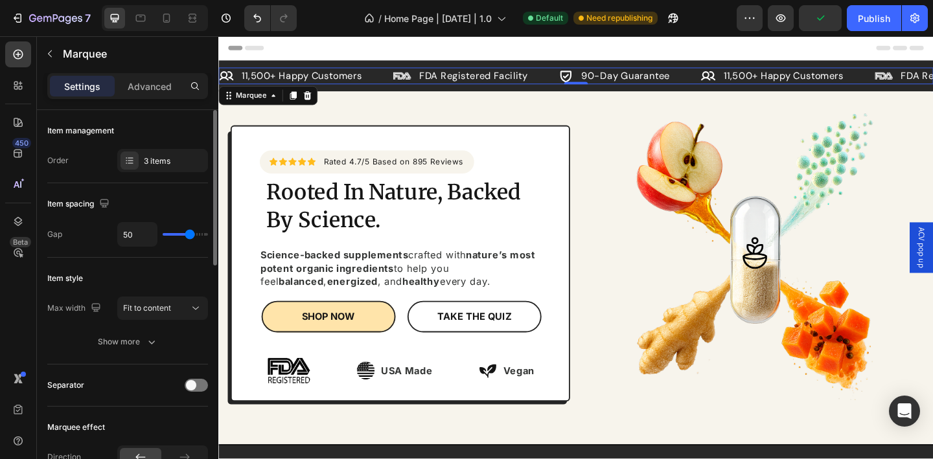
type input "64"
type input "66"
type input "67"
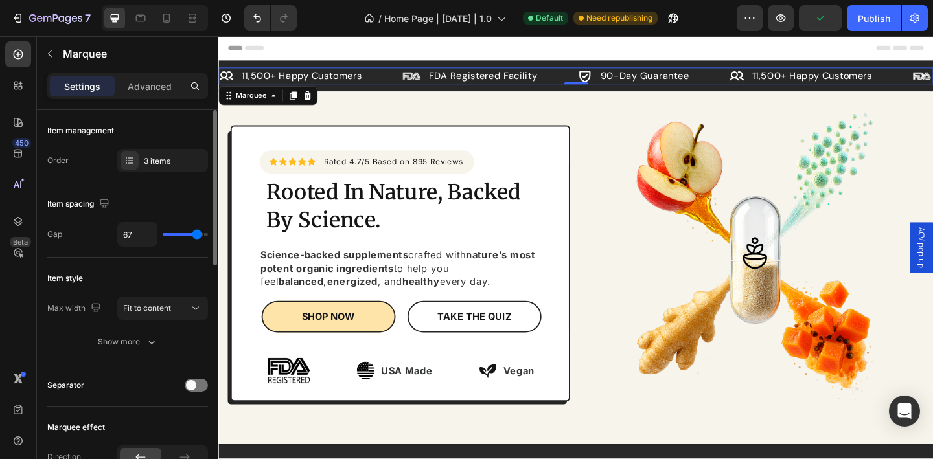
type input "68"
type input "70"
type input "71"
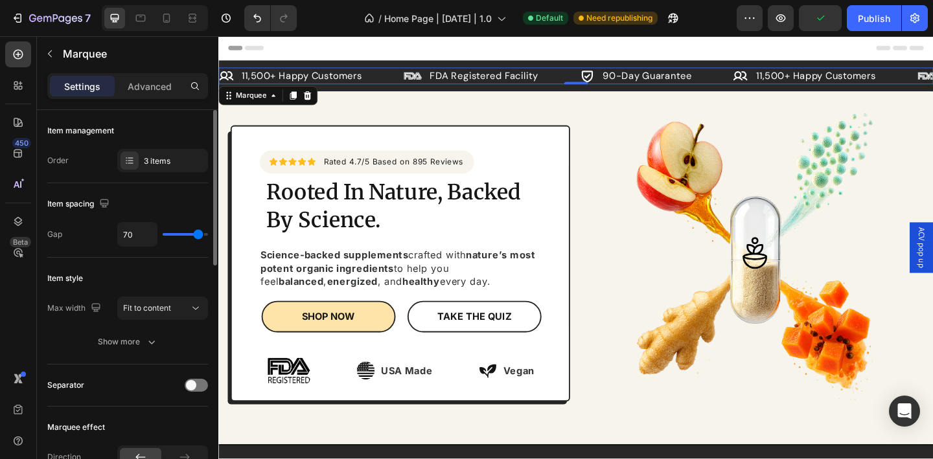
type input "71"
type input "72"
type input "73"
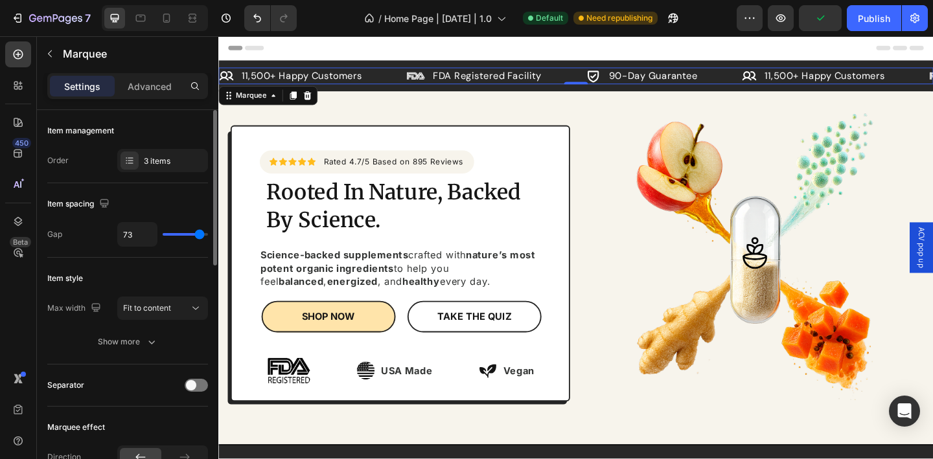
type input "74"
type input "75"
type input "77"
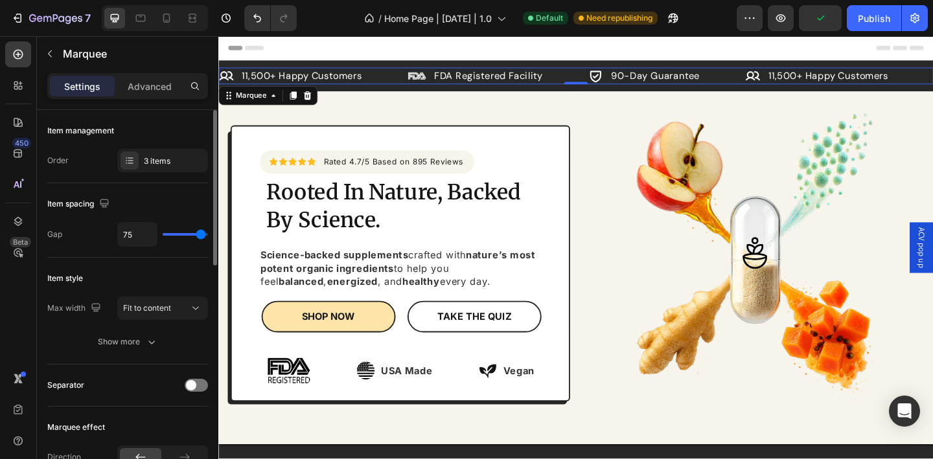
type input "77"
type input "78"
type input "80"
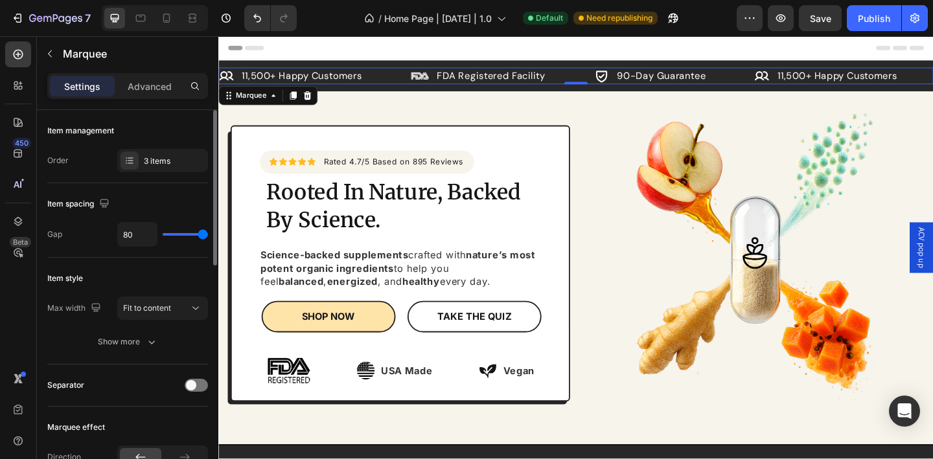
type input "75"
type input "73"
drag, startPoint x: 187, startPoint y: 233, endPoint x: 190, endPoint y: 267, distance: 34.4
type input "73"
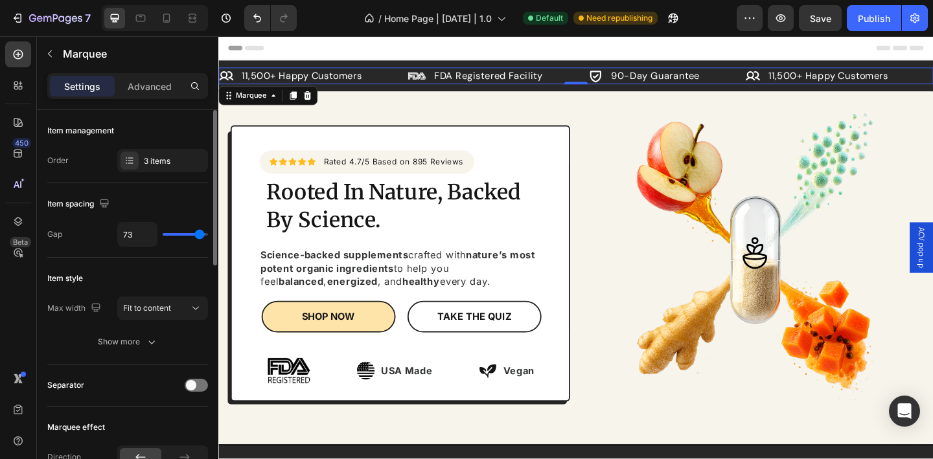
click at [200, 236] on input "range" at bounding box center [185, 234] width 45 height 3
click at [195, 383] on span at bounding box center [191, 385] width 10 height 10
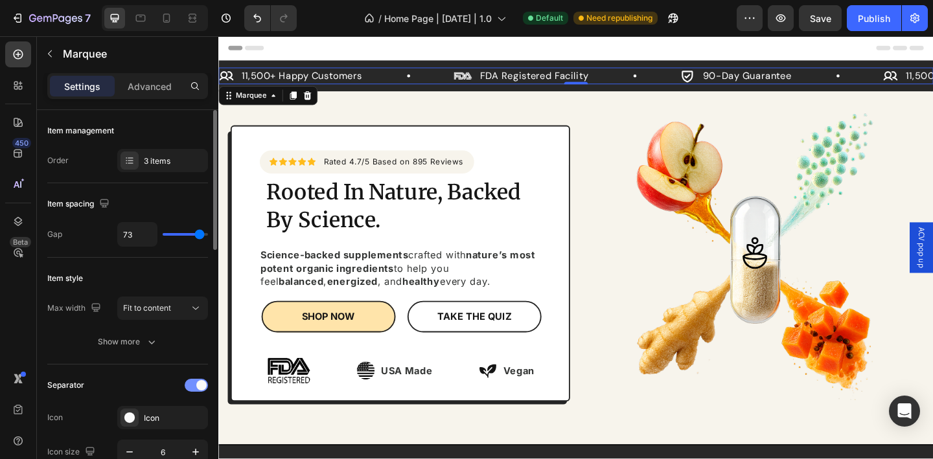
click at [197, 383] on span at bounding box center [201, 385] width 10 height 10
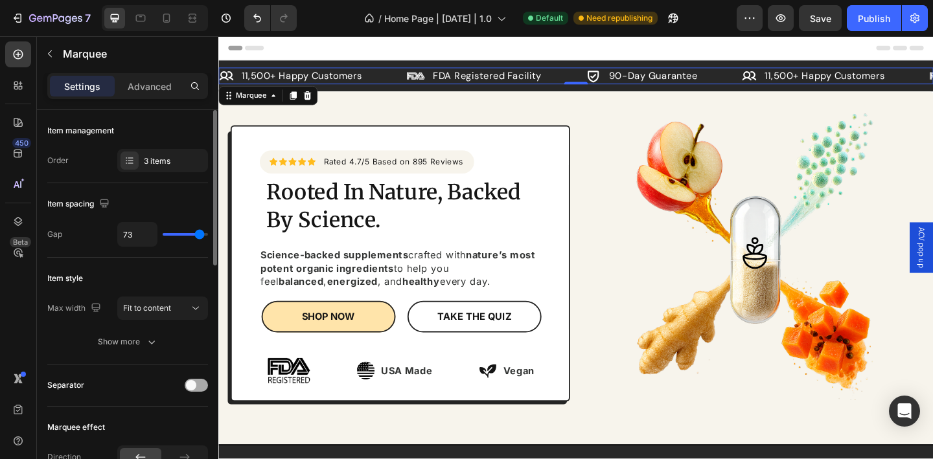
click at [197, 383] on div at bounding box center [196, 385] width 23 height 13
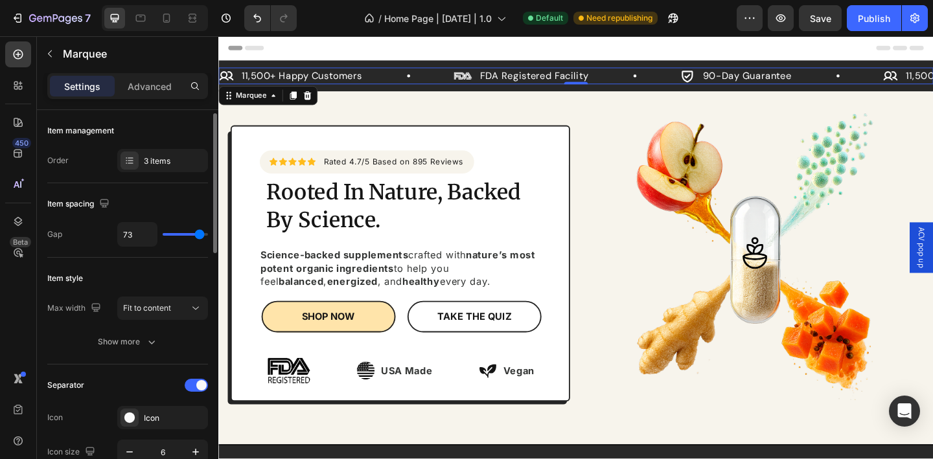
scroll to position [16, 0]
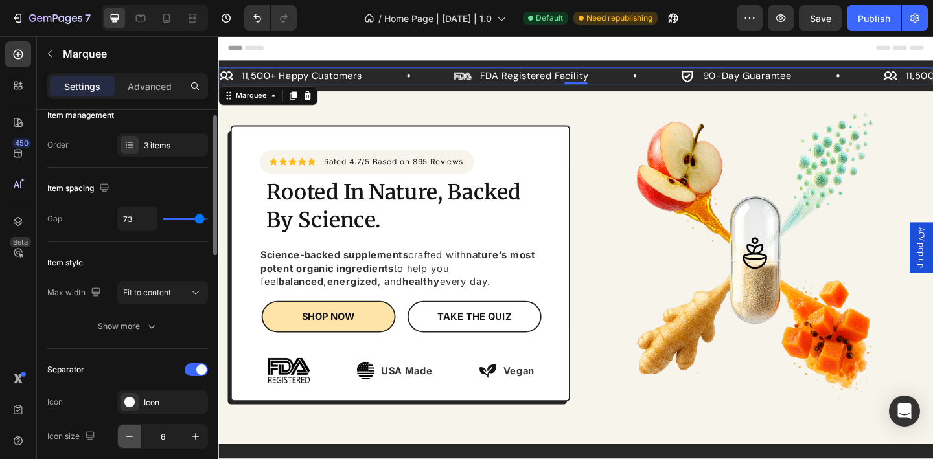
click at [128, 437] on icon "button" at bounding box center [129, 436] width 13 height 13
click at [199, 443] on button "button" at bounding box center [195, 436] width 23 height 23
type input "6"
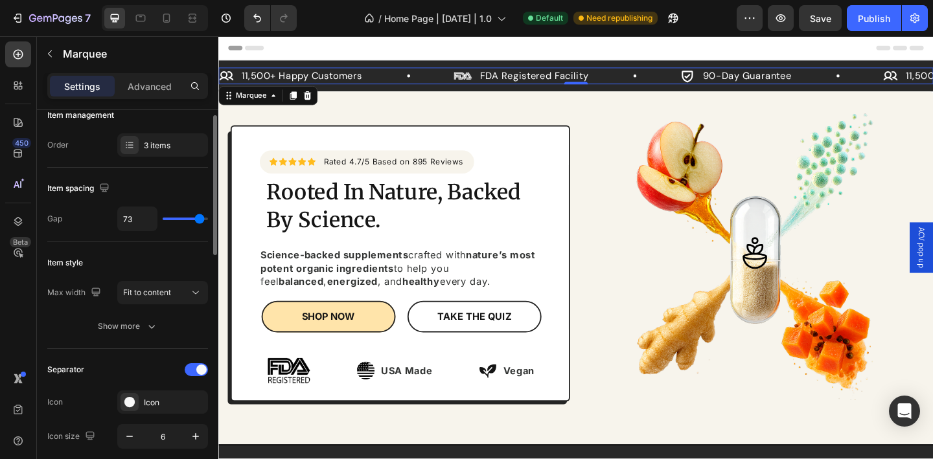
type input "41"
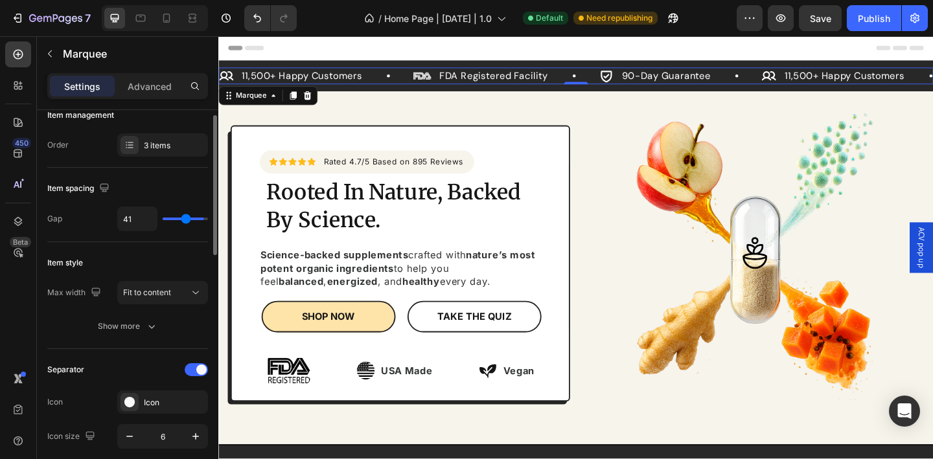
type input "39"
type input "38"
type input "30"
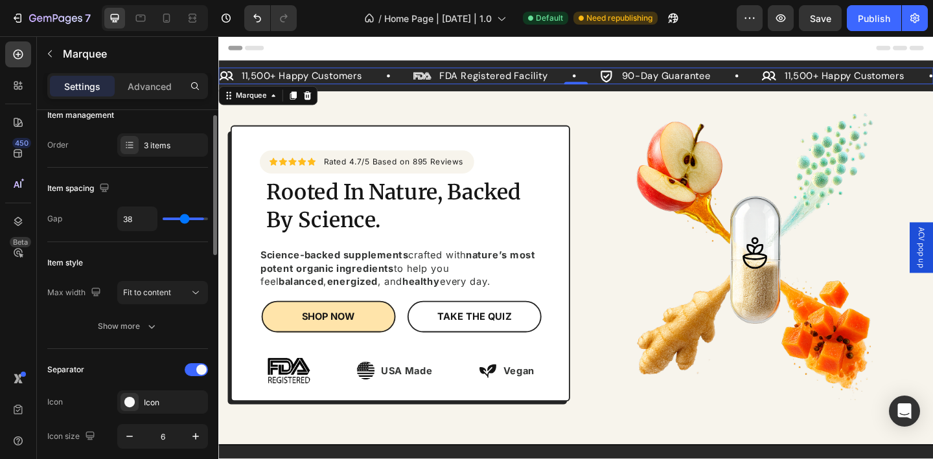
type input "30"
type input "28"
type input "26"
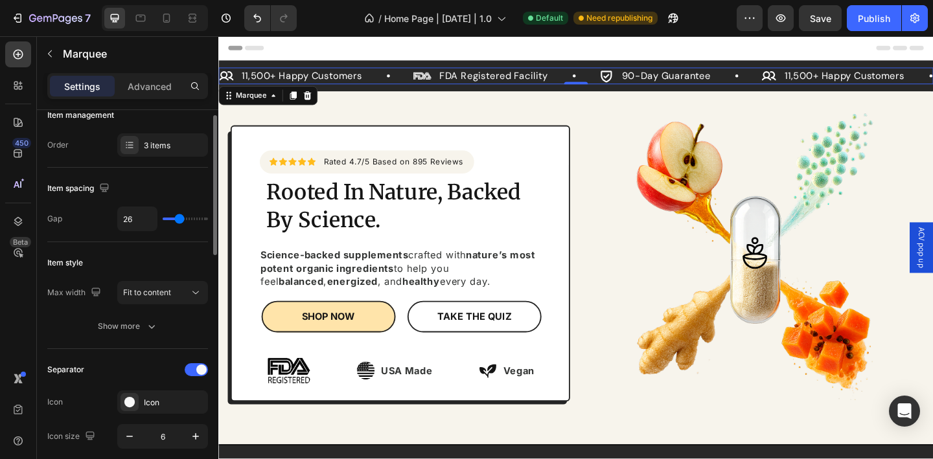
type input "25"
type input "23"
type input "22"
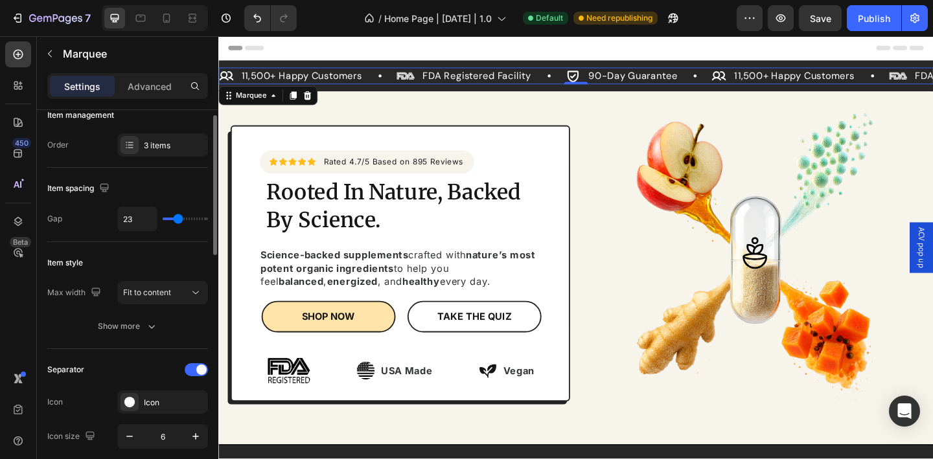
type input "22"
type input "21"
type input "20"
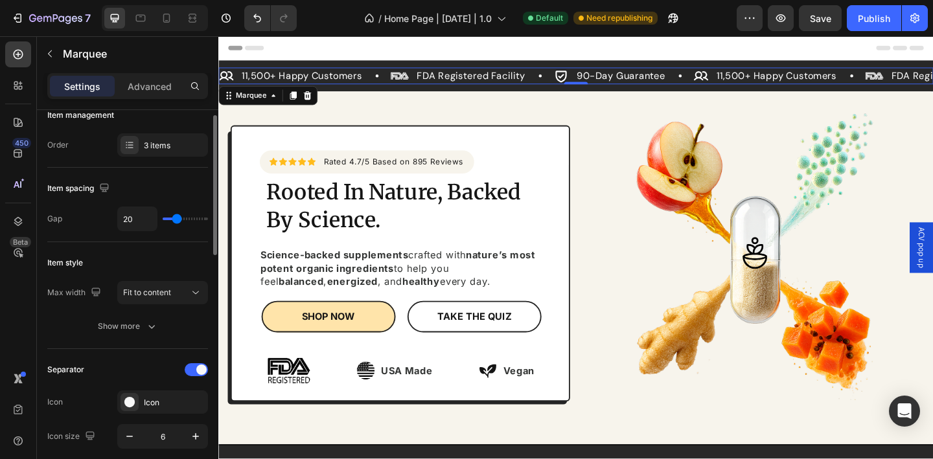
type input "19"
type input "24"
type input "25"
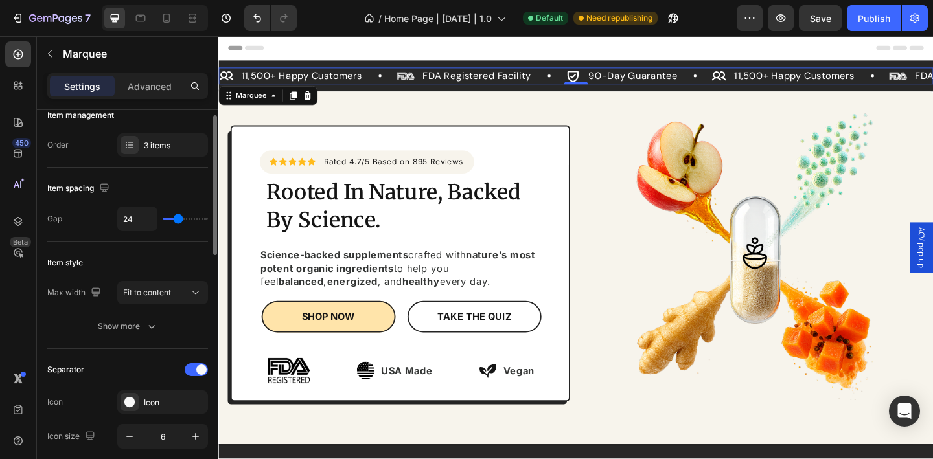
type input "25"
type input "28"
type input "29"
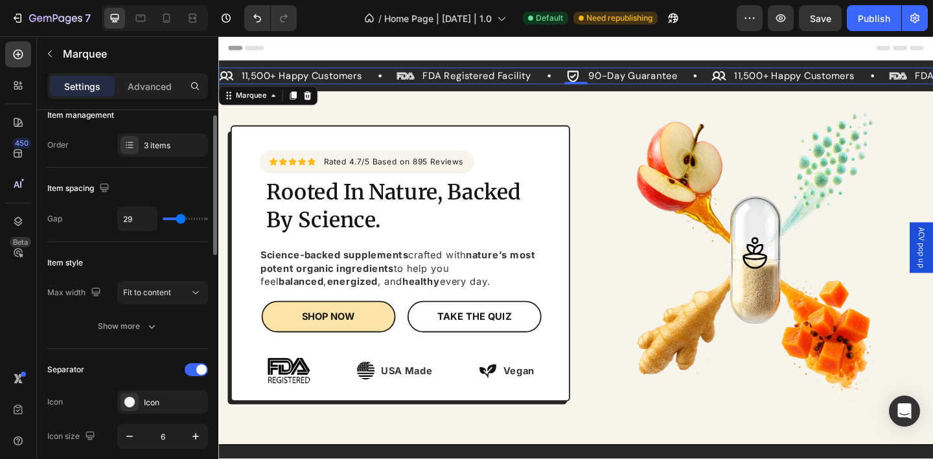
type input "30"
type input "31"
type input "32"
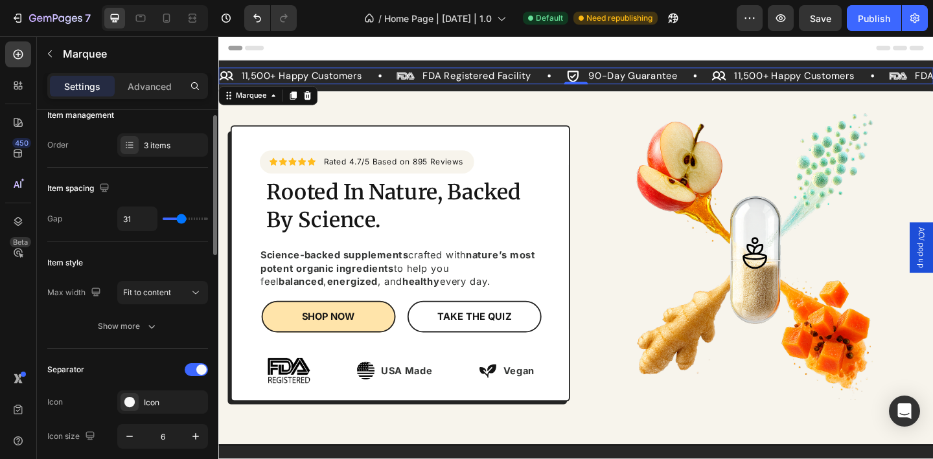
type input "32"
type input "33"
type input "34"
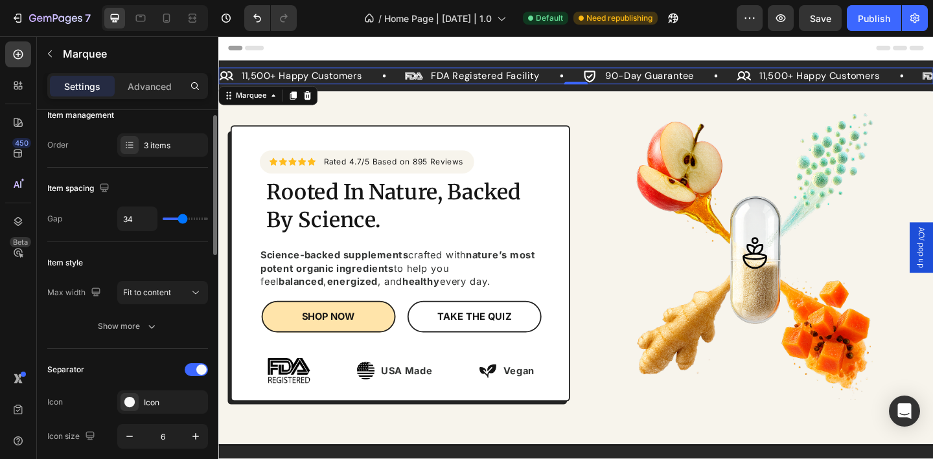
type input "35"
type input "37"
type input "38"
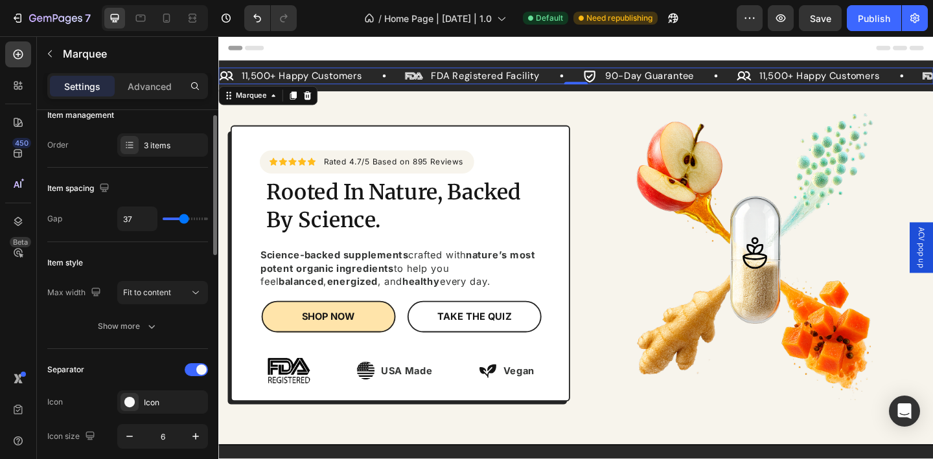
type input "38"
type input "39"
type input "40"
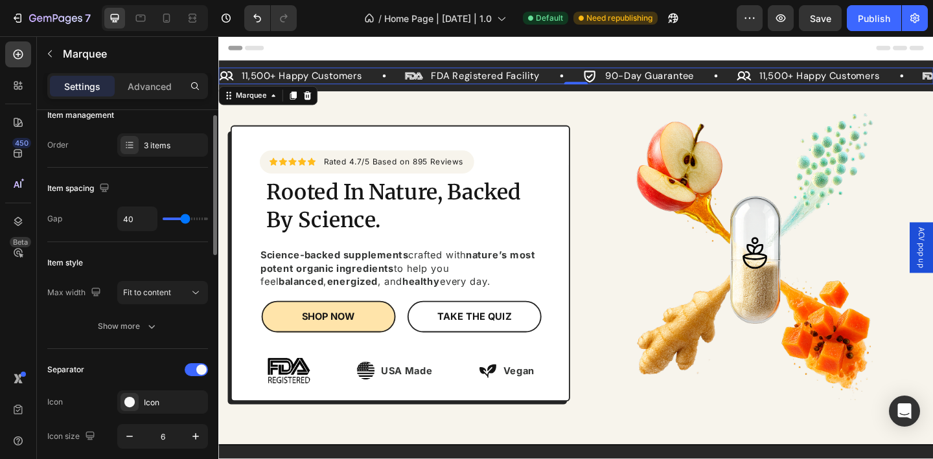
type input "41"
type input "42"
type input "43"
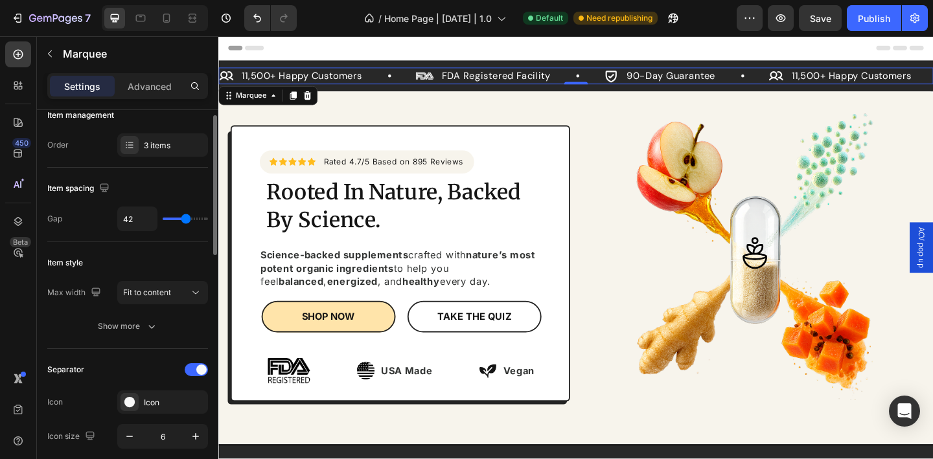
type input "43"
type input "44"
type input "45"
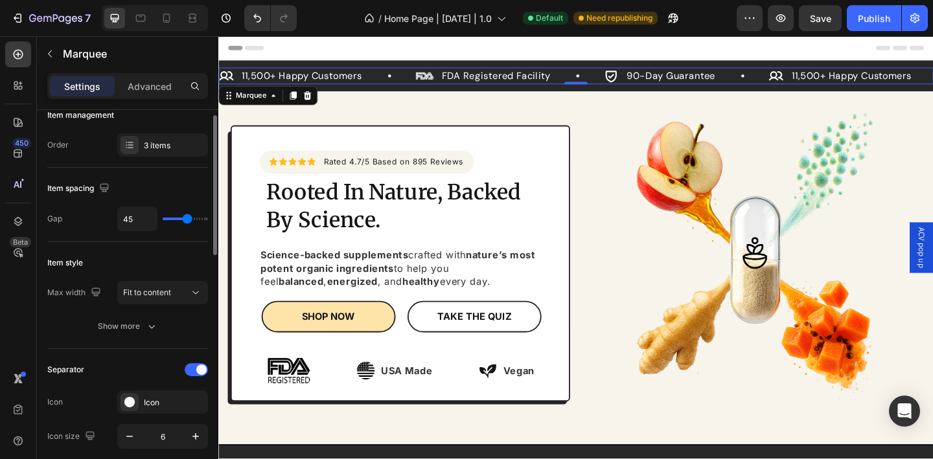
type input "46"
type input "47"
type input "48"
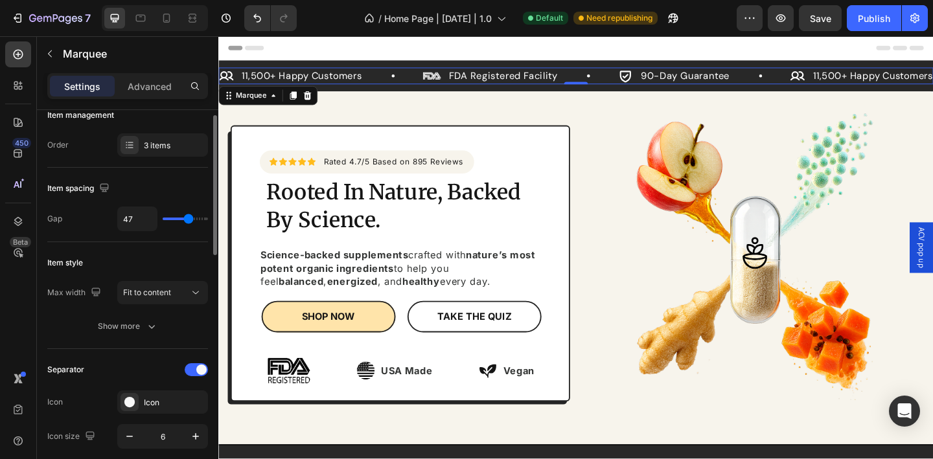
type input "48"
type input "50"
type input "51"
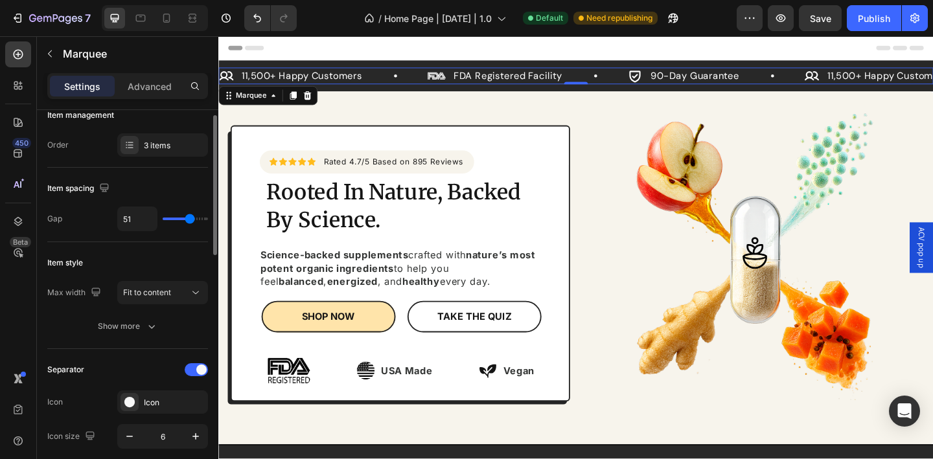
type input "47"
type input "45"
type input "44"
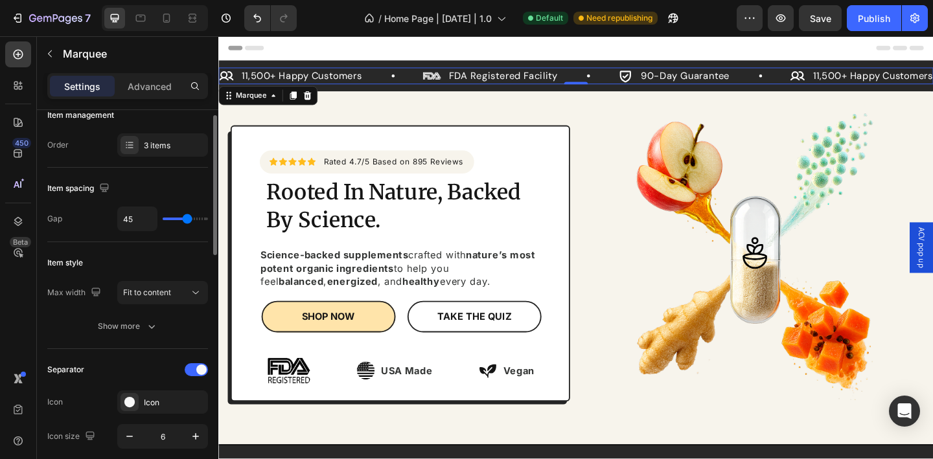
type input "44"
type input "46"
type input "47"
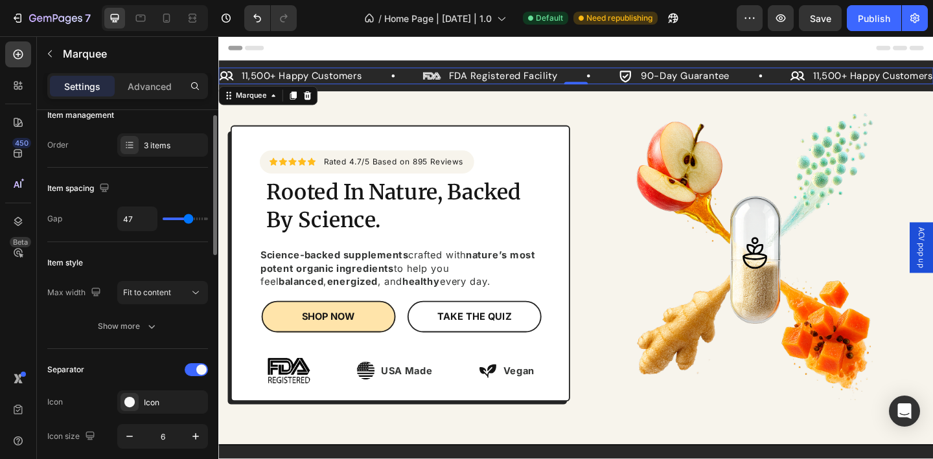
type input "51"
drag, startPoint x: 201, startPoint y: 223, endPoint x: 190, endPoint y: 221, distance: 11.2
type input "51"
click at [190, 220] on input "range" at bounding box center [185, 219] width 45 height 3
type input "52"
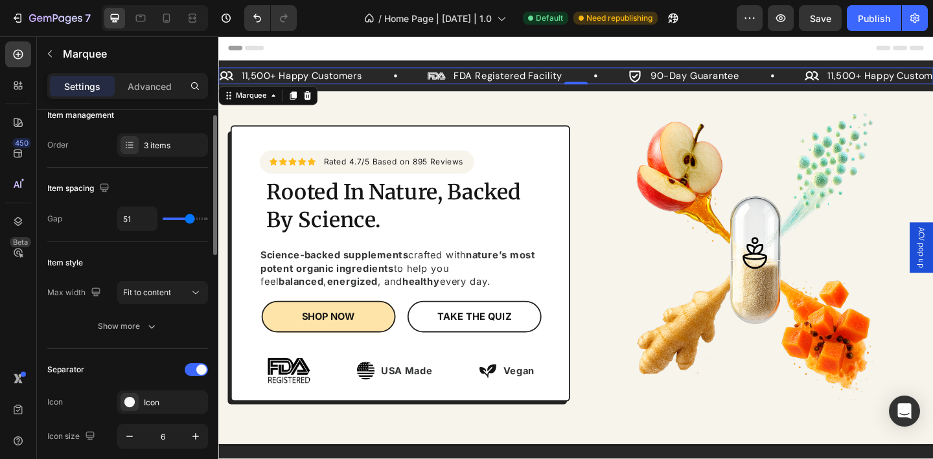
type input "52"
type input "53"
type input "55"
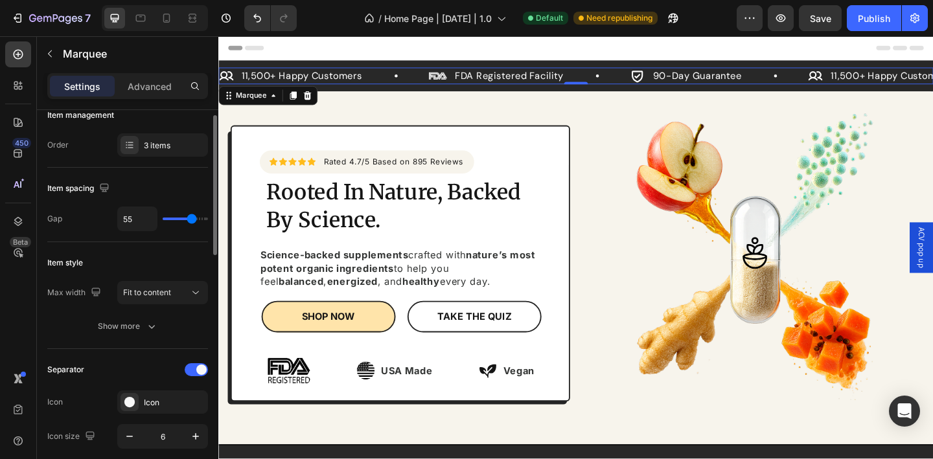
type input "58"
type input "59"
type input "60"
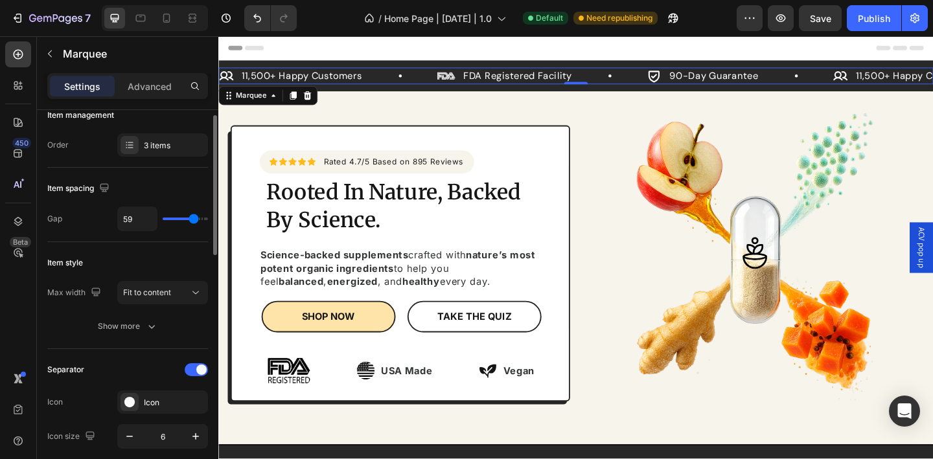
type input "60"
type input "59"
type input "57"
drag, startPoint x: 190, startPoint y: 221, endPoint x: 43, endPoint y: 216, distance: 147.2
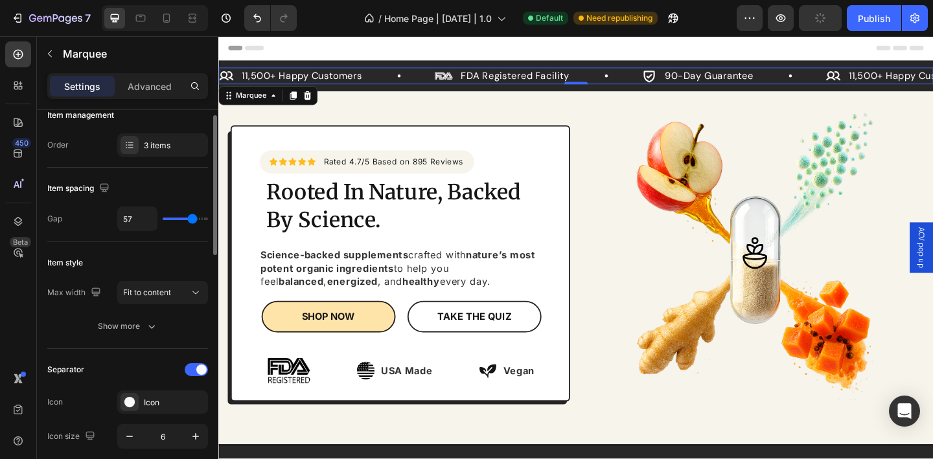
type input "57"
click at [192, 220] on input "range" at bounding box center [185, 219] width 45 height 3
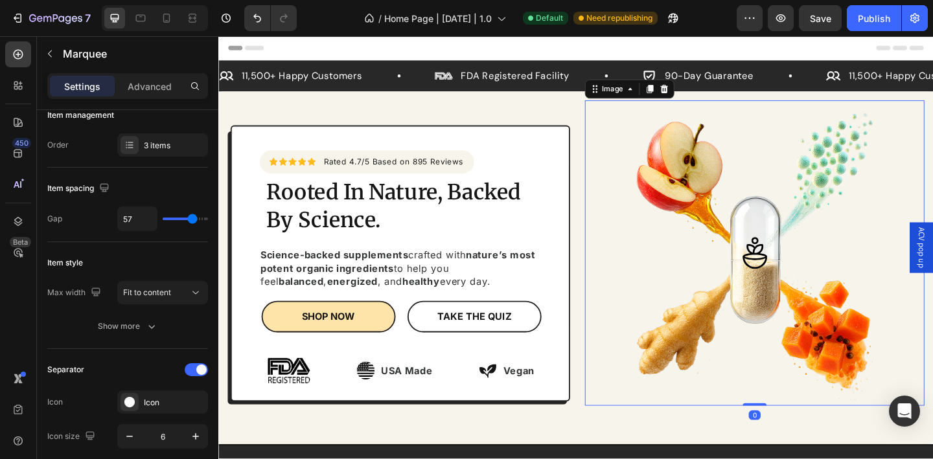
click at [641, 305] on img at bounding box center [802, 272] width 332 height 332
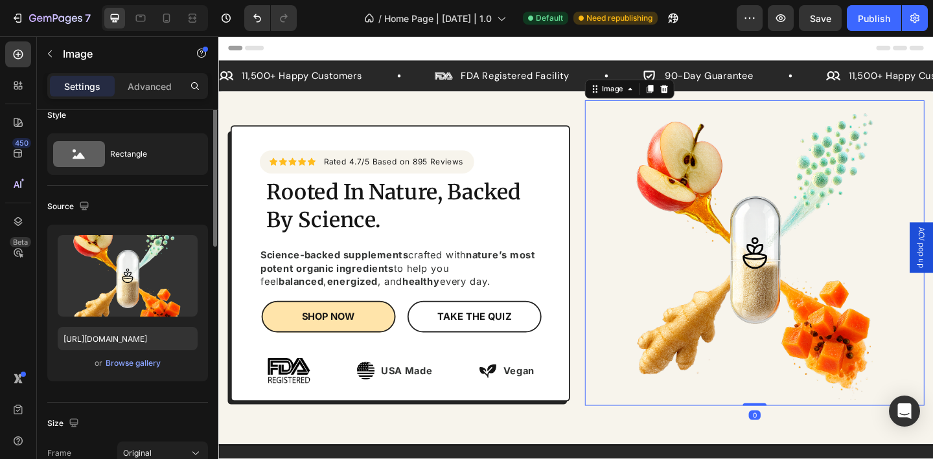
scroll to position [0, 0]
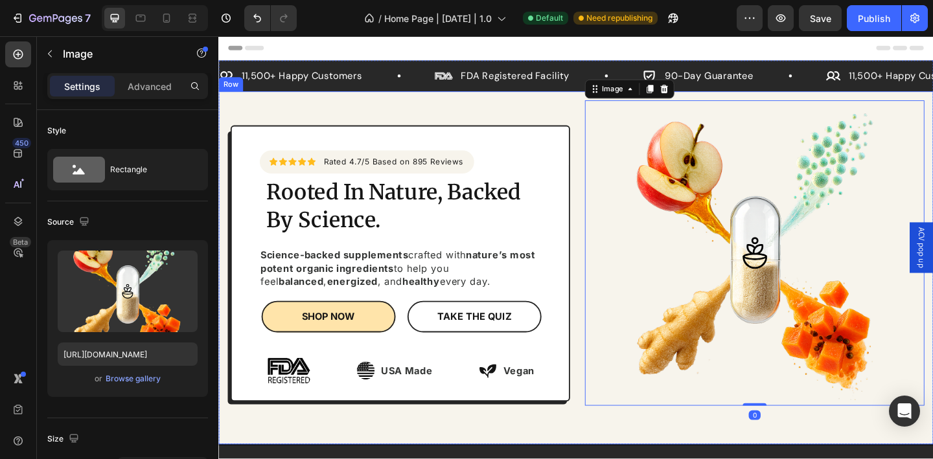
click at [580, 108] on div "Icon Icon Icon Icon Icon Icon List Hoz Rated 4.7/5 Based on 895 Reviews Text bl…" at bounding box center [606, 289] width 777 height 384
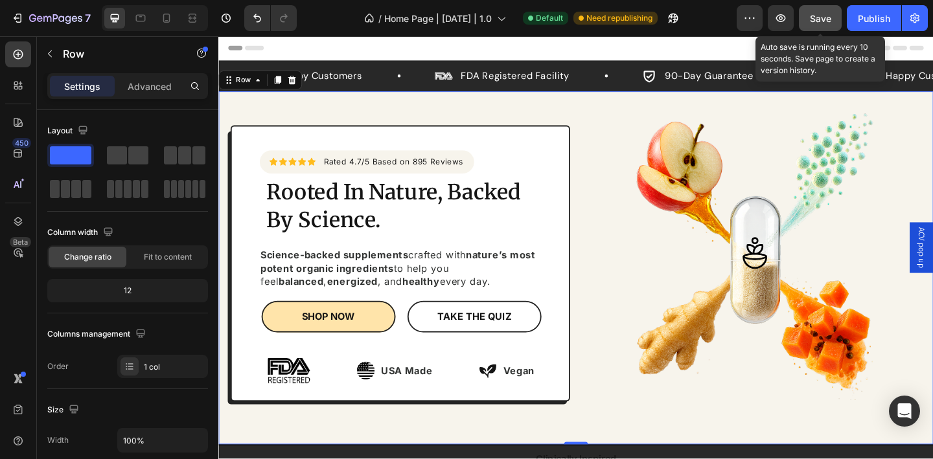
click at [822, 17] on span "Save" at bounding box center [820, 18] width 21 height 11
